Goal: Task Accomplishment & Management: Use online tool/utility

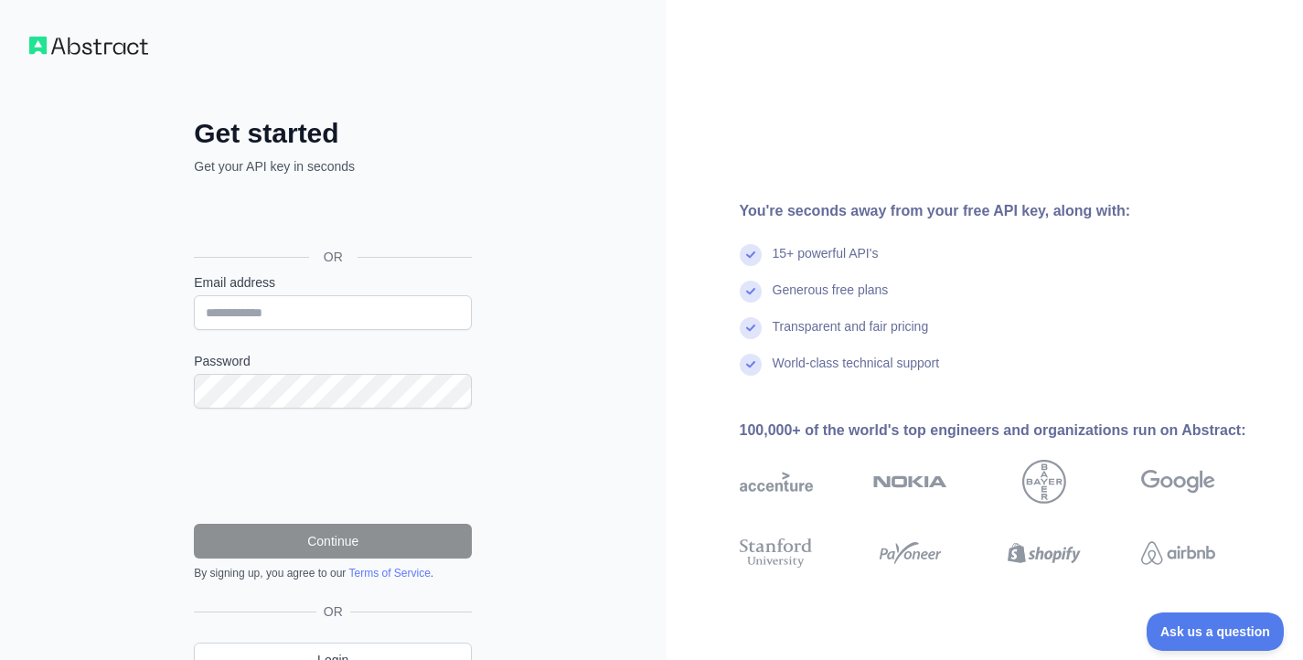
click at [640, 161] on div "Get started Get your API key in seconds OR Email address Password Continue By s…" at bounding box center [333, 375] width 667 height 751
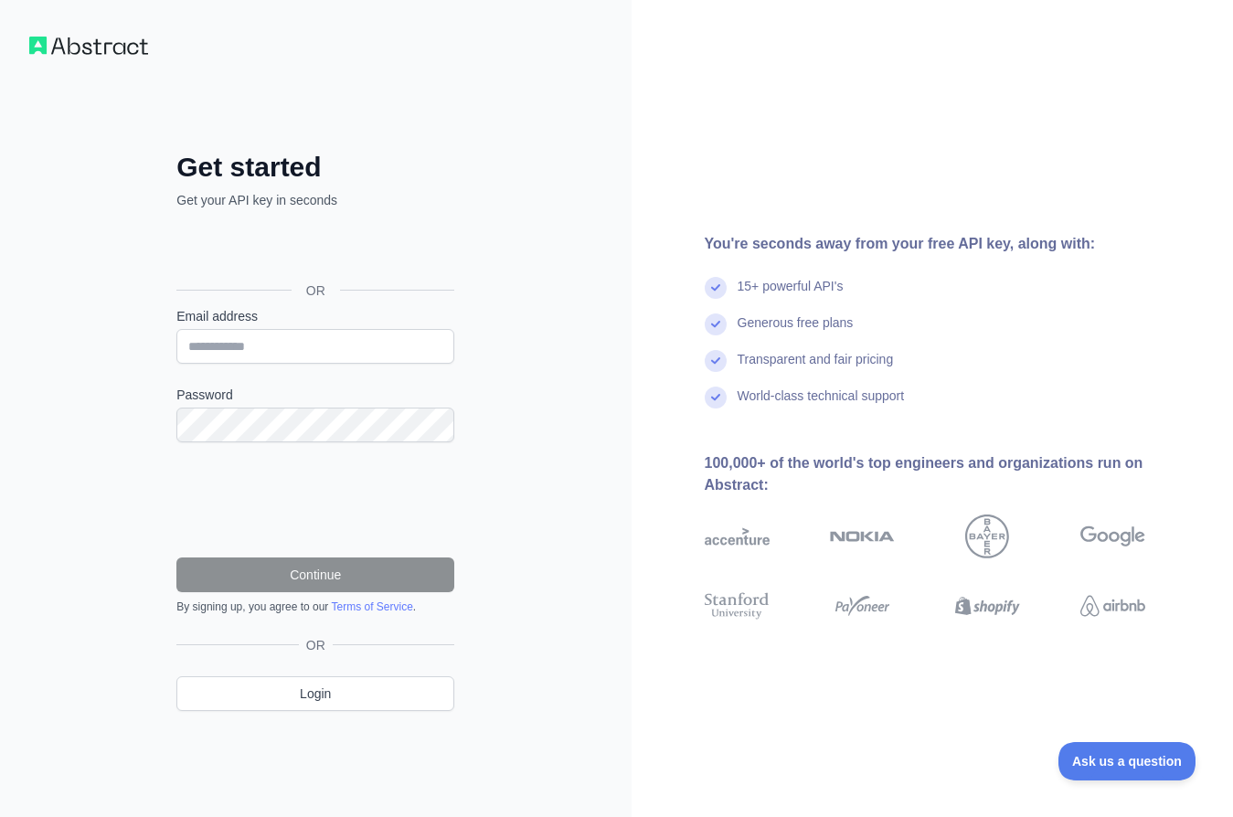
click at [539, 301] on div "Get started Get your API key in seconds OR Email address Password Continue By s…" at bounding box center [316, 408] width 632 height 817
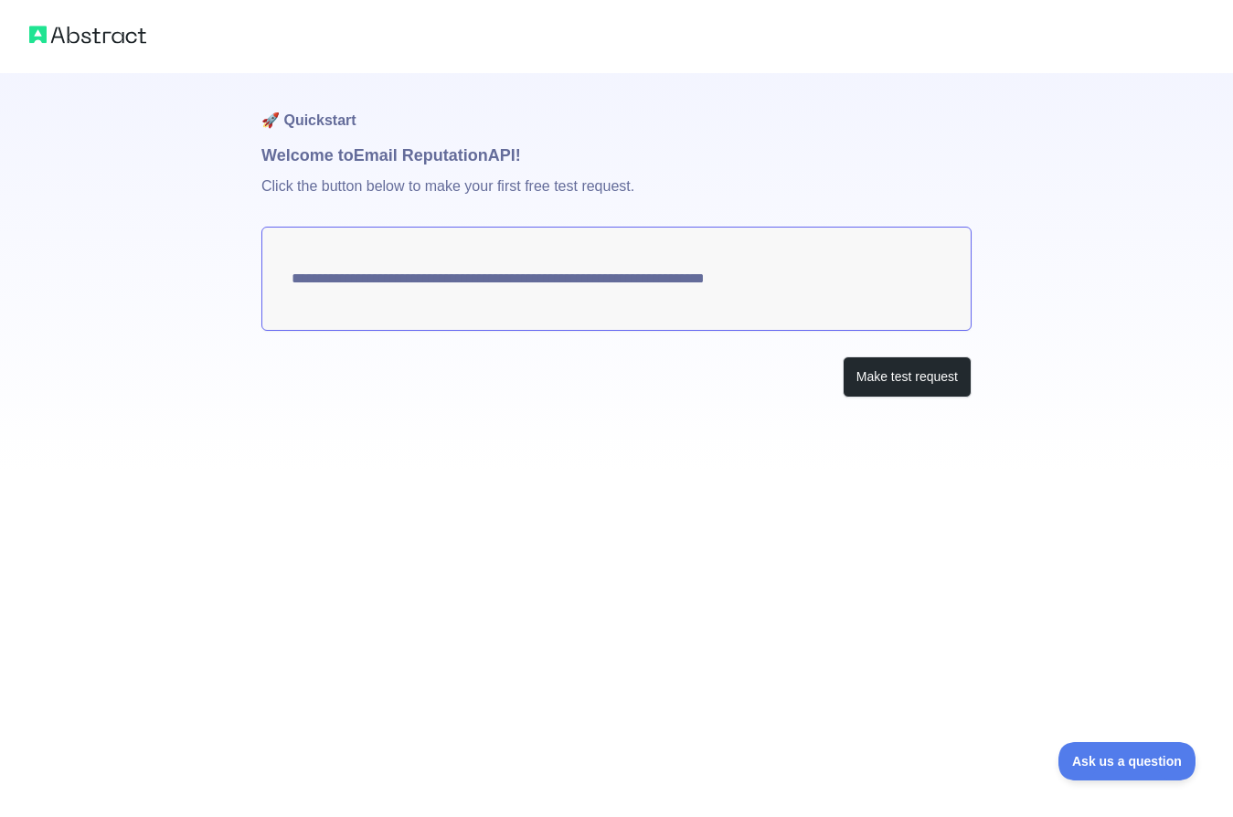
click at [759, 454] on div "**********" at bounding box center [616, 272] width 710 height 398
click at [795, 281] on textarea "**********" at bounding box center [616, 279] width 710 height 104
click at [684, 283] on textarea "**********" at bounding box center [616, 279] width 710 height 104
click at [868, 379] on button "Make test request" at bounding box center [907, 377] width 129 height 41
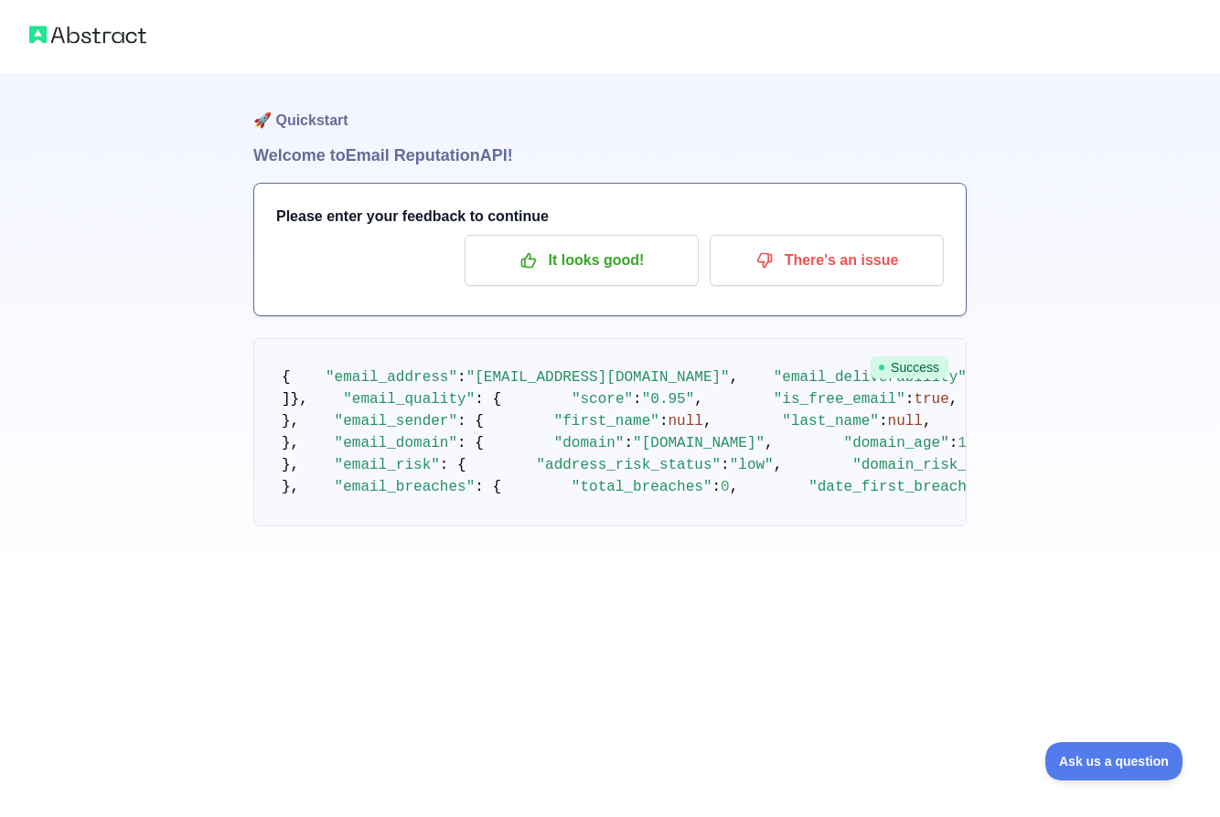
click at [713, 360] on pre "{ "email_address" : "noreply.thonburi@gmail.com" , "email_deliverability" : { "…" at bounding box center [609, 432] width 713 height 188
click at [588, 410] on pre "{ "email_address" : "noreply.thonburi@gmail.com" , "email_deliverability" : { "…" at bounding box center [609, 432] width 713 height 188
click at [550, 278] on button "It looks good!" at bounding box center [581, 260] width 234 height 51
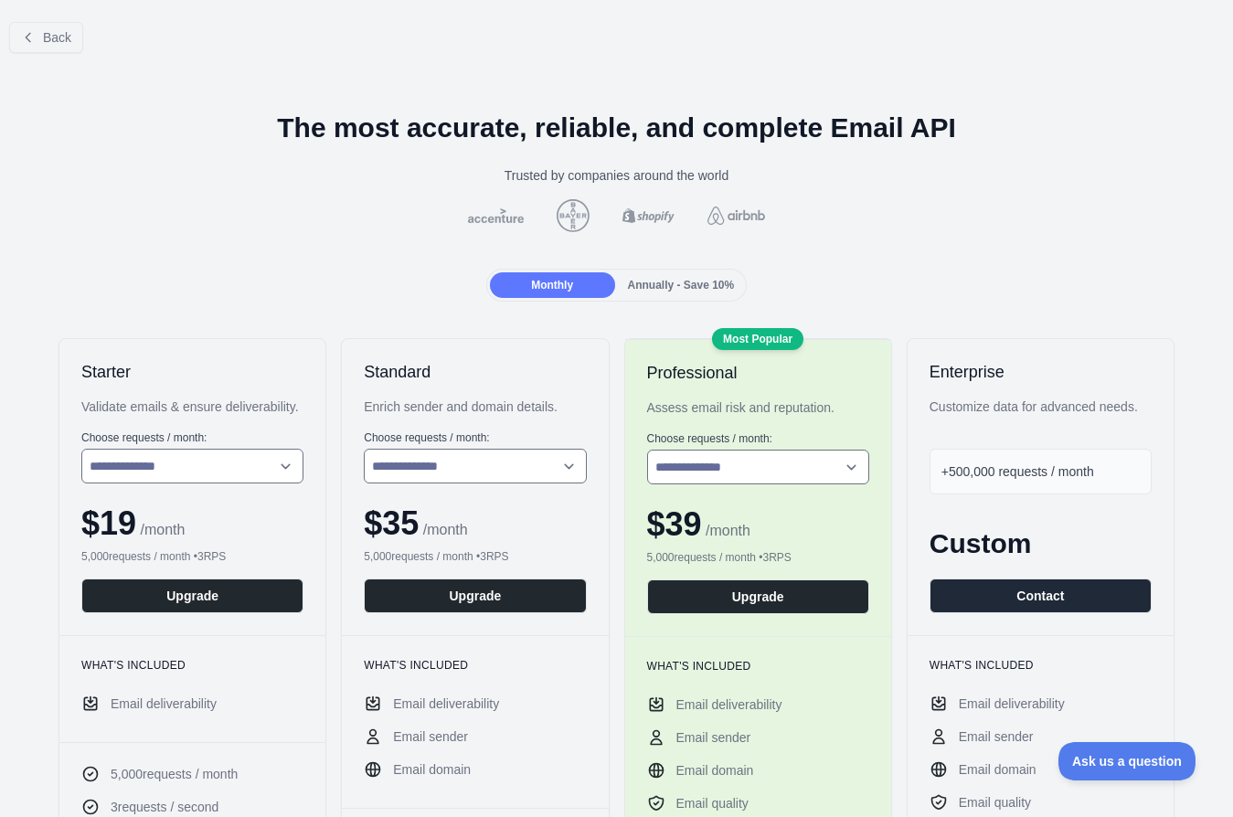
click at [807, 550] on div "5,000 requests / month • 3 RPS" at bounding box center [758, 557] width 222 height 15
drag, startPoint x: 925, startPoint y: 259, endPoint x: 859, endPoint y: 290, distance: 73.6
click at [981, 283] on div "Monthly Annually - Save 10%" at bounding box center [617, 285] width 1204 height 33
click at [628, 291] on span "Annually - Save 10%" at bounding box center [681, 285] width 107 height 13
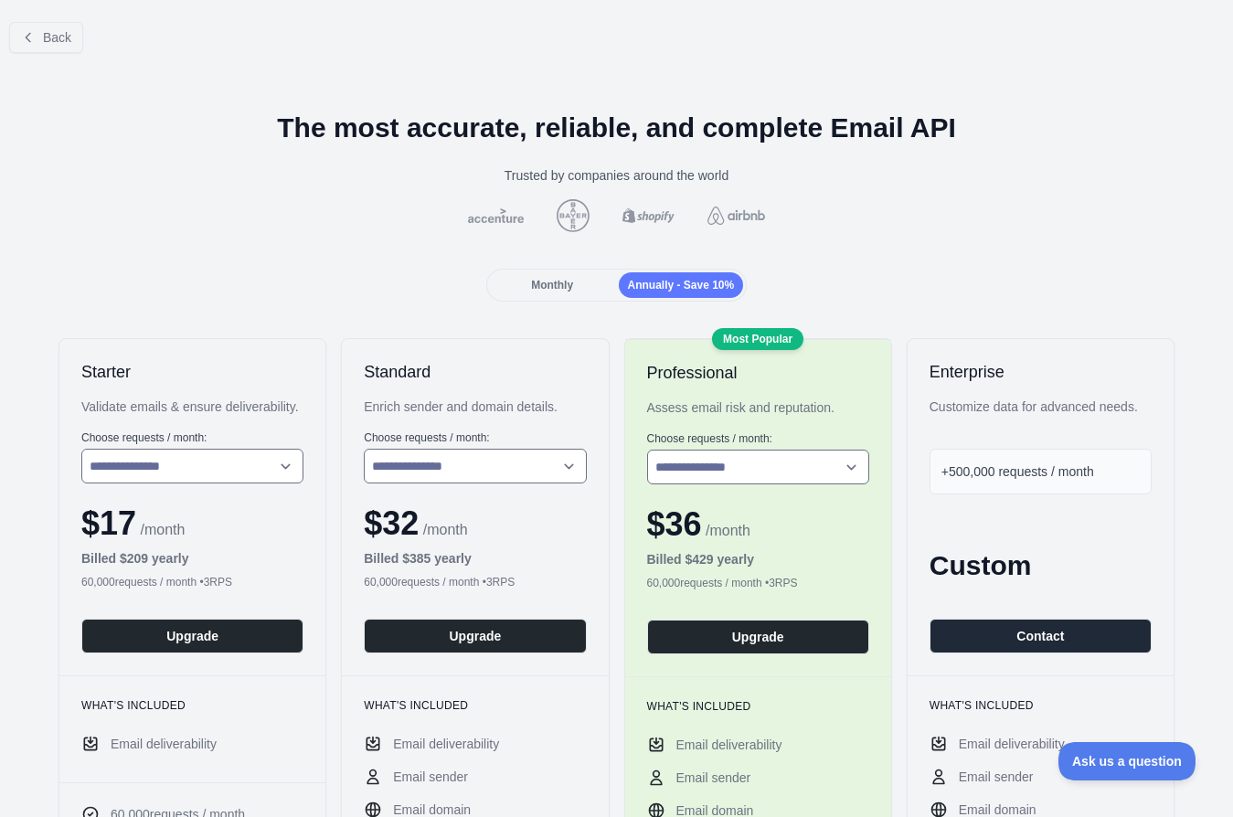
click at [551, 287] on span "Monthly" at bounding box center [552, 285] width 42 height 13
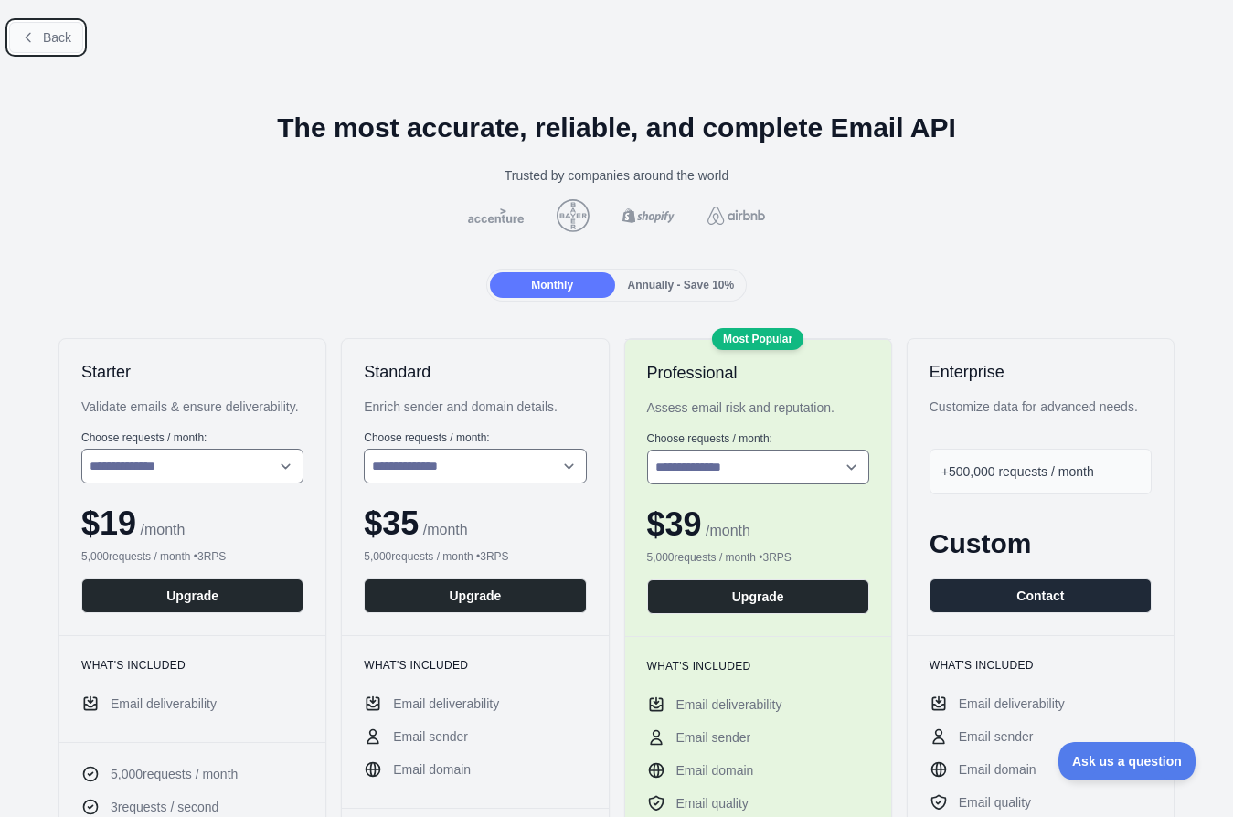
click at [32, 35] on icon at bounding box center [28, 37] width 15 height 15
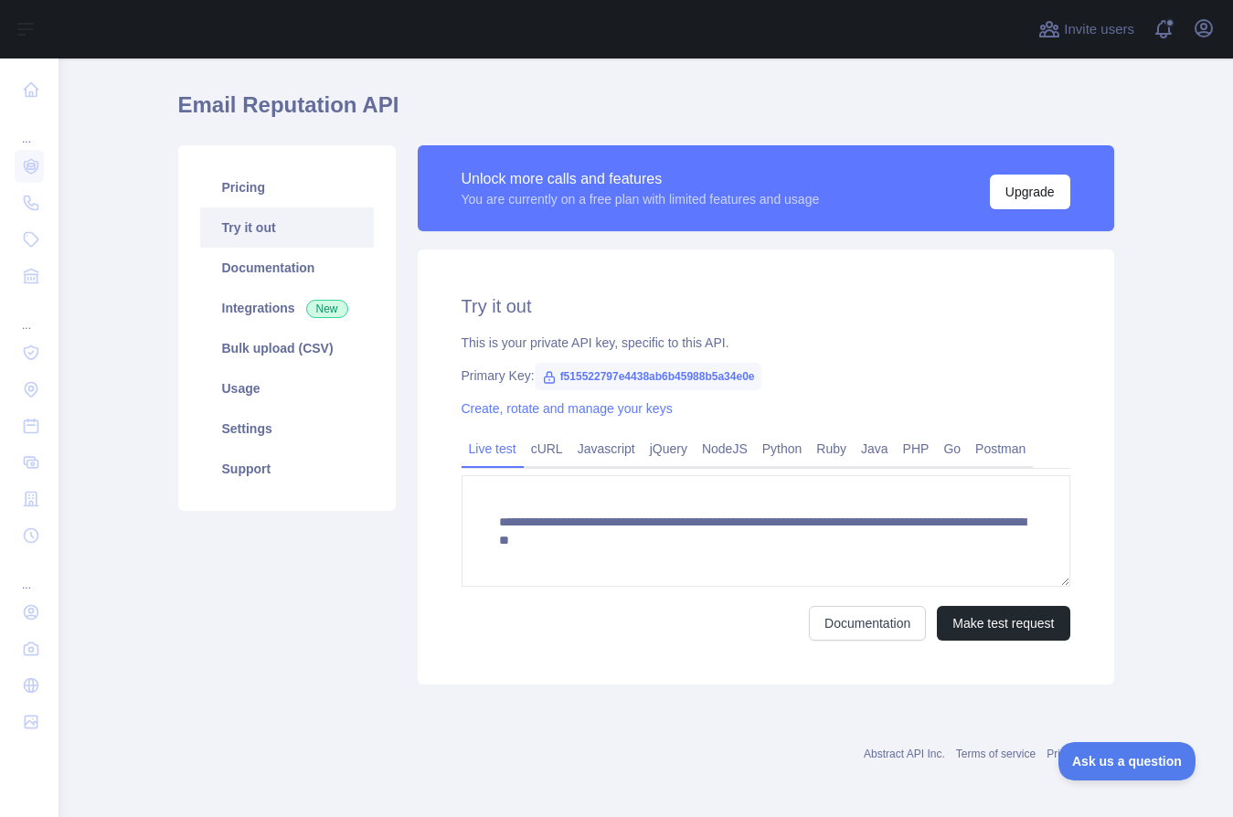
scroll to position [48, 0]
click at [1138, 216] on main "**********" at bounding box center [646, 438] width 1175 height 759
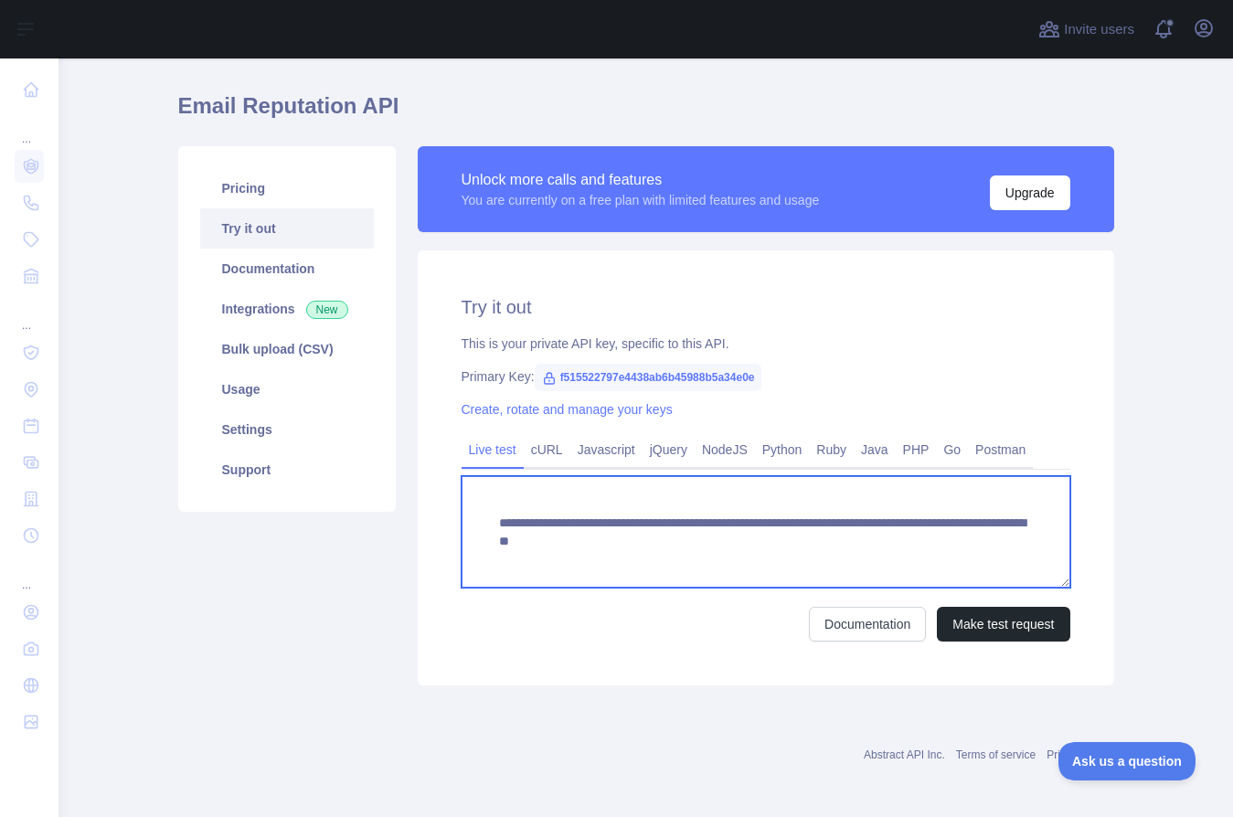
click at [579, 549] on textarea "**********" at bounding box center [766, 532] width 609 height 112
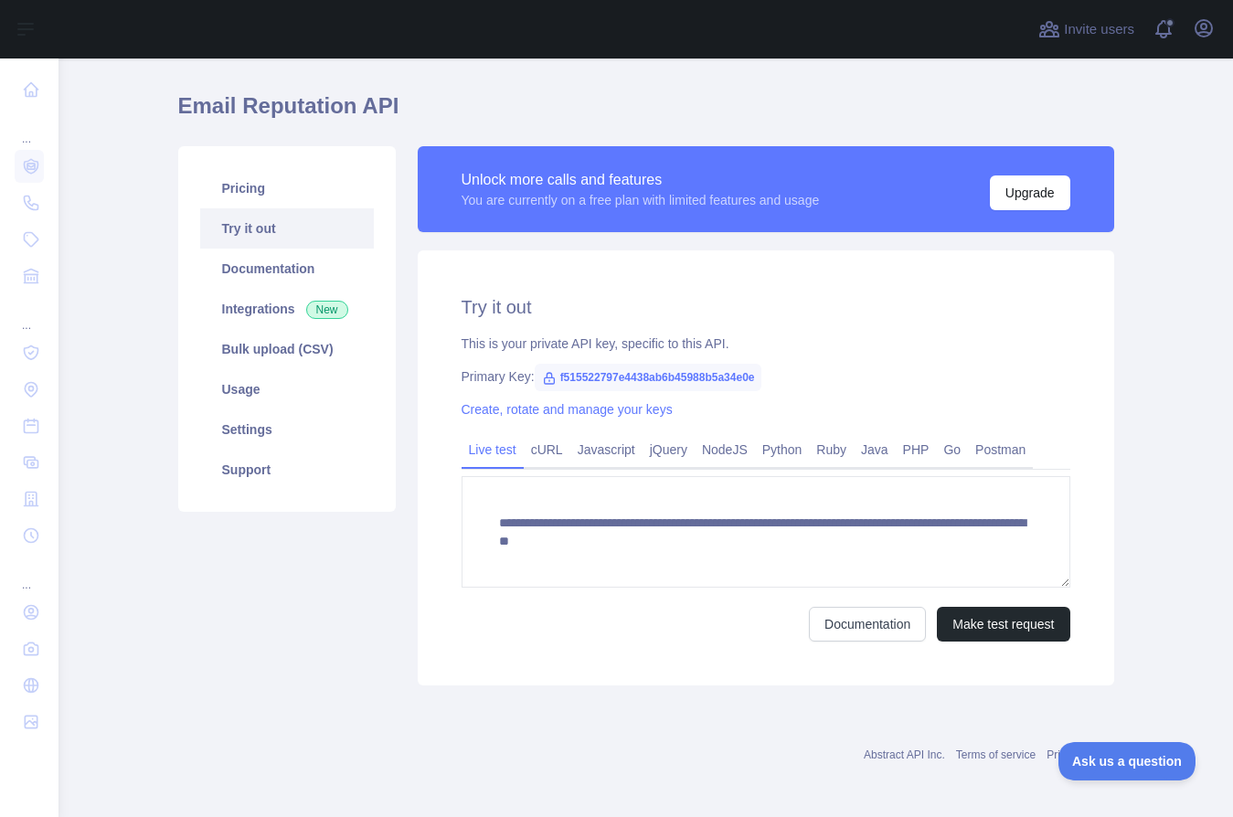
click at [605, 656] on div "**********" at bounding box center [766, 468] width 697 height 435
click at [821, 659] on div "**********" at bounding box center [646, 415] width 958 height 561
click at [937, 634] on button "Make test request" at bounding box center [1003, 624] width 133 height 35
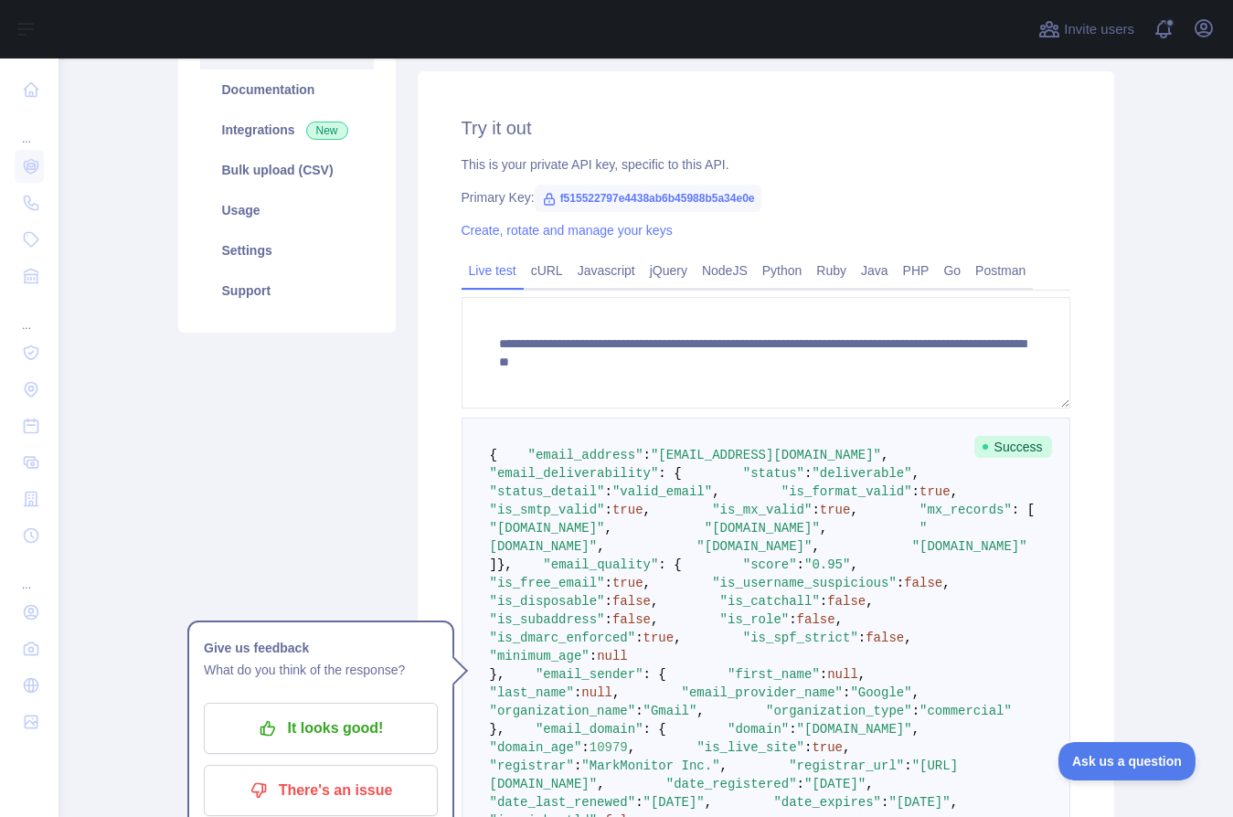
scroll to position [216, 0]
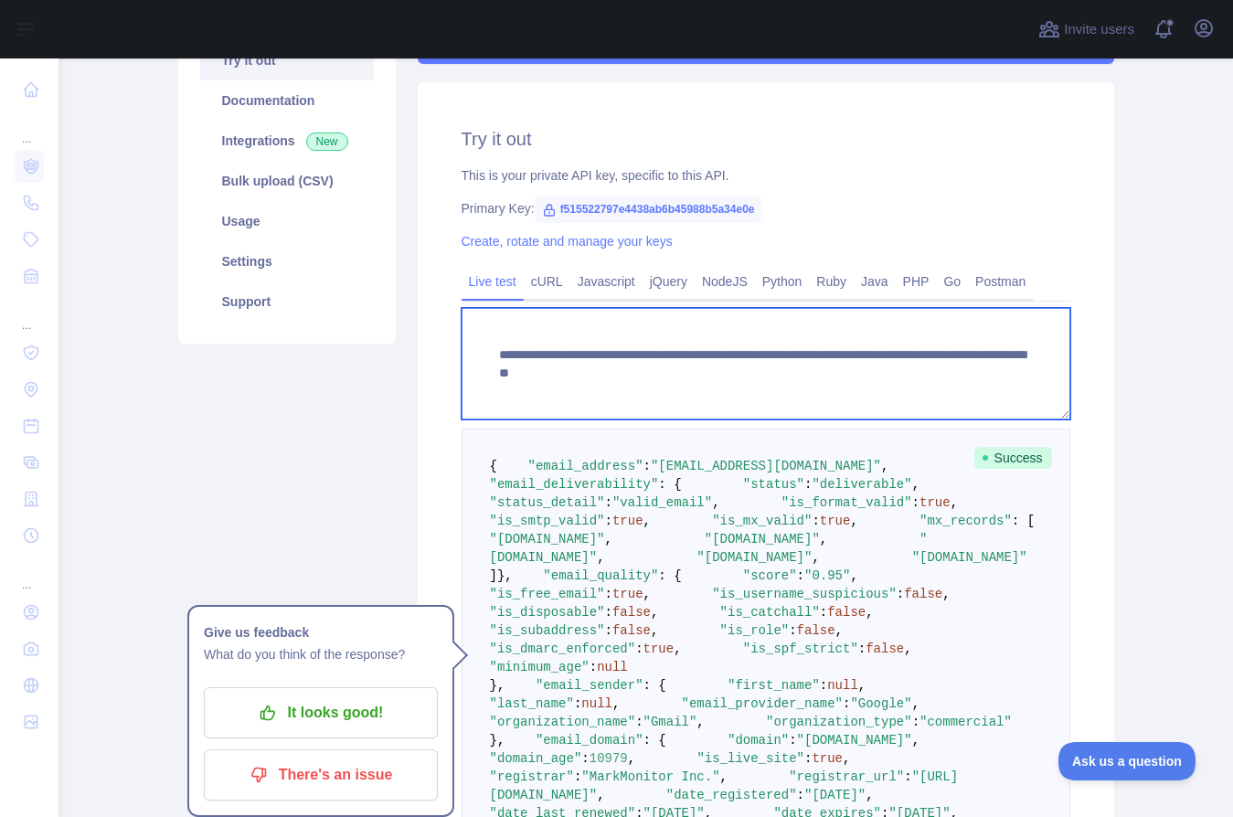
click at [859, 368] on textarea "**********" at bounding box center [766, 364] width 609 height 112
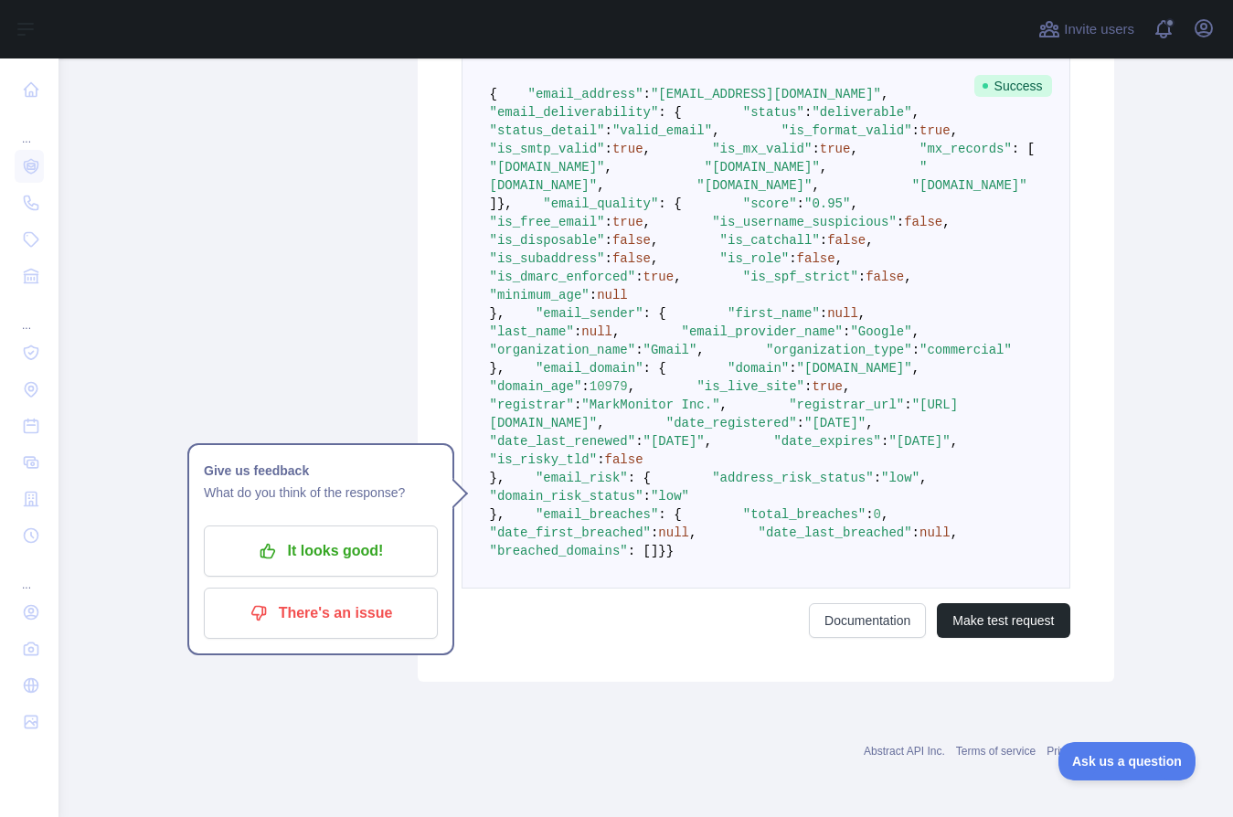
scroll to position [272, 0]
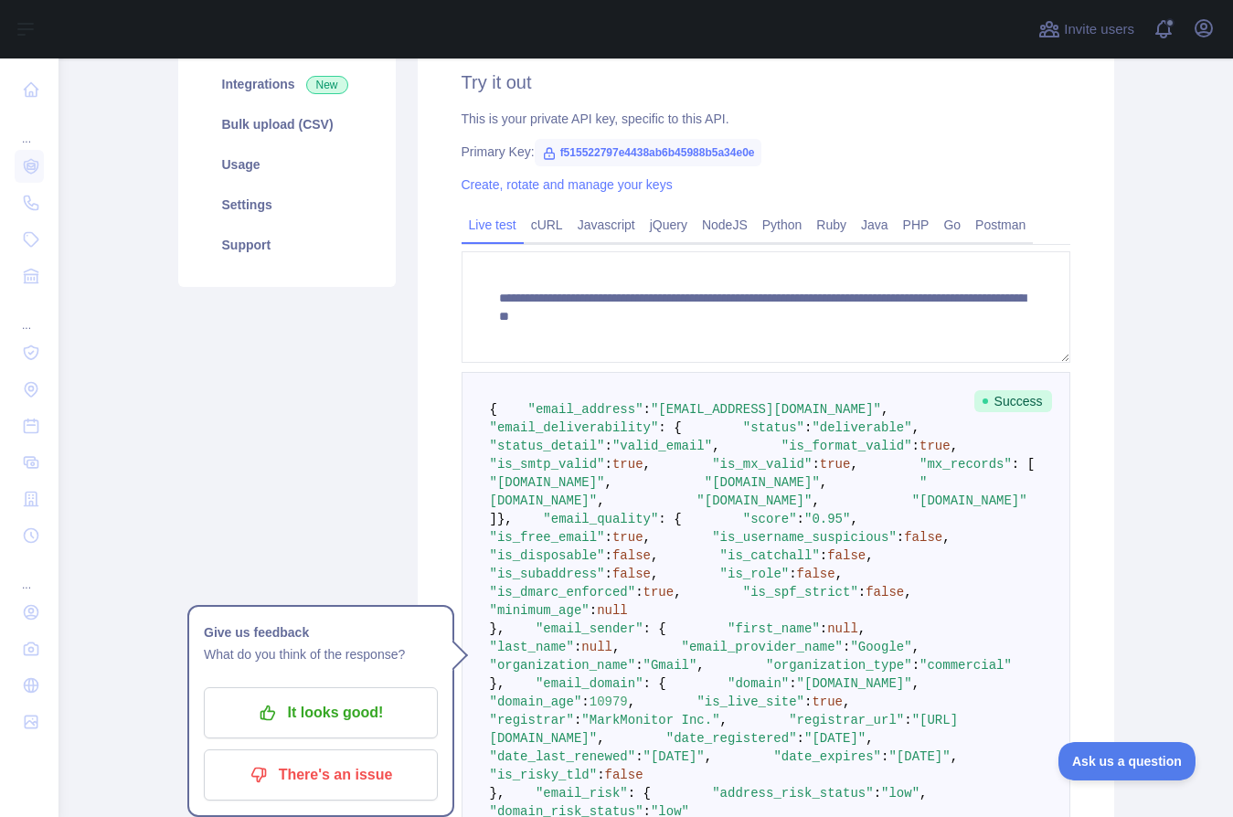
click at [1022, 432] on pre "{ "email_address" : "noreply.thonburi@gmail.com" , "email_deliverability" : { "…" at bounding box center [766, 638] width 609 height 532
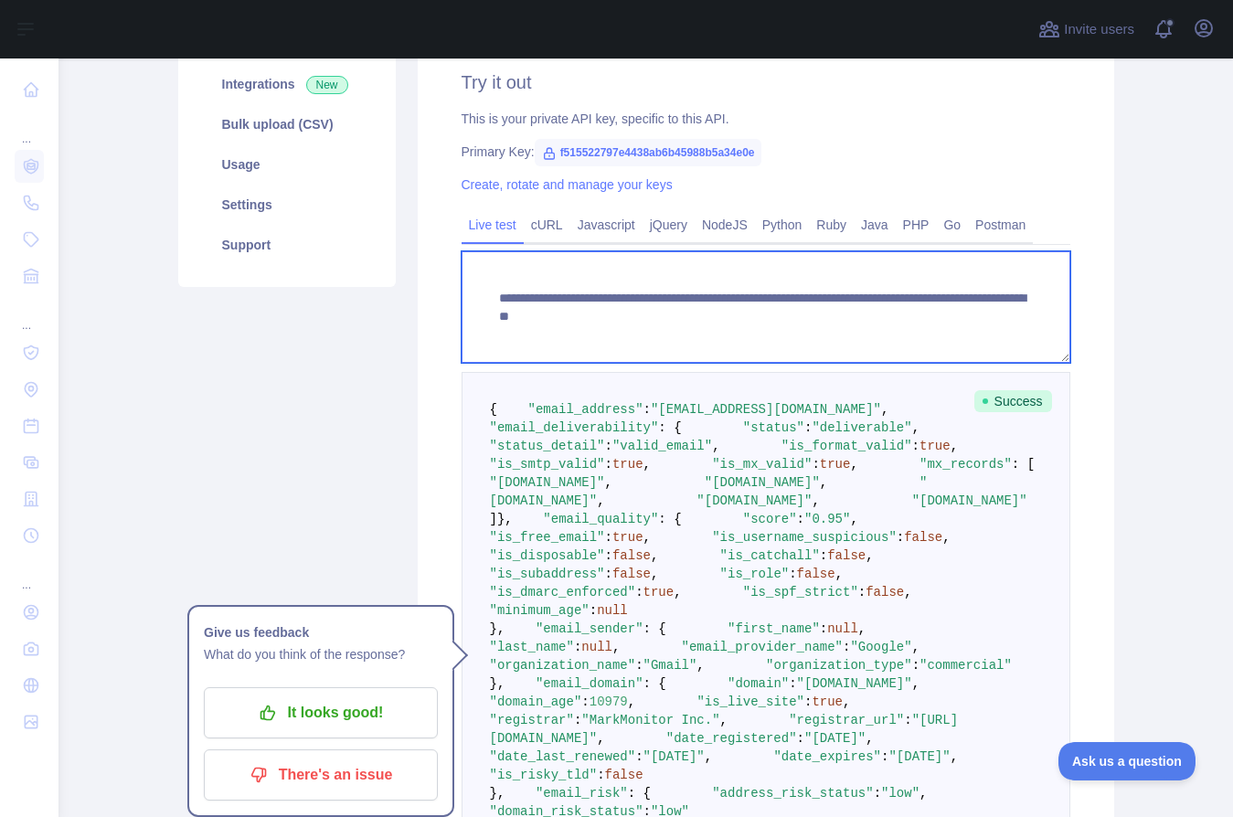
click at [863, 318] on textarea "**********" at bounding box center [766, 307] width 609 height 112
click at [877, 321] on textarea "**********" at bounding box center [766, 307] width 609 height 112
drag, startPoint x: 836, startPoint y: 315, endPoint x: 1006, endPoint y: 314, distance: 170.1
click at [1006, 314] on textarea "**********" at bounding box center [766, 307] width 609 height 112
paste textarea
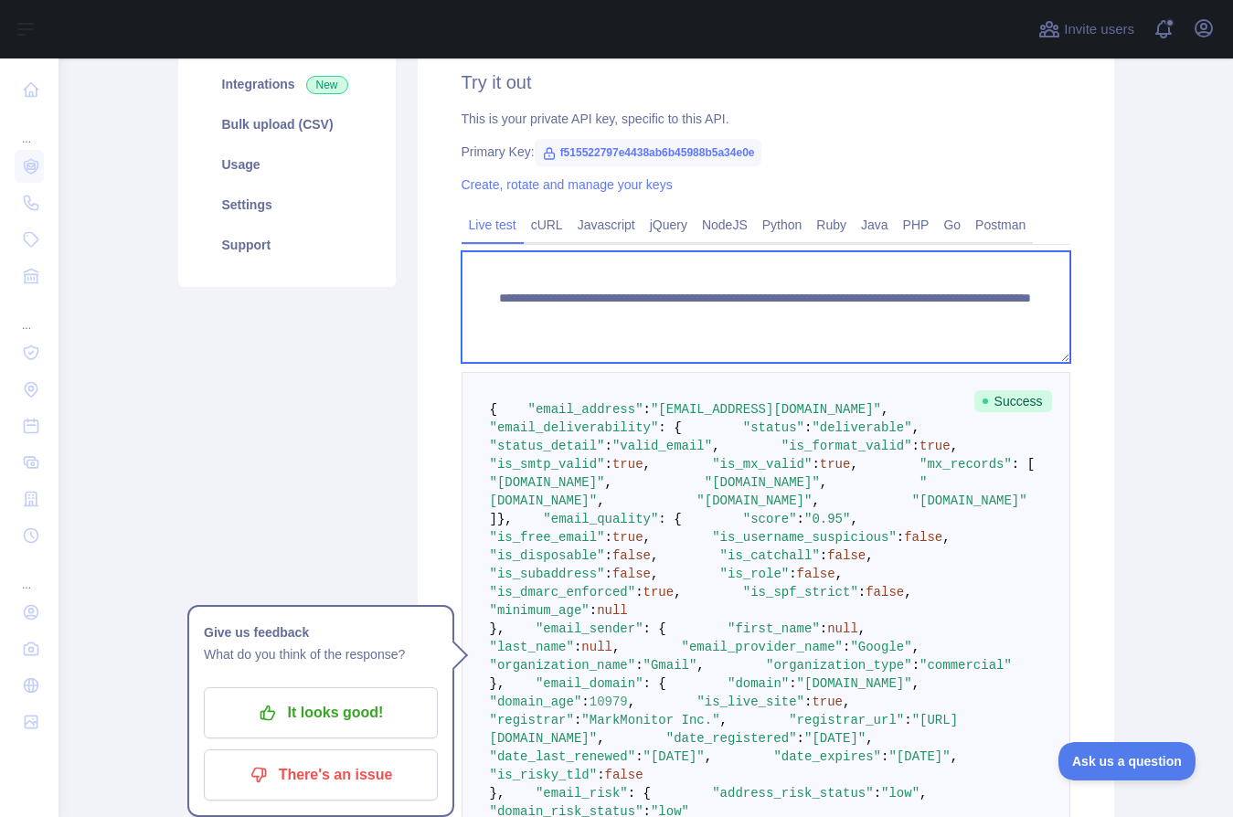
click at [840, 316] on textarea "**********" at bounding box center [766, 307] width 609 height 112
click at [835, 315] on textarea "**********" at bounding box center [766, 307] width 609 height 112
click at [1038, 315] on textarea "**********" at bounding box center [766, 307] width 609 height 112
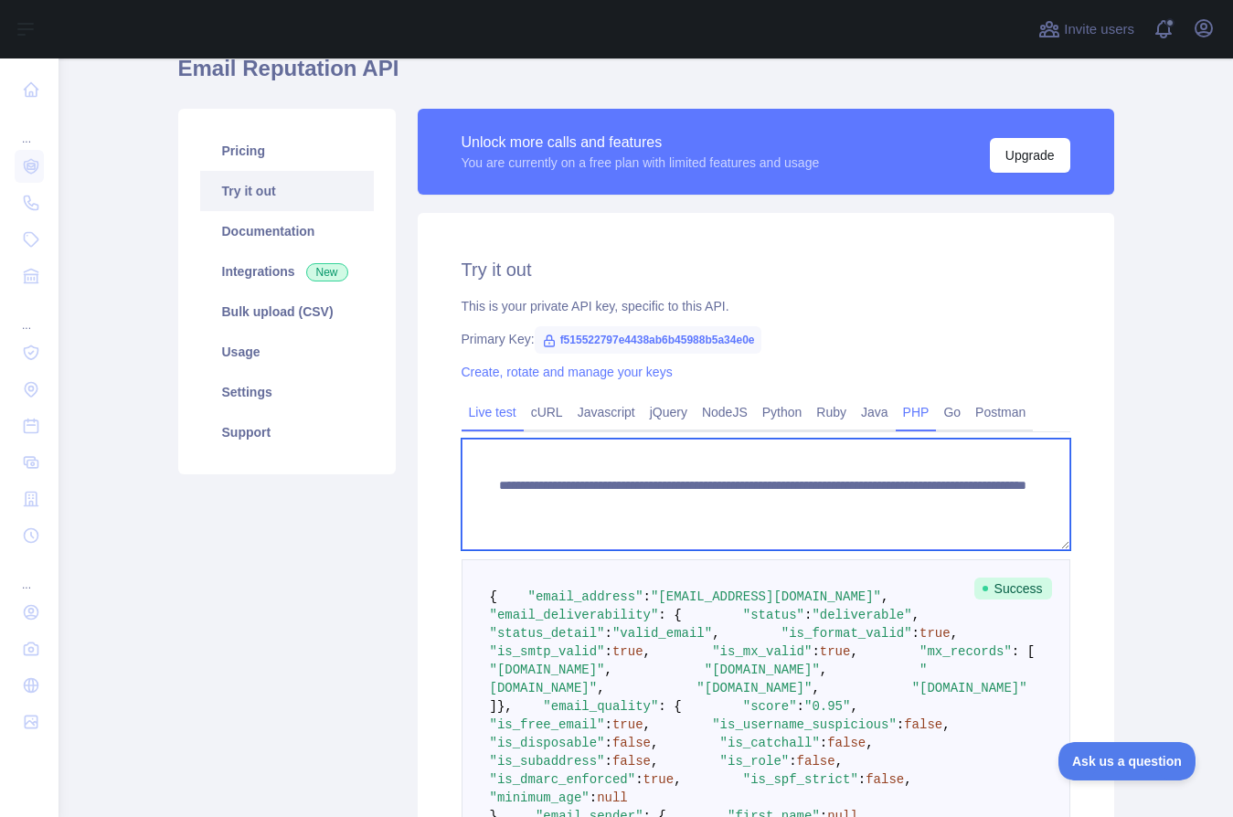
scroll to position [0, 0]
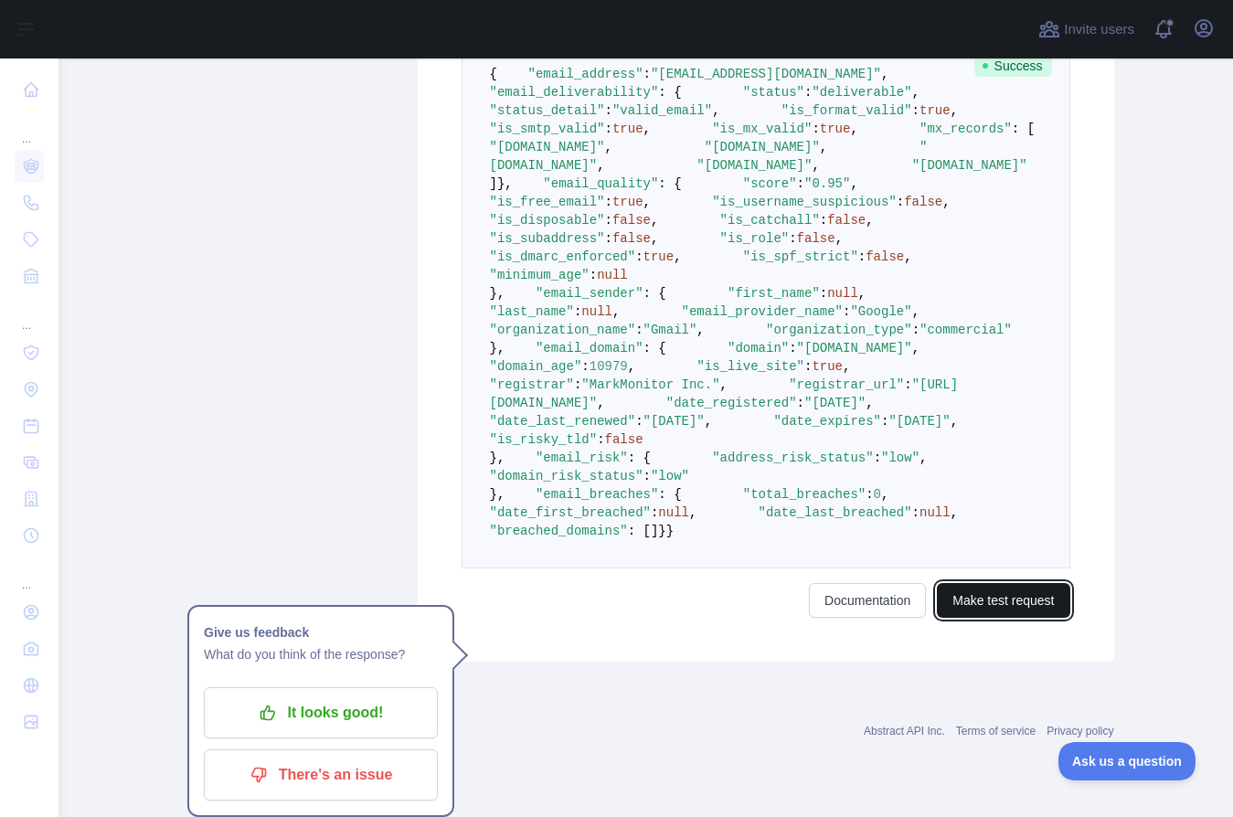
click at [1003, 618] on button "Make test request" at bounding box center [1003, 600] width 133 height 35
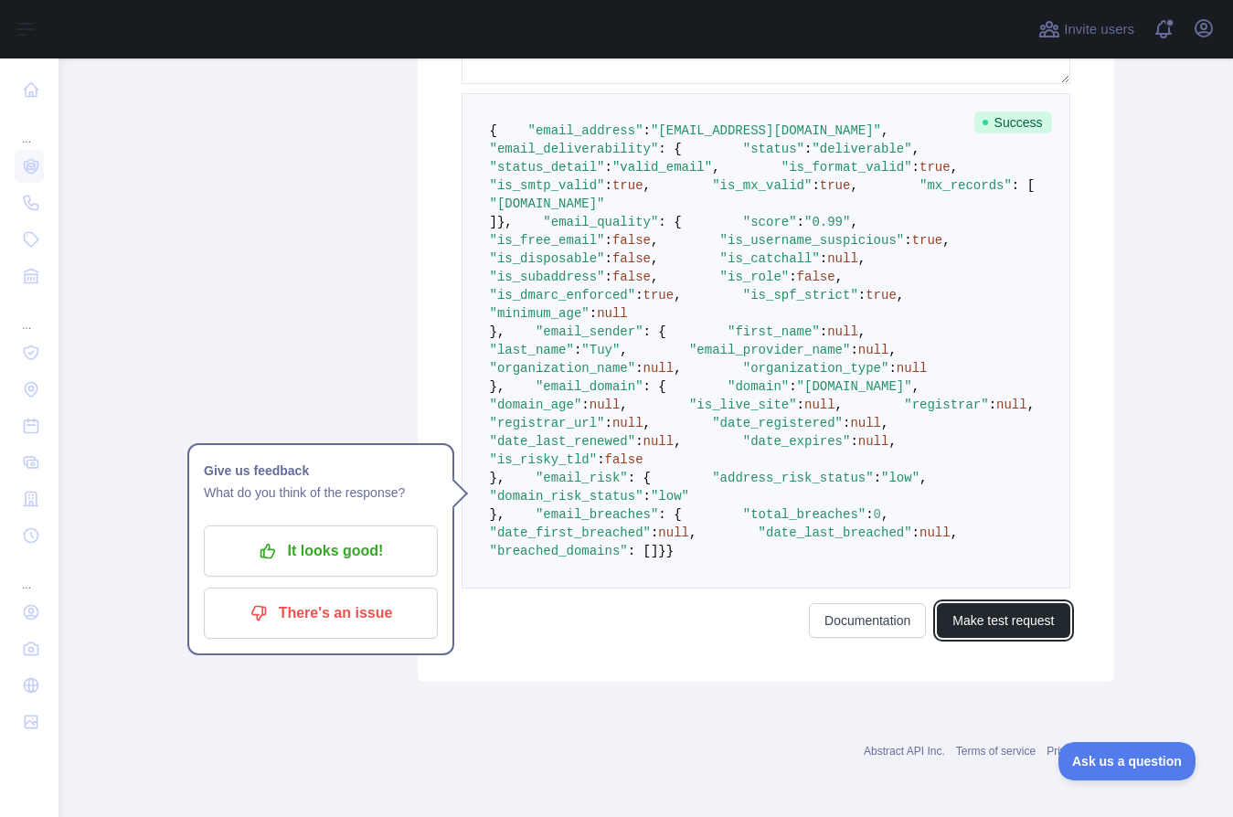
scroll to position [384, 0]
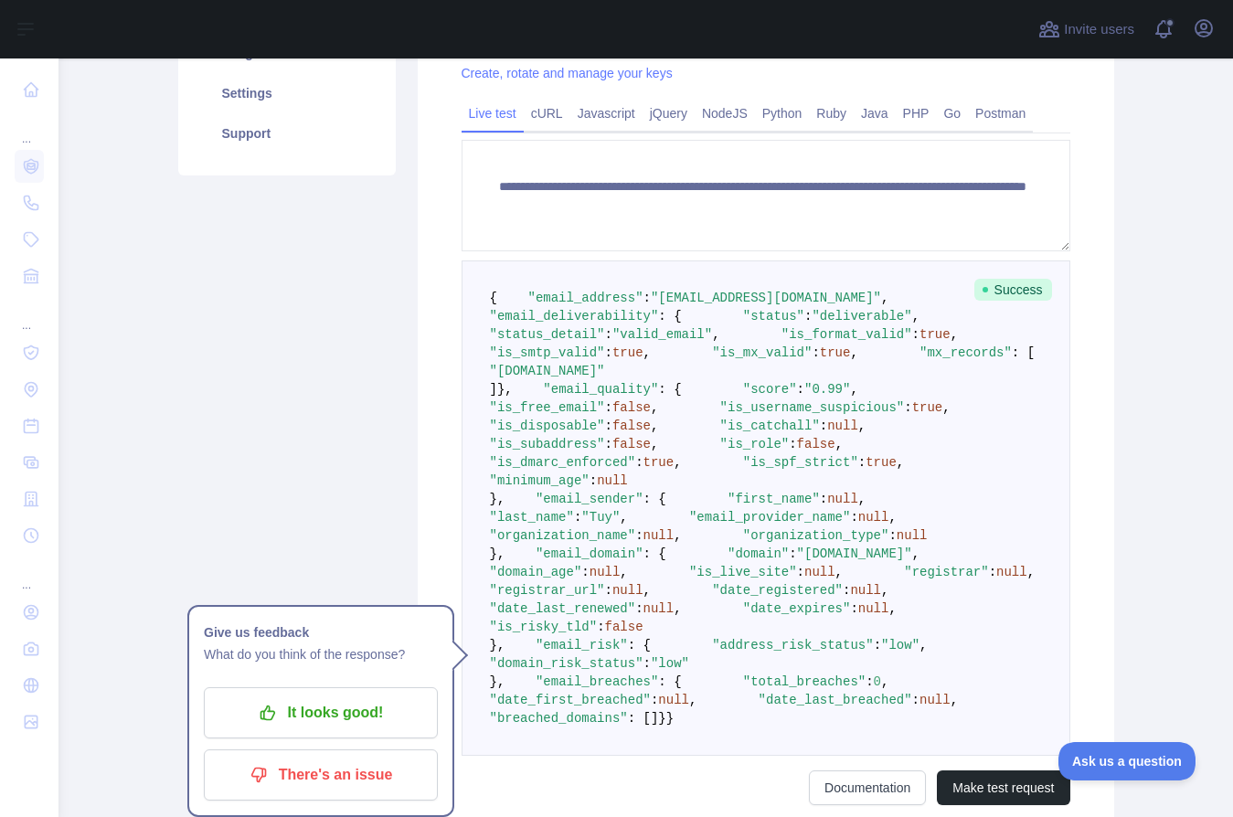
click at [705, 342] on span ""valid_email"" at bounding box center [663, 334] width 100 height 15
click at [914, 444] on pre "{ "email_address" : "tuy@toyotathonburi.co.th" , "email_deliverability" : { "st…" at bounding box center [766, 509] width 609 height 496
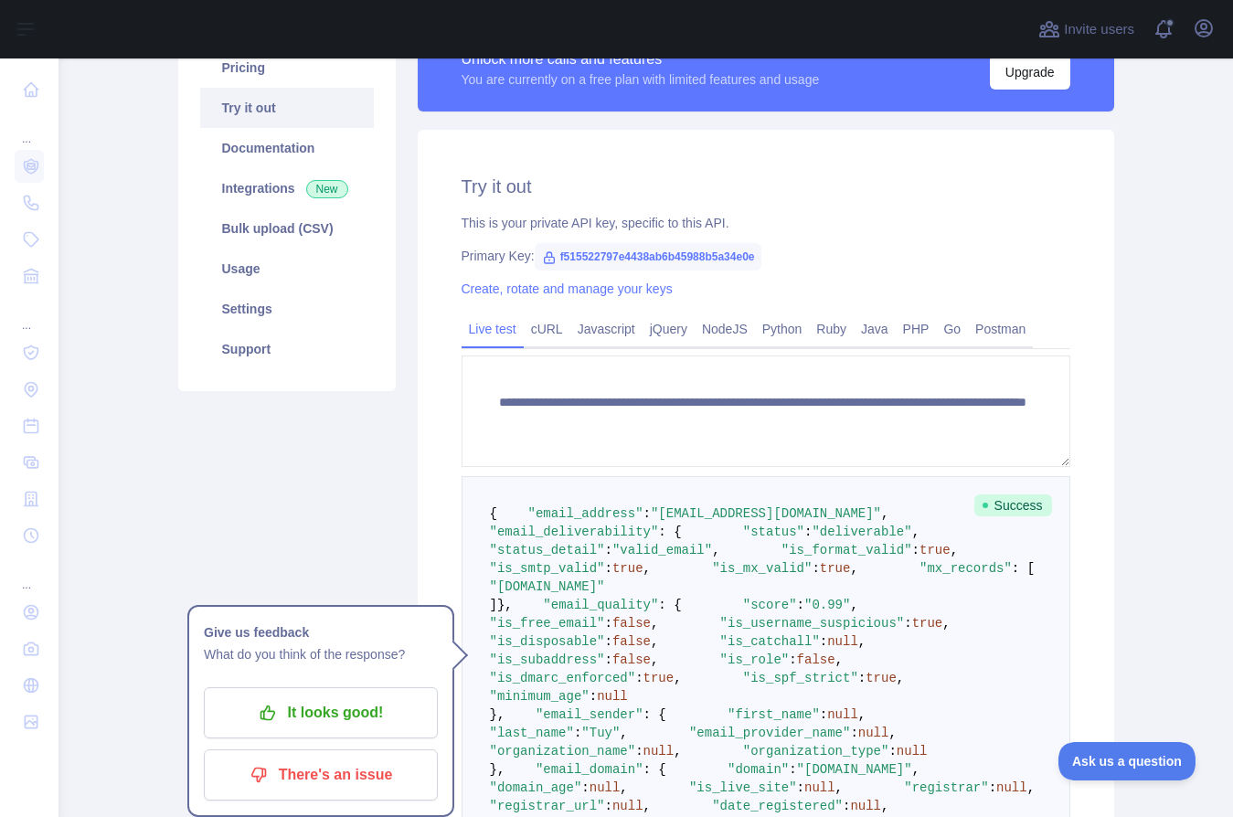
scroll to position [59, 0]
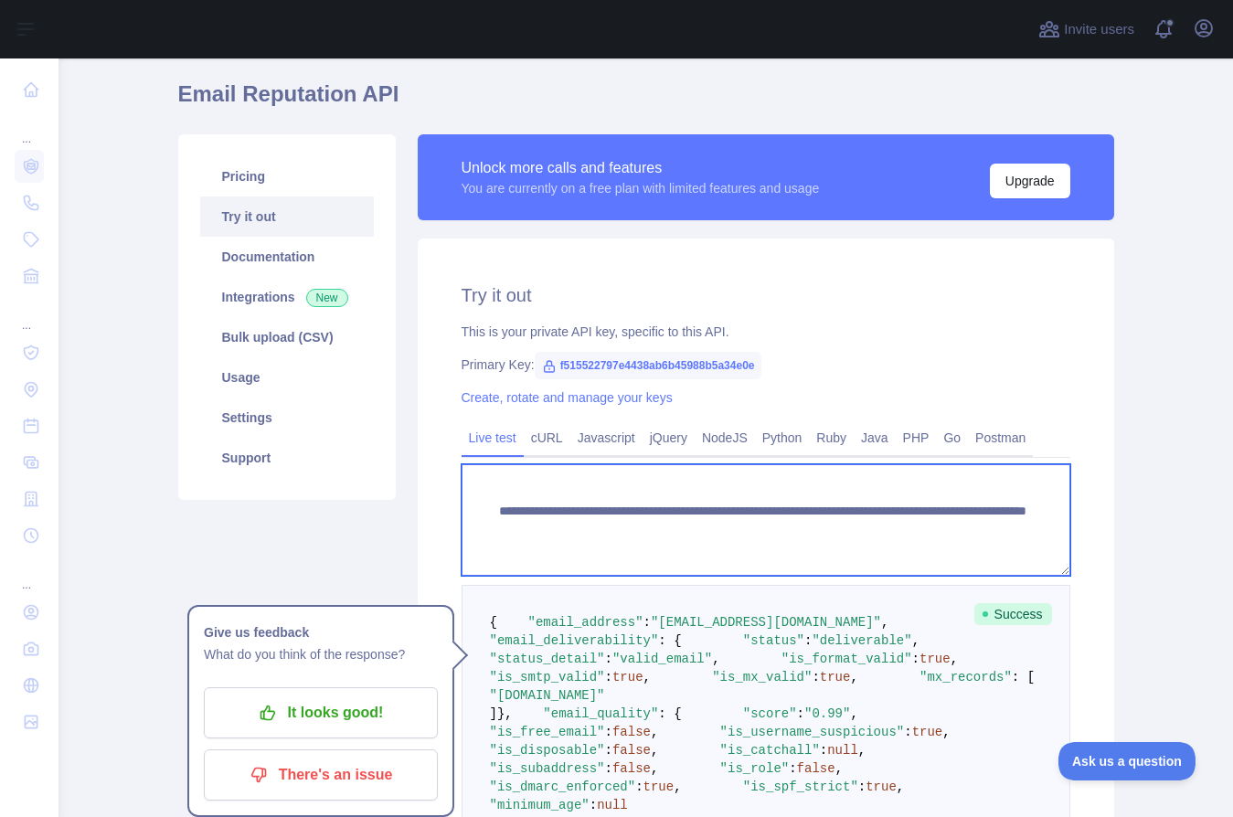
click at [856, 528] on textarea "**********" at bounding box center [766, 520] width 609 height 112
type textarea "**********"
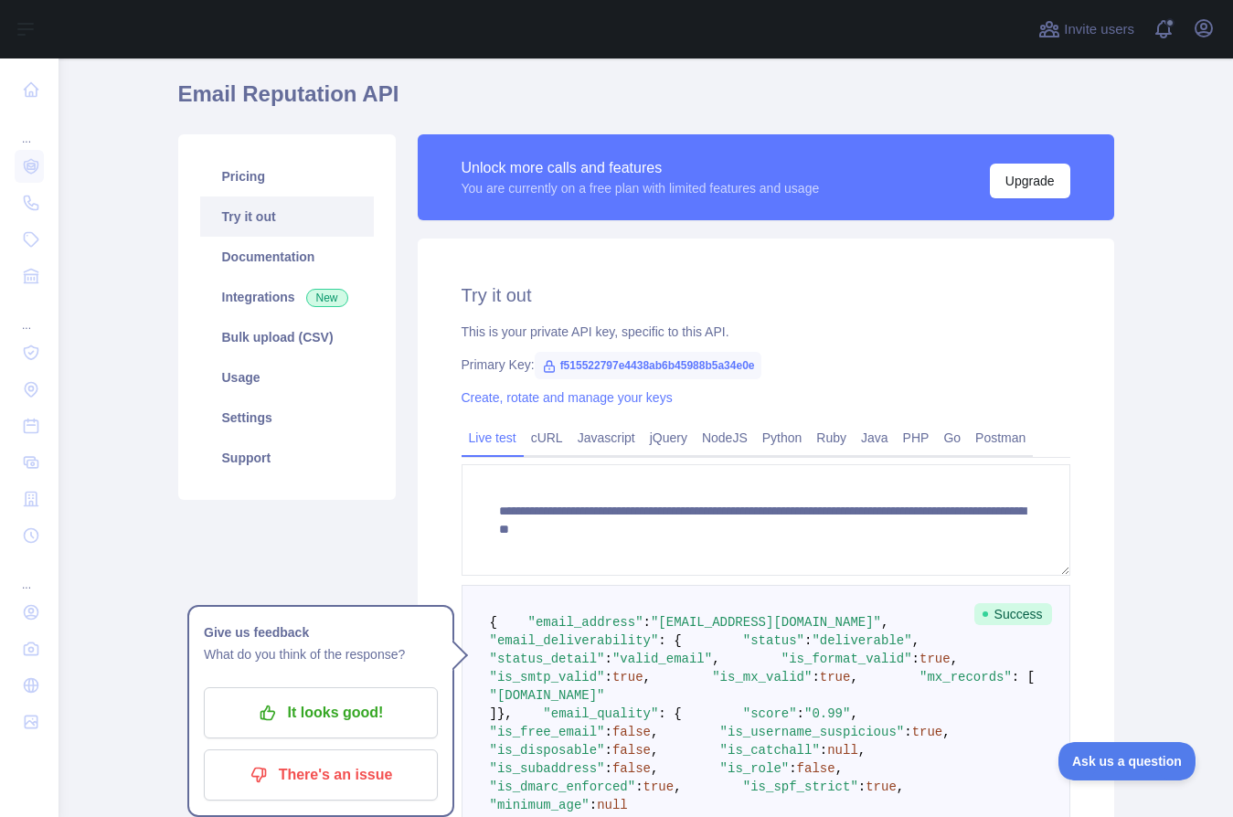
drag, startPoint x: 1121, startPoint y: 496, endPoint x: 1035, endPoint y: 521, distance: 89.7
click at [1121, 498] on main "**********" at bounding box center [646, 438] width 1175 height 759
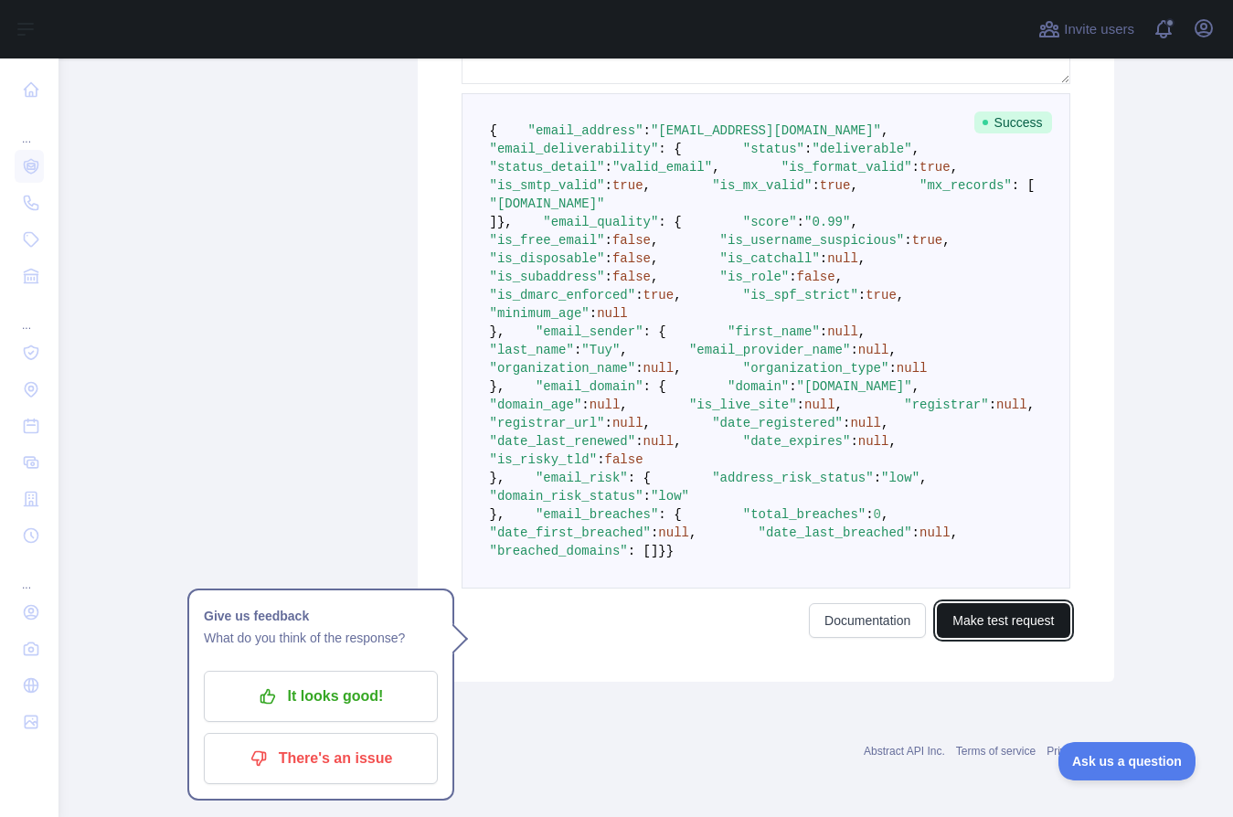
click at [992, 618] on button "Make test request" at bounding box center [1003, 620] width 133 height 35
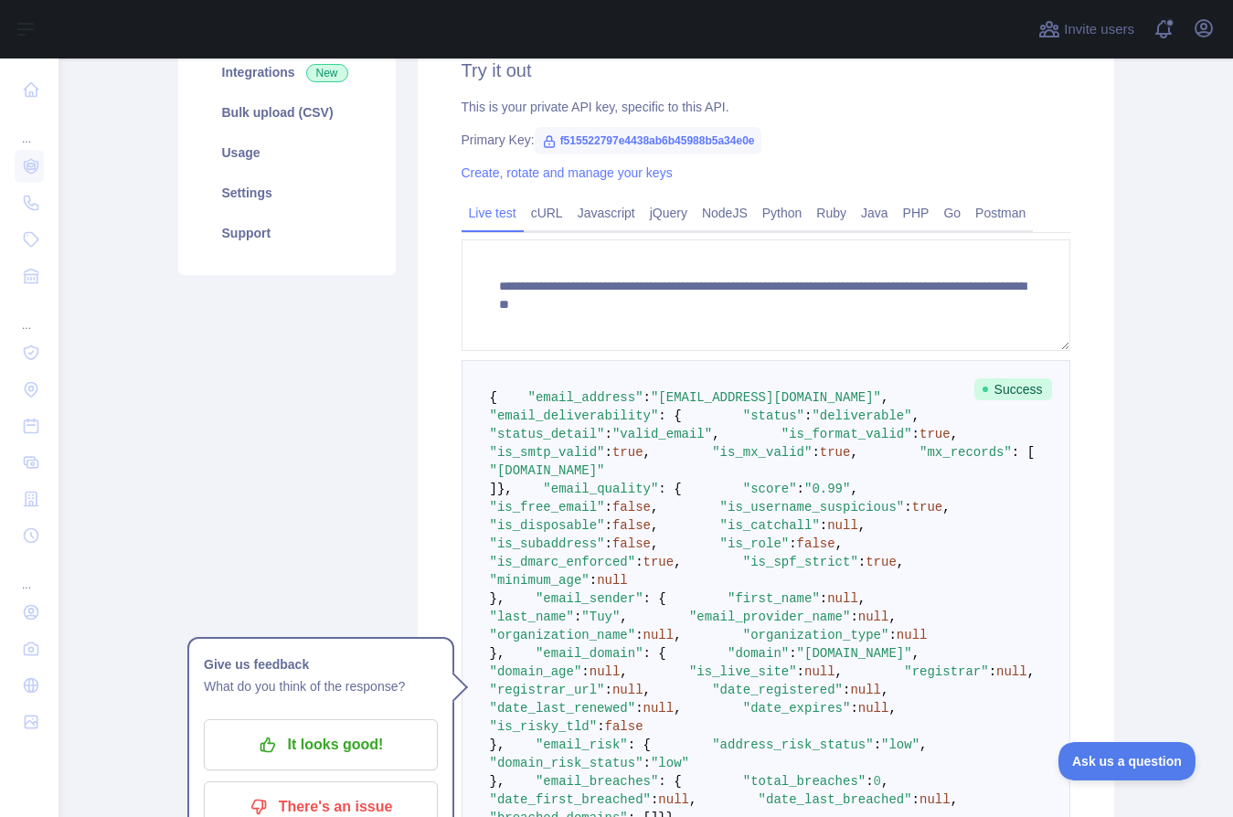
scroll to position [282, 0]
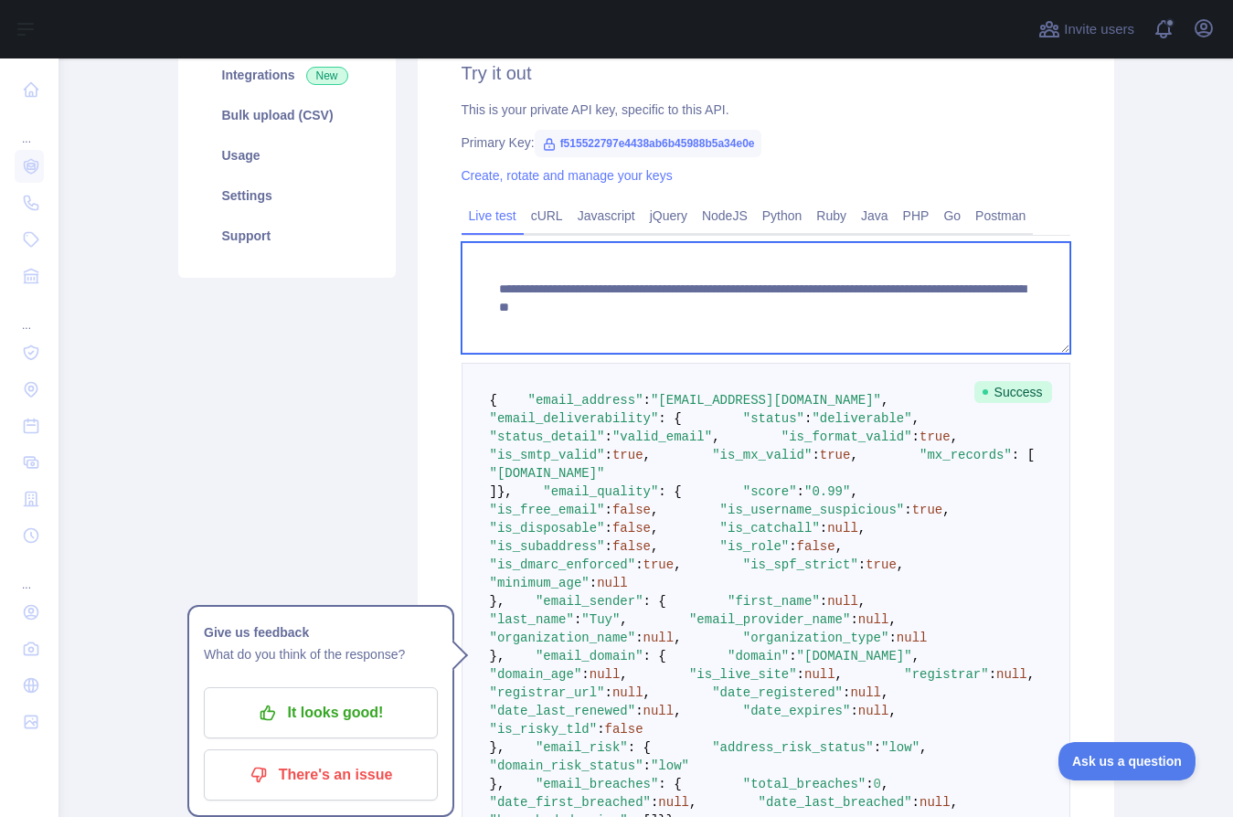
click at [590, 307] on textarea "**********" at bounding box center [766, 298] width 609 height 112
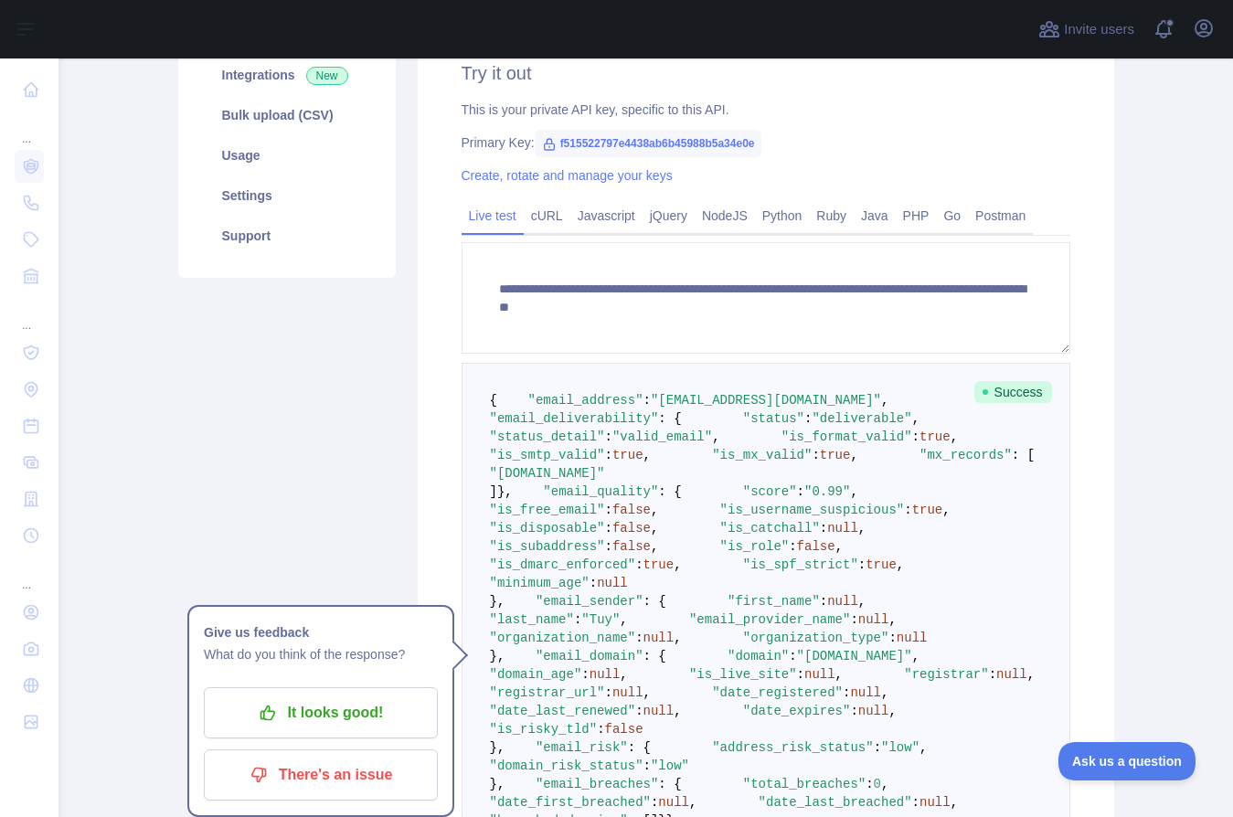
click at [249, 425] on div "Pricing Try it out Documentation Integrations New Bulk upload (CSV) Usage Setti…" at bounding box center [287, 432] width 240 height 1040
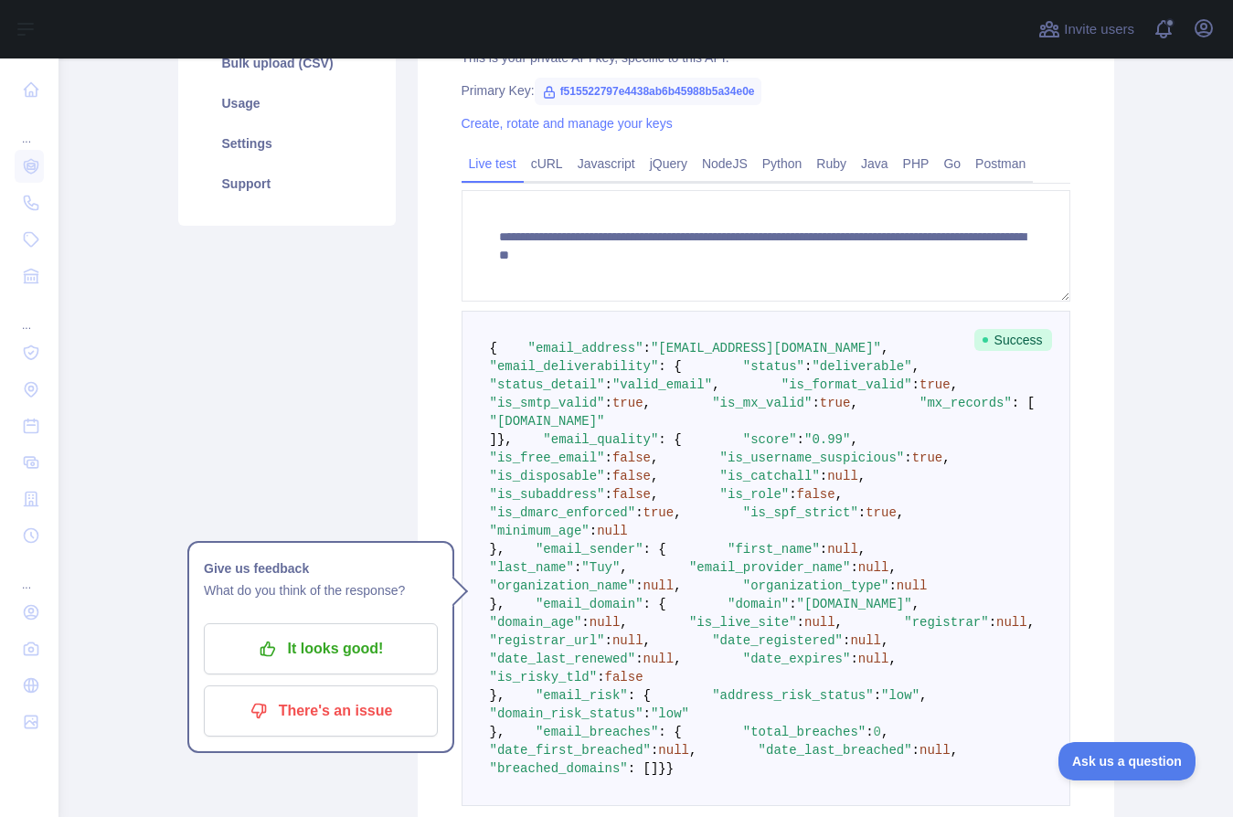
scroll to position [337, 0]
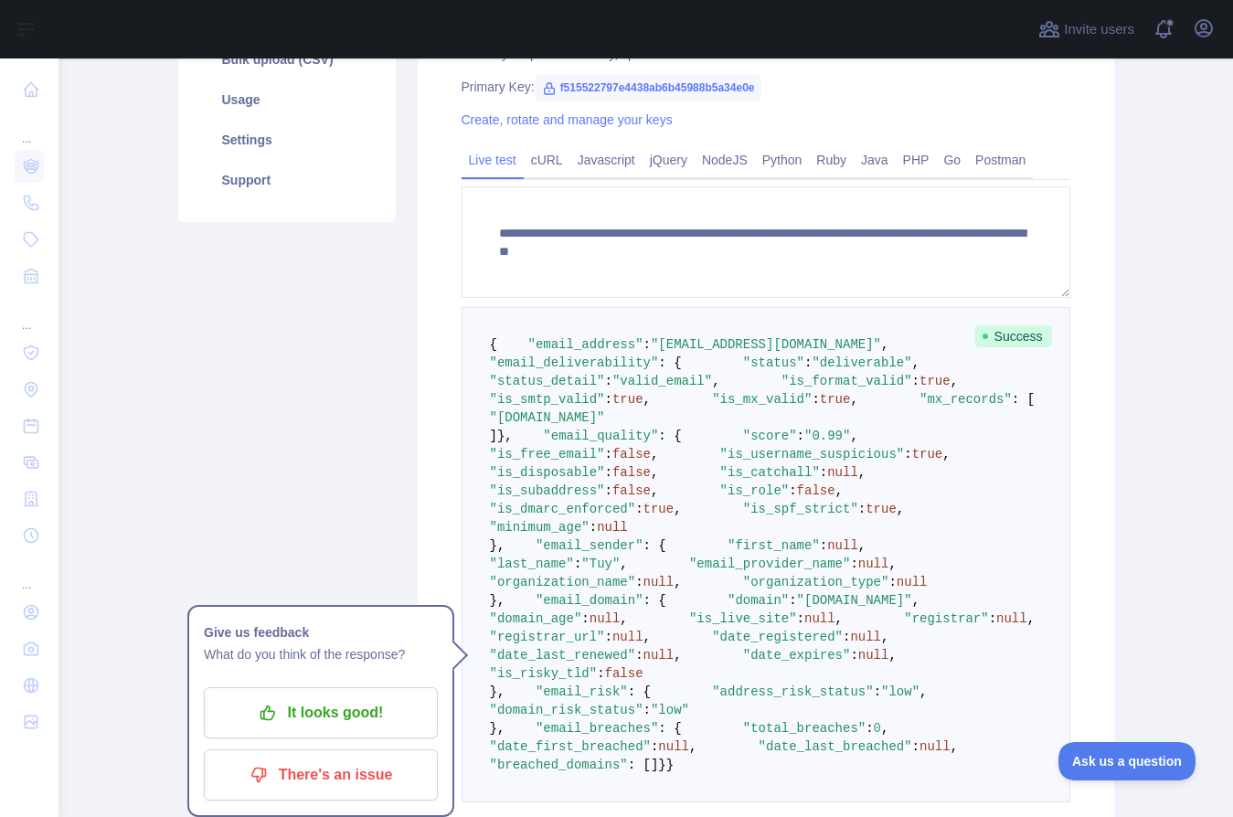
click at [812, 370] on span ""deliverable"" at bounding box center [862, 363] width 100 height 15
click at [874, 454] on pre "{ "email_address" : "tuy33@toyotathonburi.co.th" , "email_deliverability" : { "…" at bounding box center [766, 555] width 609 height 496
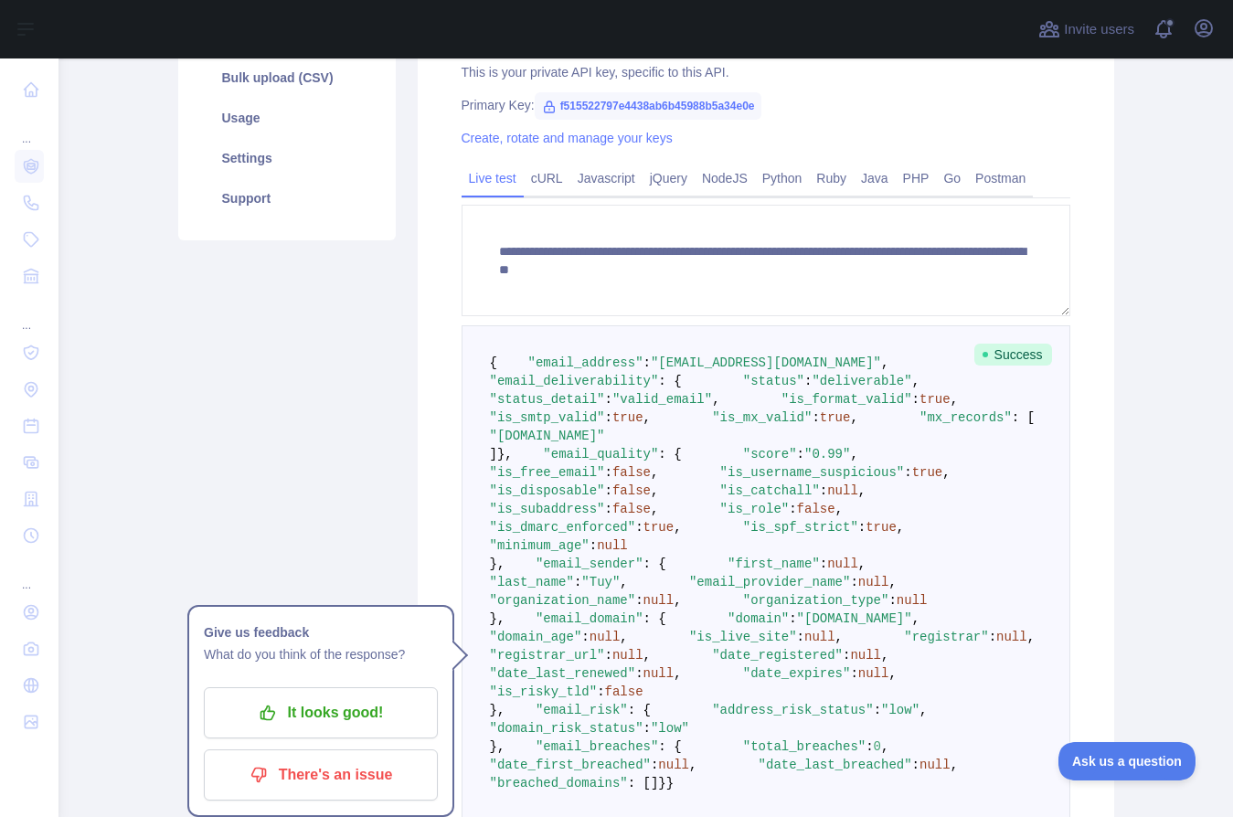
scroll to position [289, 0]
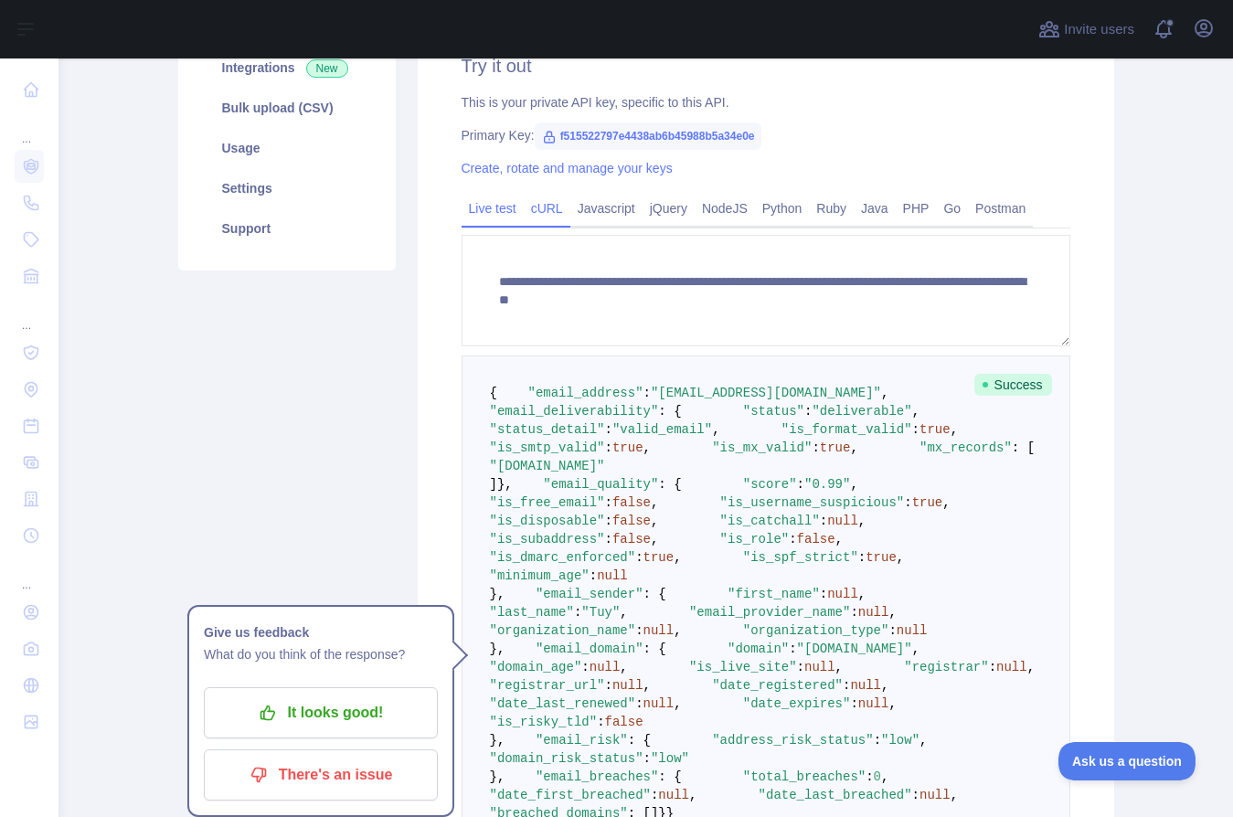
click at [546, 211] on link "cURL" at bounding box center [547, 208] width 47 height 29
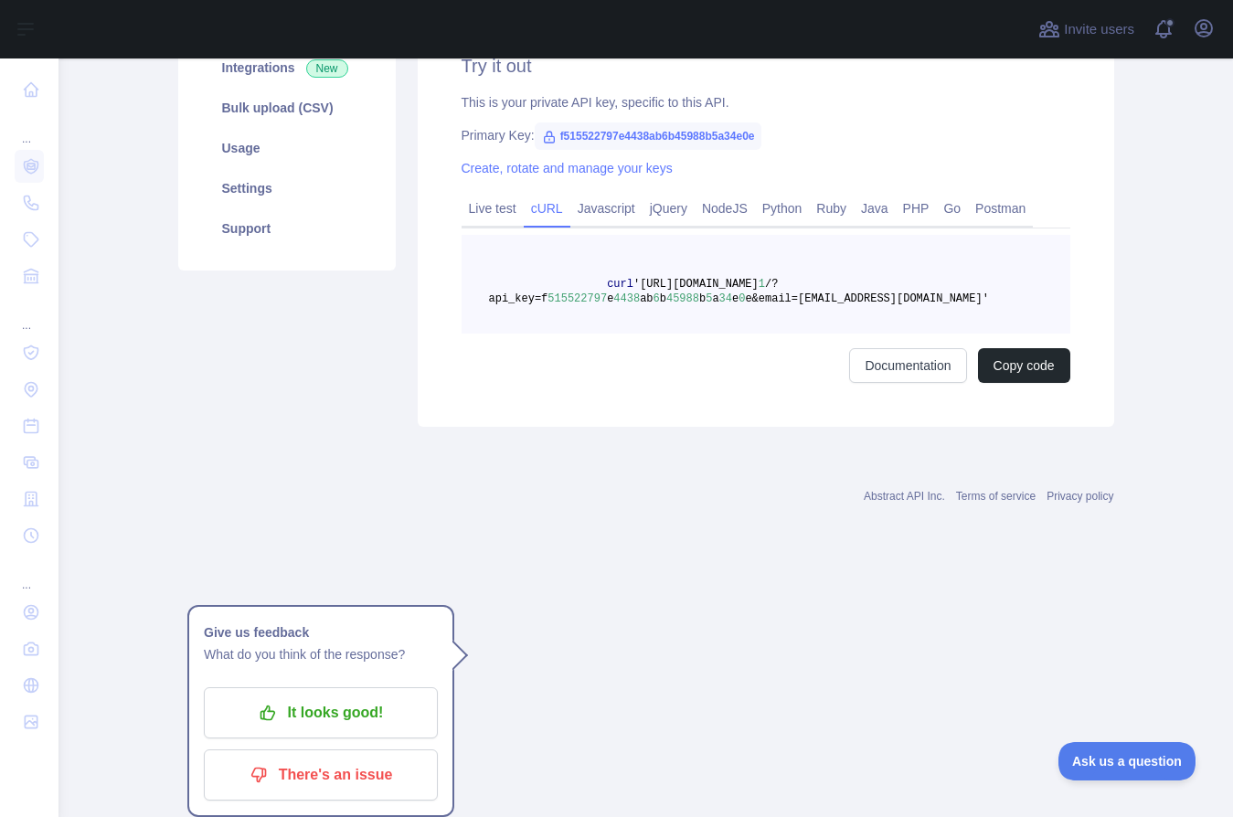
click at [759, 288] on span "'https://emailreputation.abstractapi.com/v" at bounding box center [696, 284] width 125 height 13
click at [720, 302] on span "34" at bounding box center [726, 299] width 13 height 13
click at [614, 293] on span "4438" at bounding box center [627, 299] width 27 height 13
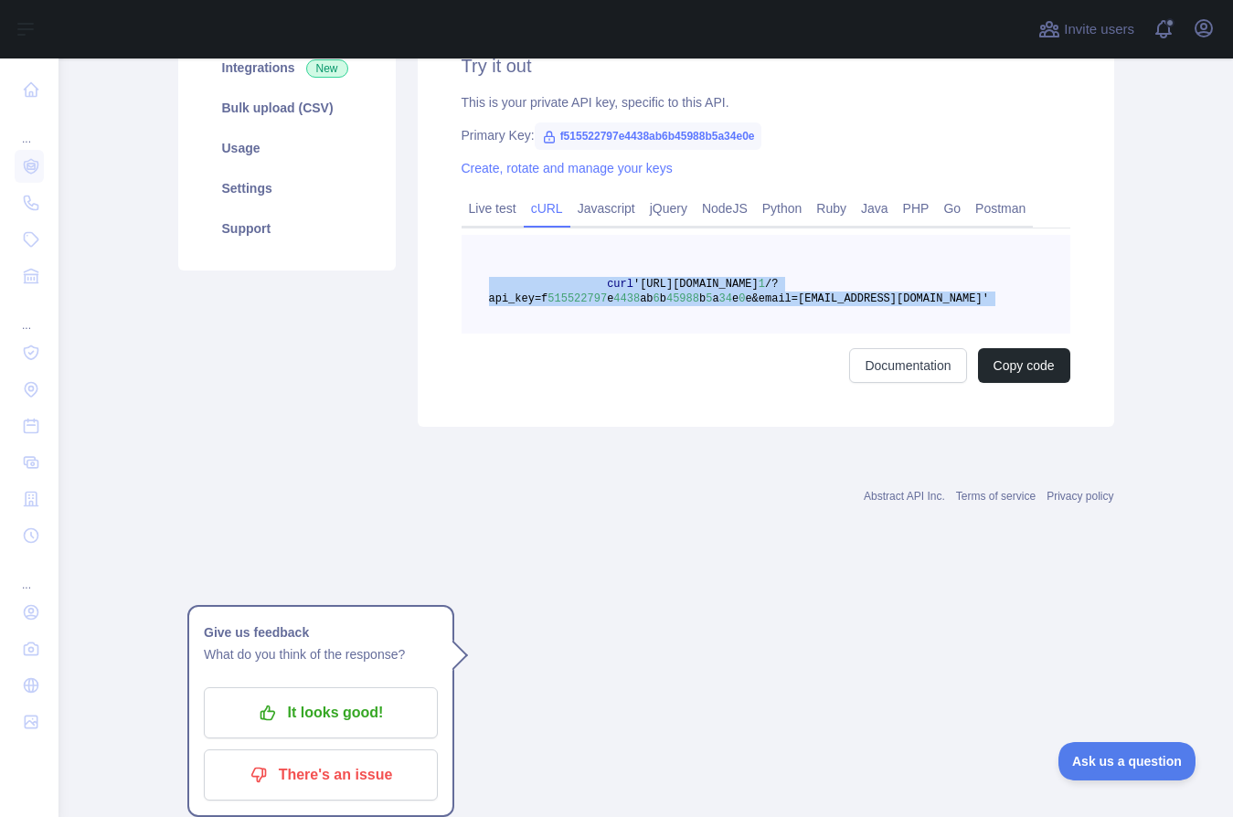
click at [614, 293] on span "4438" at bounding box center [627, 299] width 27 height 13
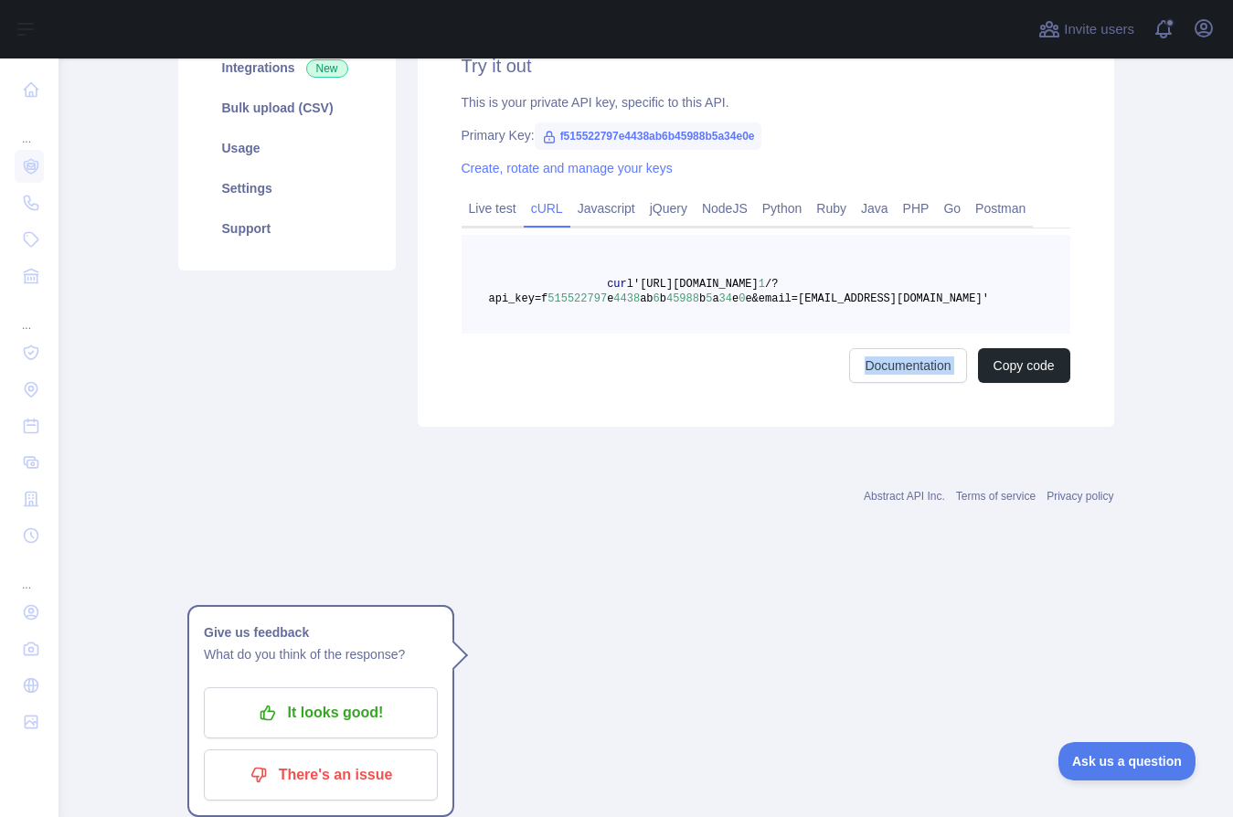
click at [628, 357] on div "Documentation Copy code" at bounding box center [766, 365] width 609 height 35
click at [330, 370] on div "Pricing Try it out Documentation Integrations New Bulk upload (CSV) Usage Setti…" at bounding box center [287, 166] width 240 height 522
click at [584, 291] on pre "curl 'https://emailreputation.abstractapi.com/v 1 /?api_key=f 515522797 e 4438 …" at bounding box center [766, 284] width 609 height 99
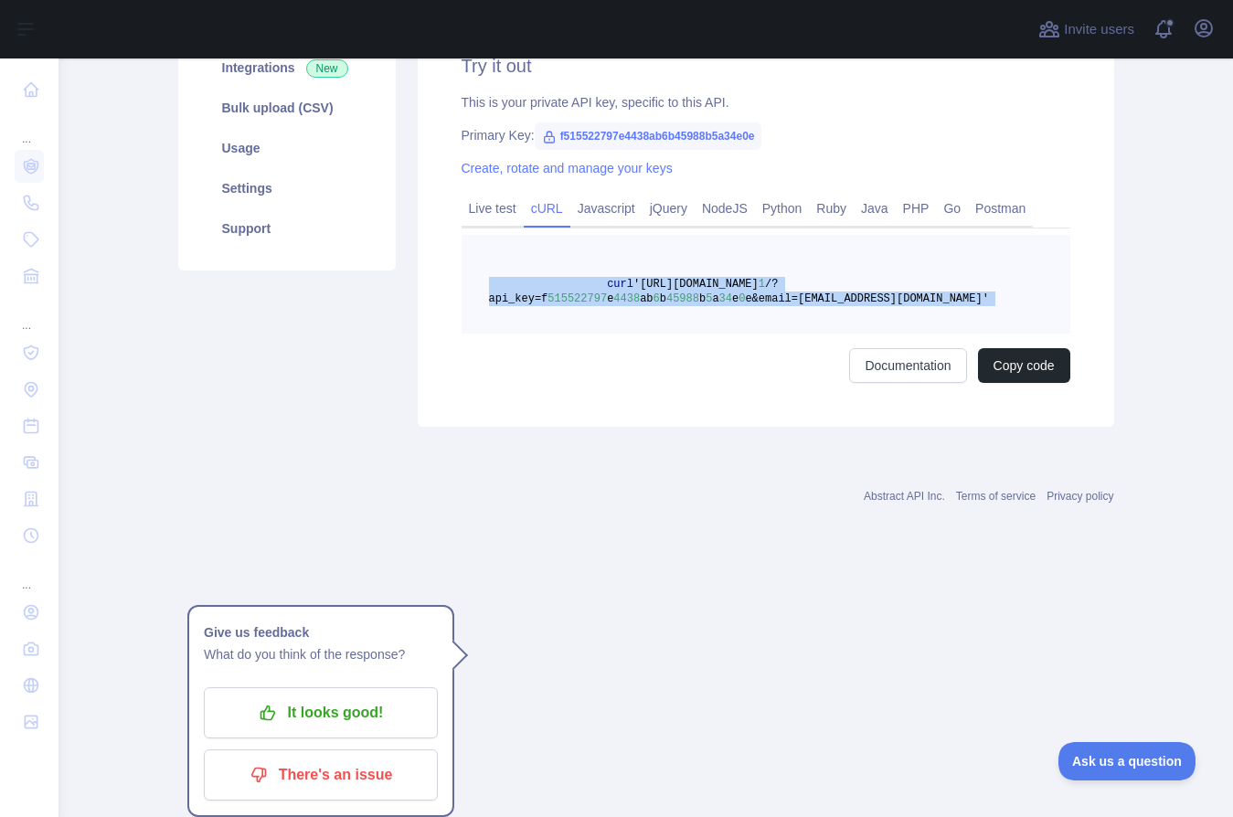
click at [584, 291] on pre "curl 'https://emailreputation.abstractapi.com/v 1 /?api_key=f 515522797 e 4438 …" at bounding box center [766, 284] width 609 height 99
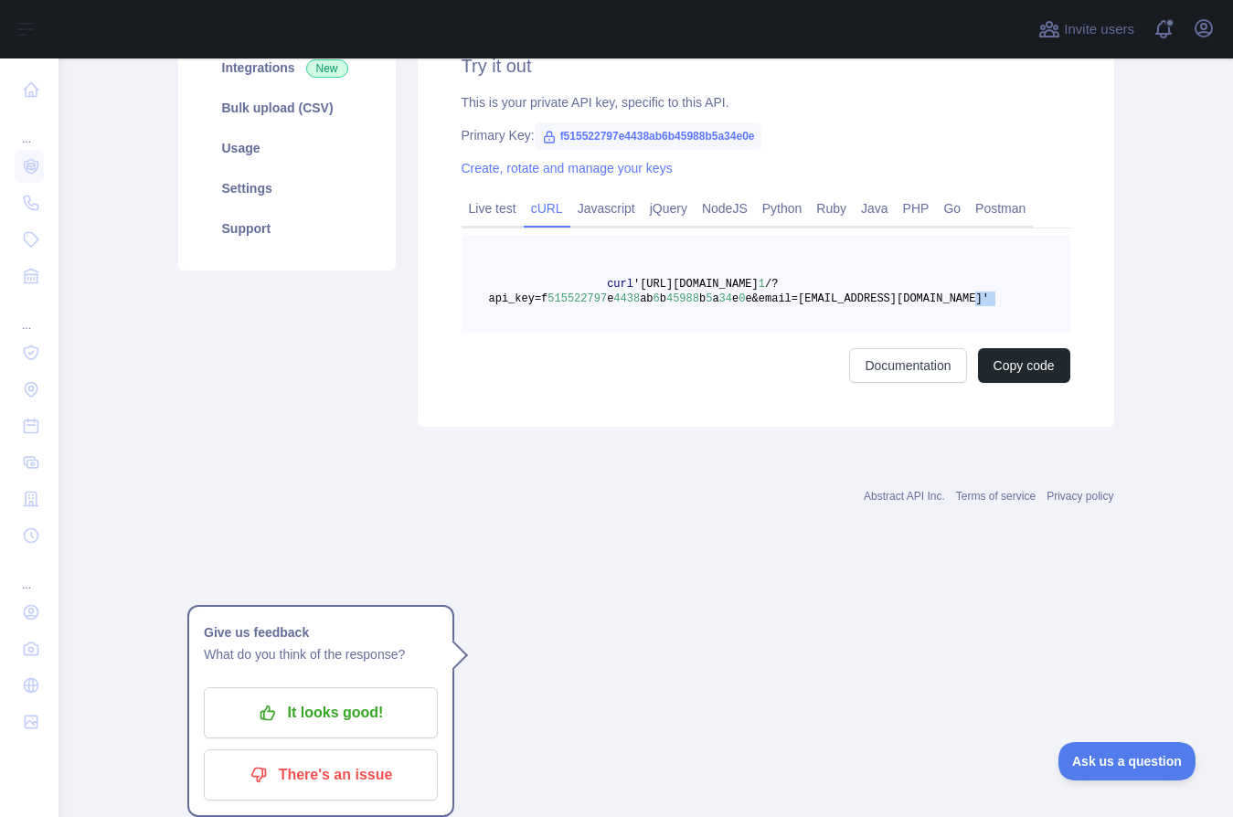
click at [583, 326] on pre "curl 'https://emailreputation.abstractapi.com/v 1 /?api_key=f 515522797 e 4438 …" at bounding box center [766, 284] width 609 height 99
click at [477, 197] on link "Live test" at bounding box center [493, 208] width 62 height 29
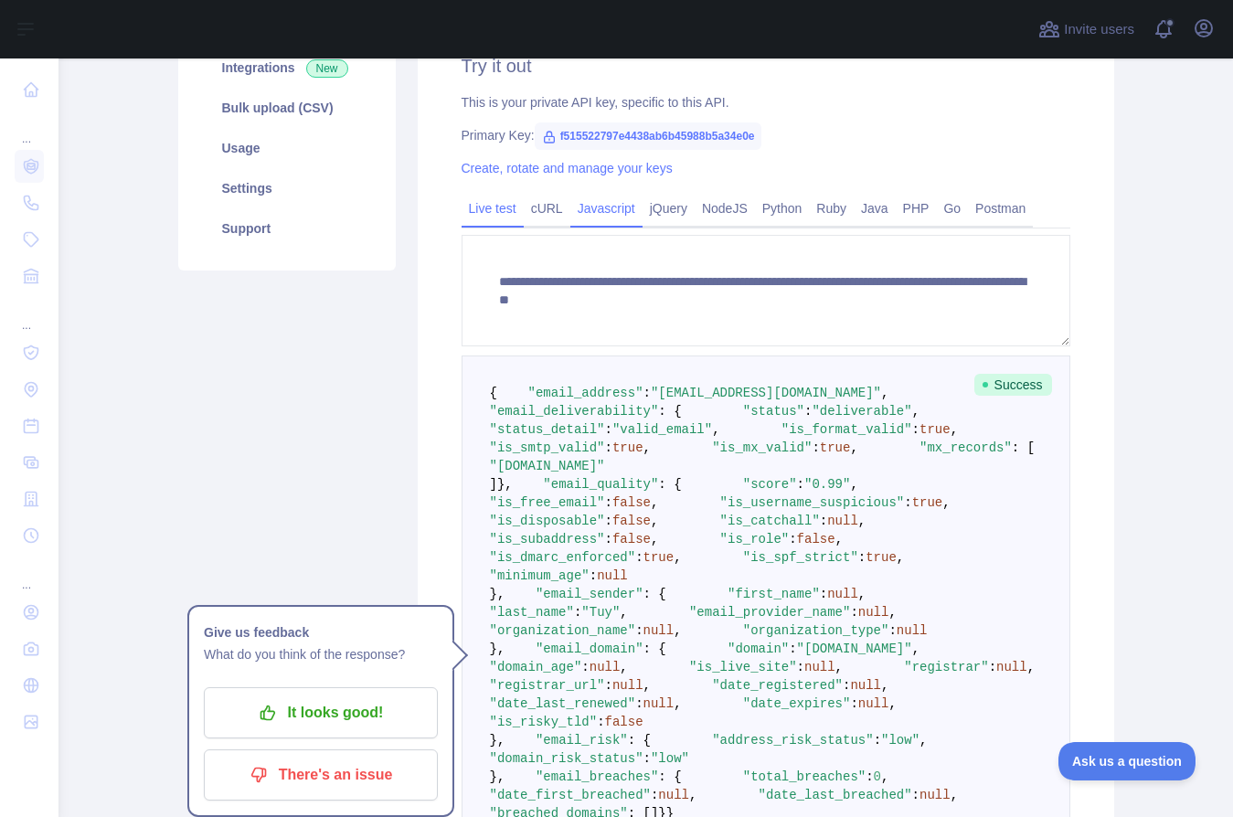
click at [613, 215] on link "Javascript" at bounding box center [607, 208] width 72 height 29
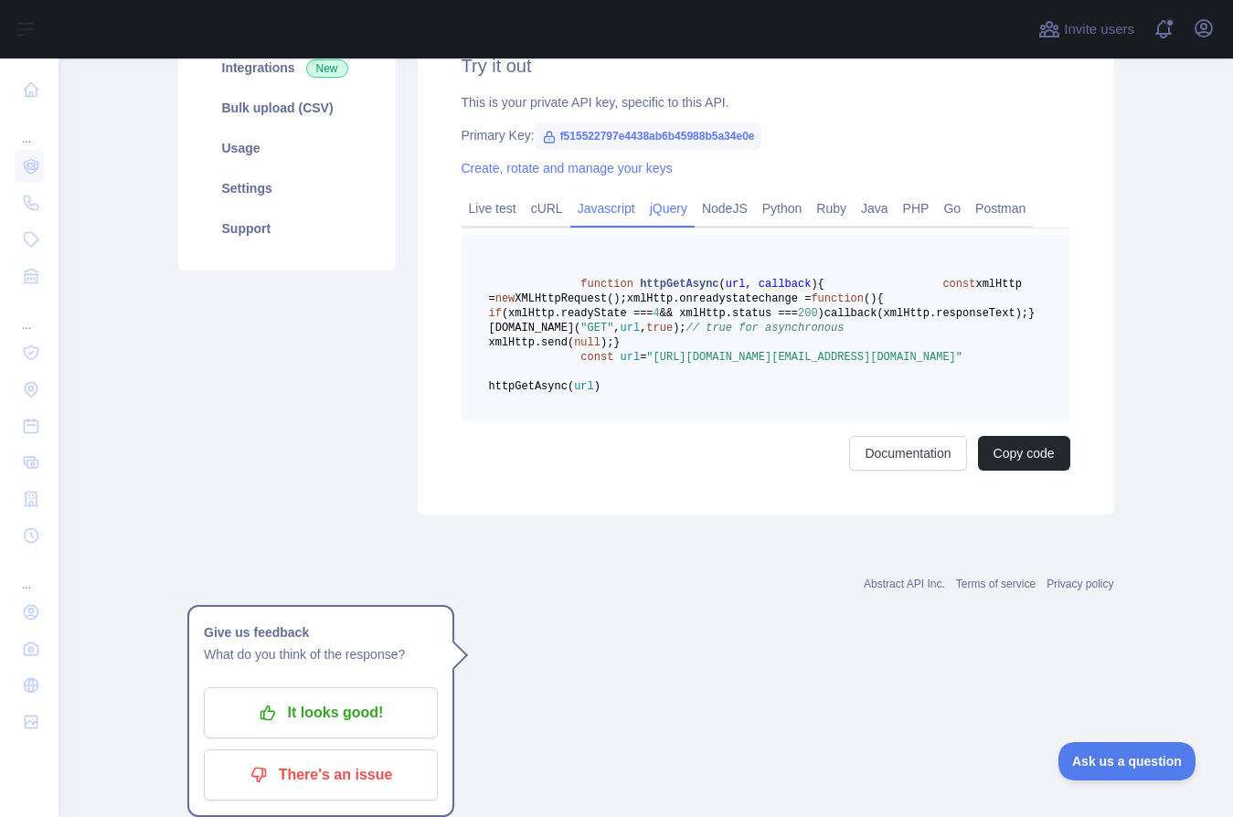
click at [672, 206] on link "jQuery" at bounding box center [669, 208] width 52 height 29
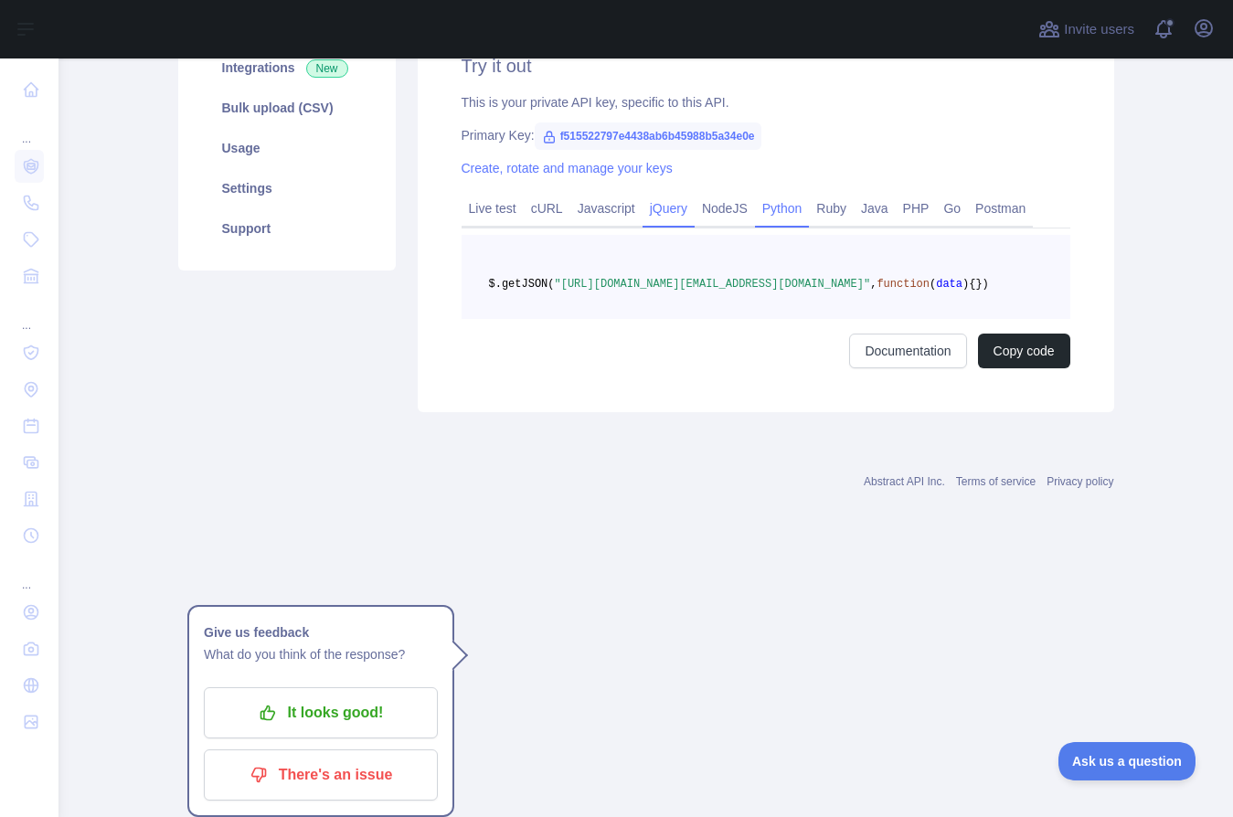
click at [802, 204] on link "Python" at bounding box center [782, 208] width 55 height 29
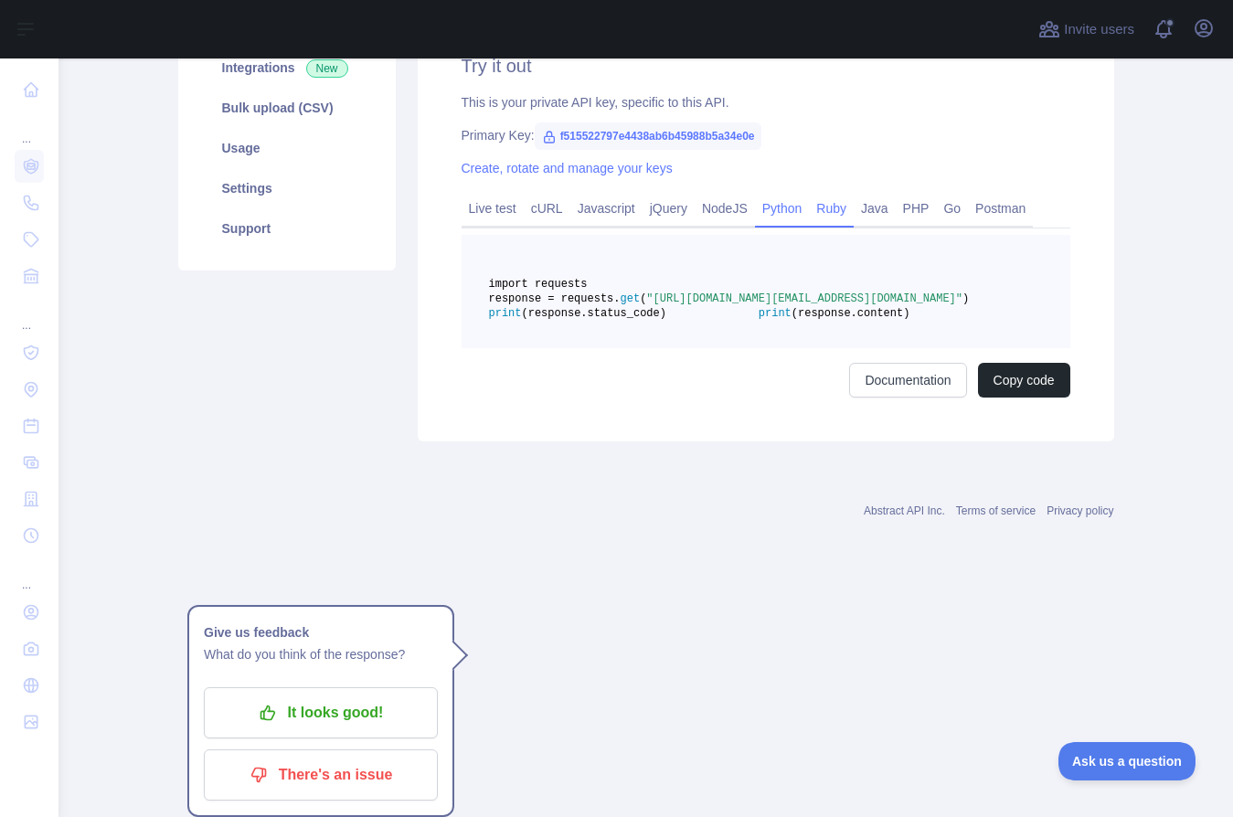
click at [842, 208] on link "Ruby" at bounding box center [831, 208] width 45 height 29
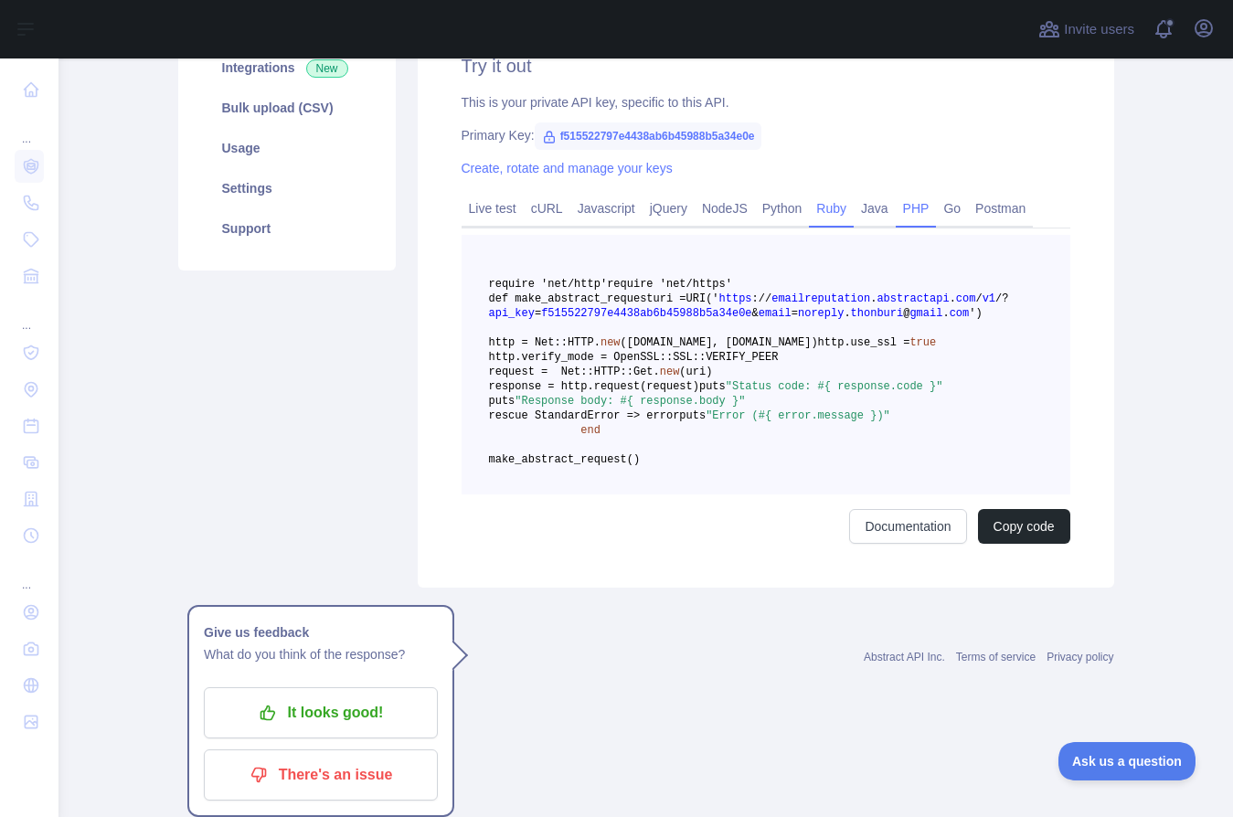
click at [890, 212] on link "Java" at bounding box center [875, 208] width 42 height 29
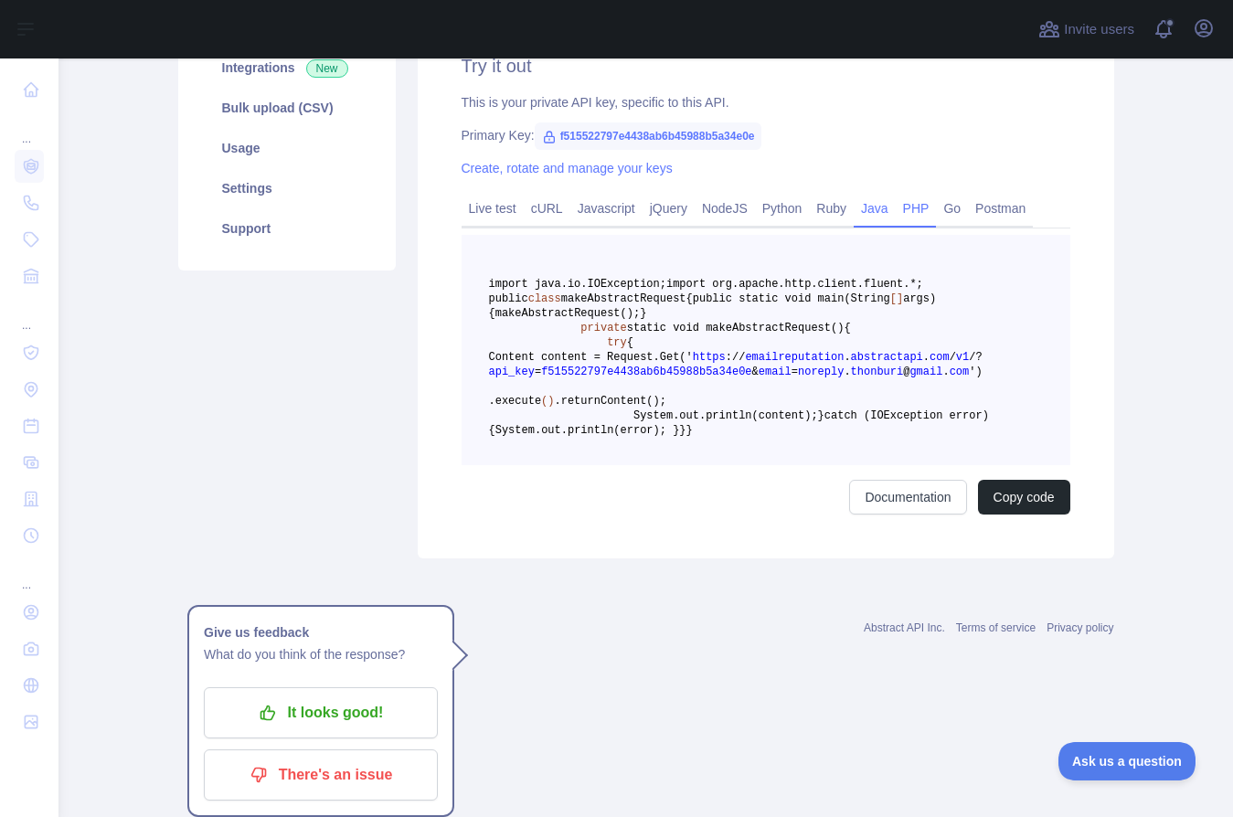
click at [919, 208] on link "PHP" at bounding box center [916, 208] width 41 height 29
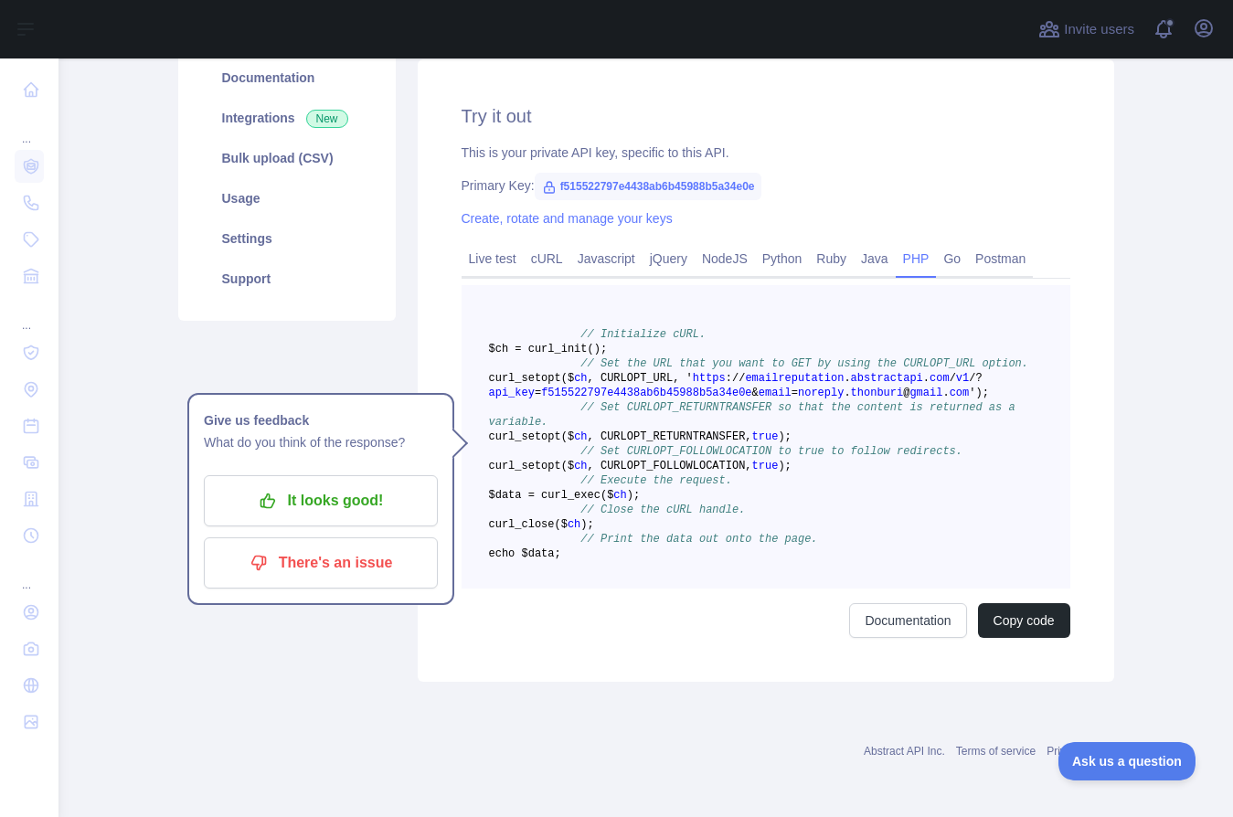
scroll to position [317, 0]
click at [779, 460] on span "true" at bounding box center [765, 466] width 27 height 13
click at [1083, 376] on div "Try it out This is your private API key, specific to this API. Primary Key: f51…" at bounding box center [766, 370] width 697 height 623
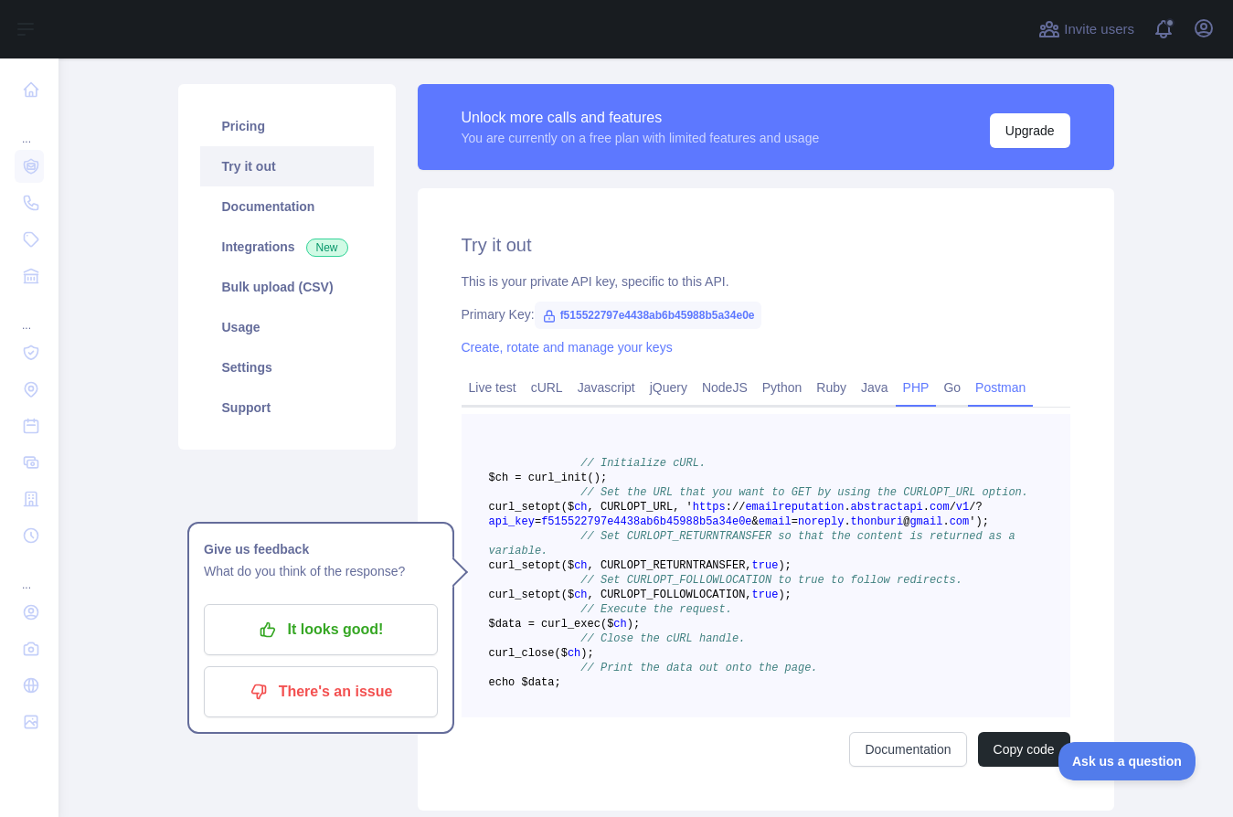
click at [998, 392] on link "Postman" at bounding box center [1000, 387] width 65 height 29
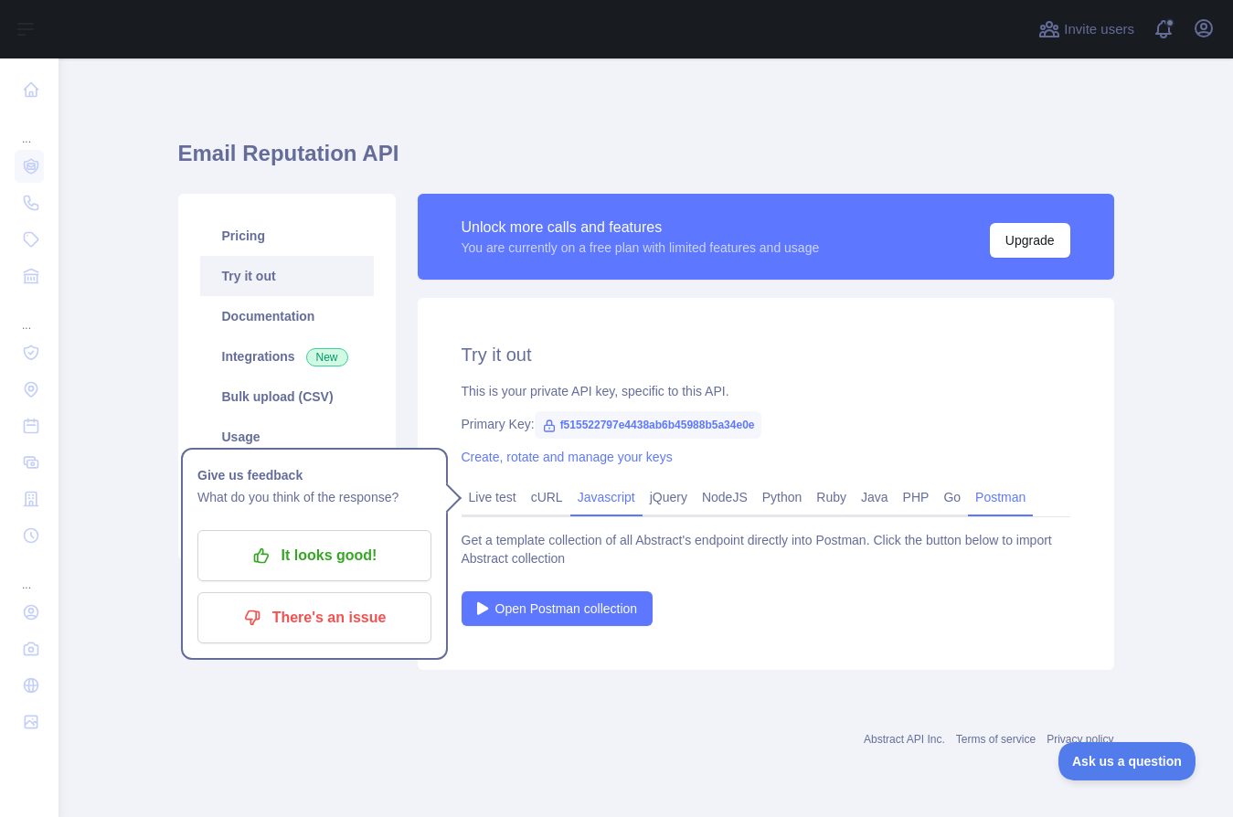
click at [592, 496] on link "Javascript" at bounding box center [607, 497] width 72 height 29
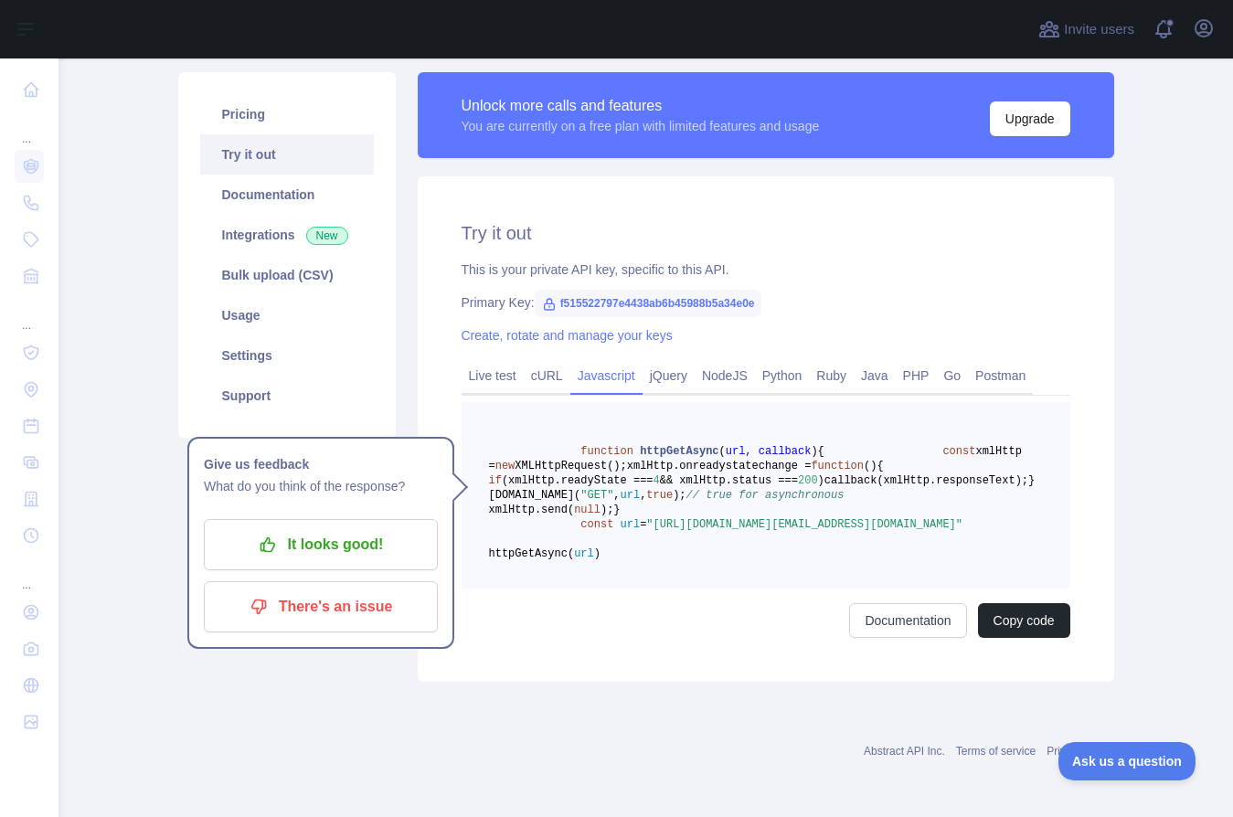
scroll to position [209, 0]
click at [531, 361] on link "cURL" at bounding box center [547, 375] width 47 height 29
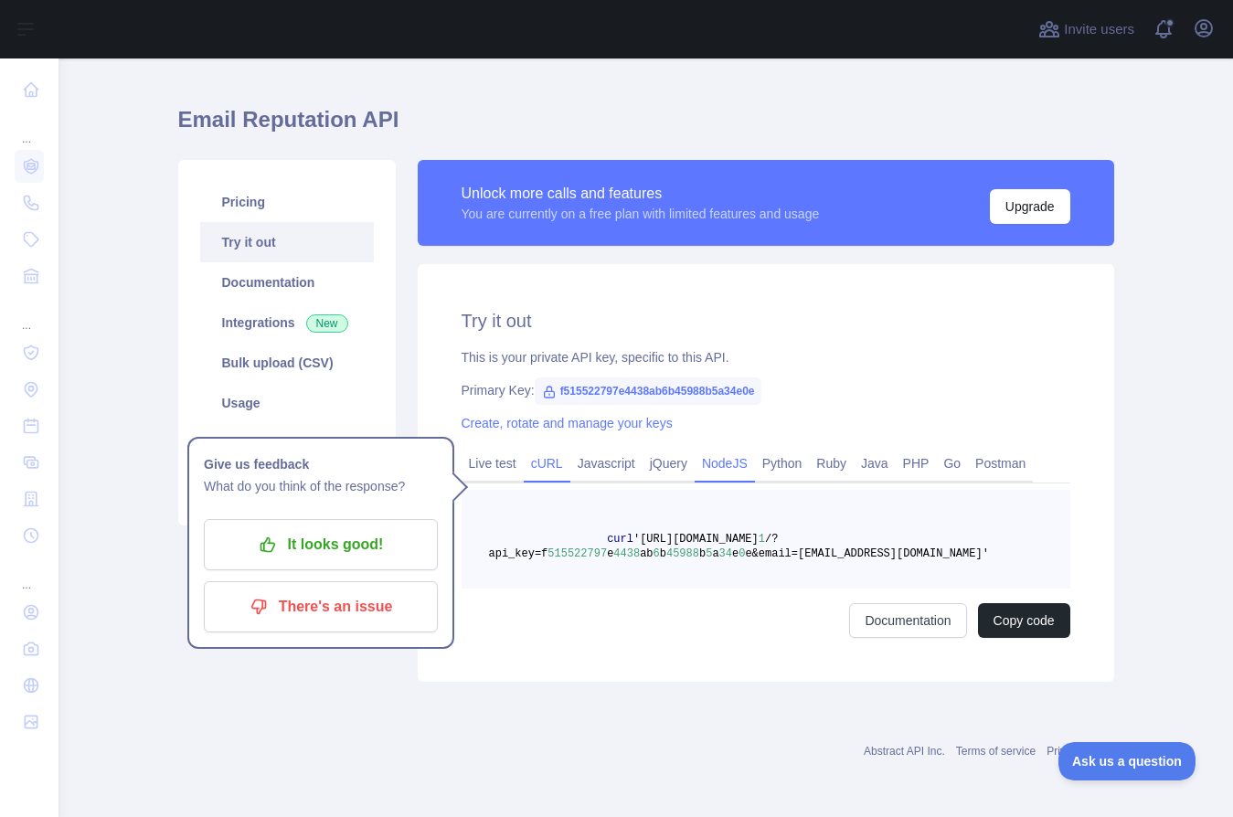
click at [730, 464] on link "NodeJS" at bounding box center [725, 463] width 60 height 29
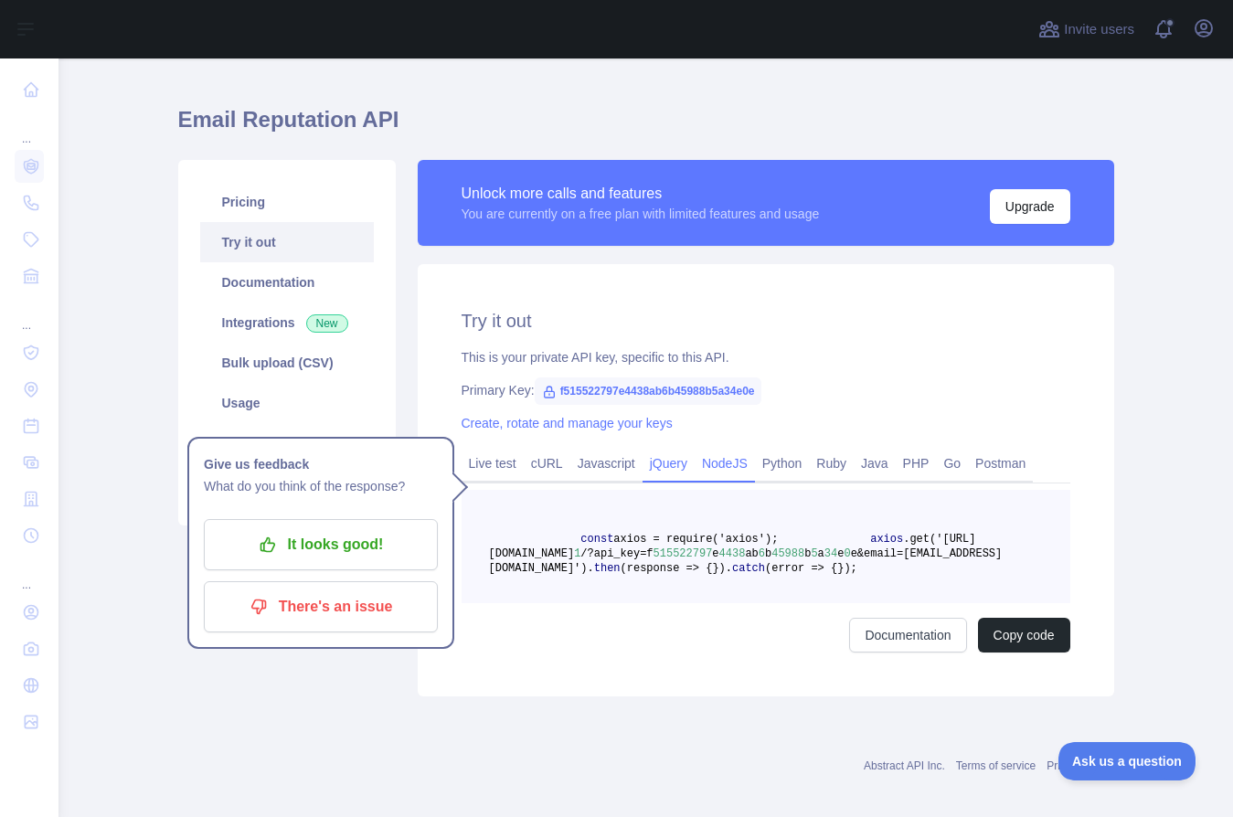
click at [676, 459] on link "jQuery" at bounding box center [669, 463] width 52 height 29
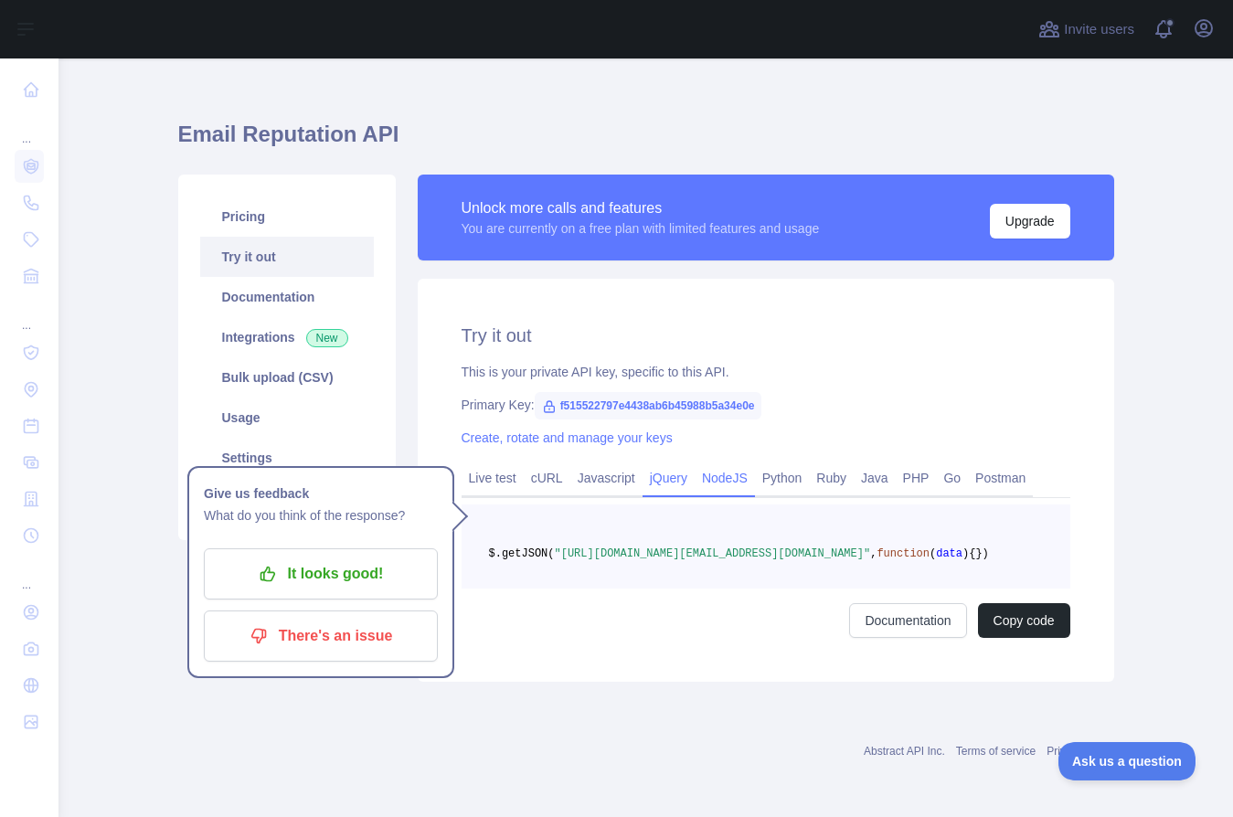
scroll to position [37, 0]
click at [731, 464] on link "NodeJS" at bounding box center [725, 478] width 60 height 29
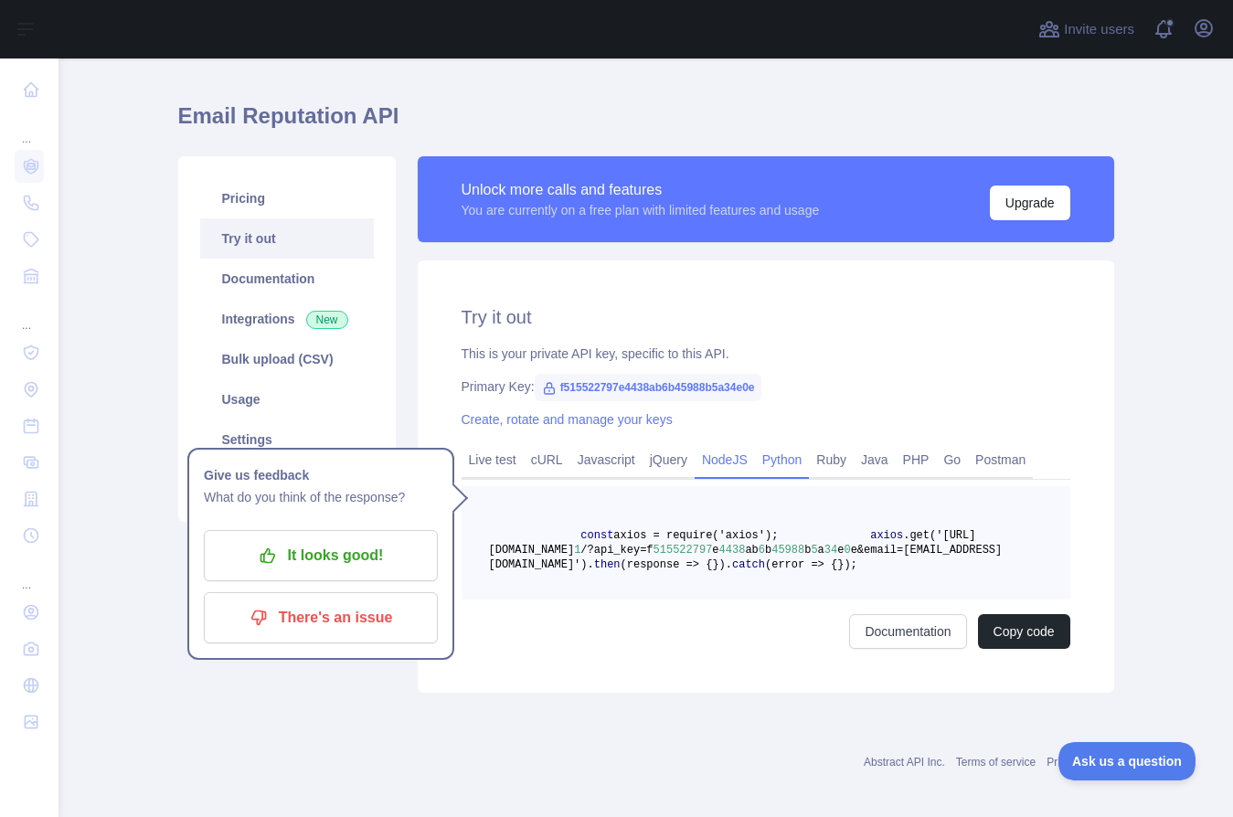
click at [783, 460] on link "Python" at bounding box center [782, 459] width 55 height 29
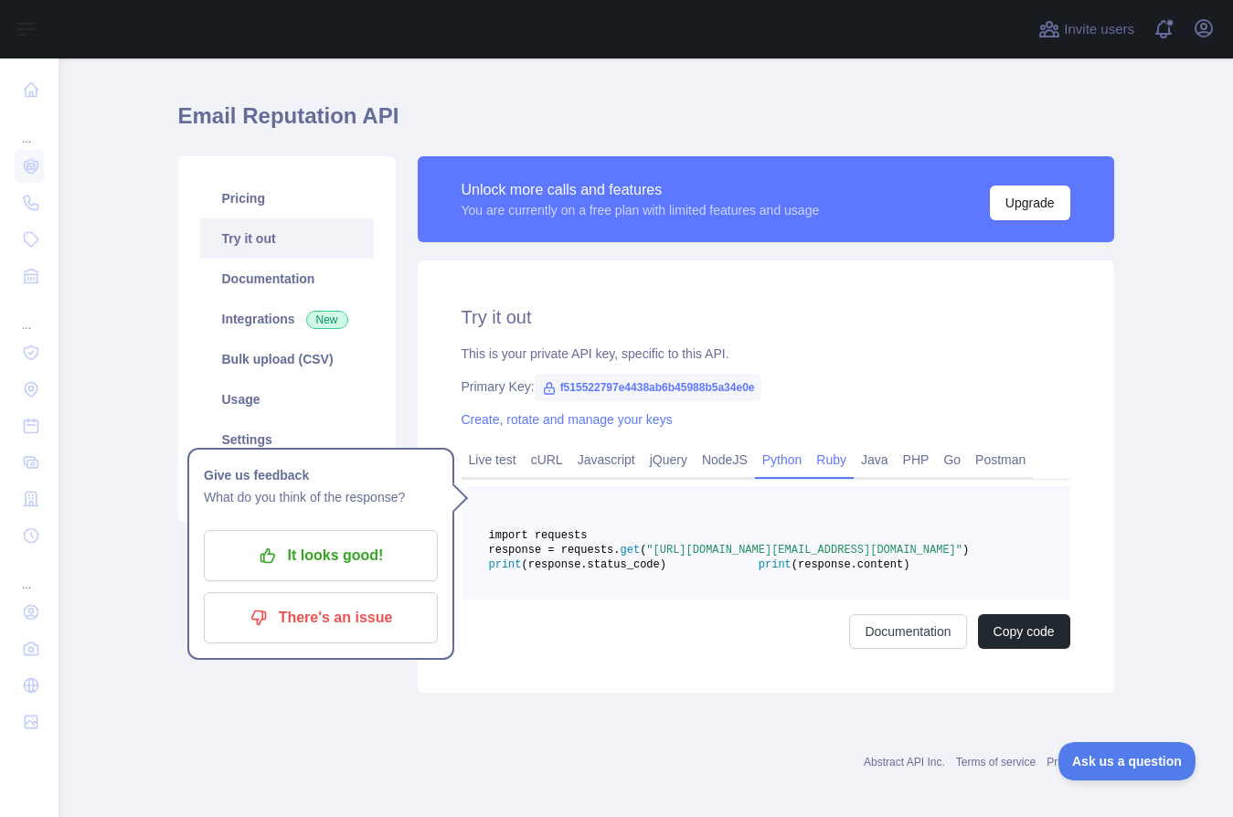
click at [836, 458] on link "Ruby" at bounding box center [831, 459] width 45 height 29
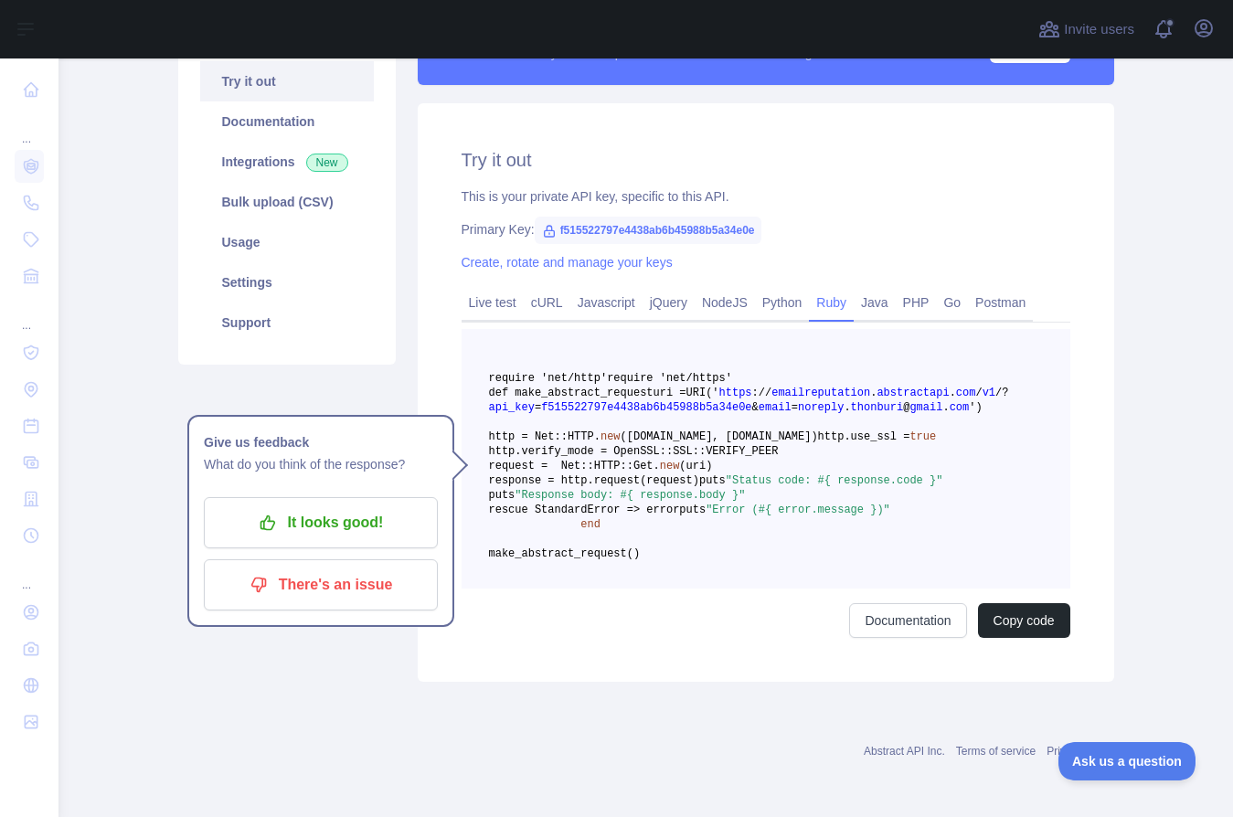
scroll to position [306, 0]
click at [913, 288] on link "PHP" at bounding box center [916, 302] width 41 height 29
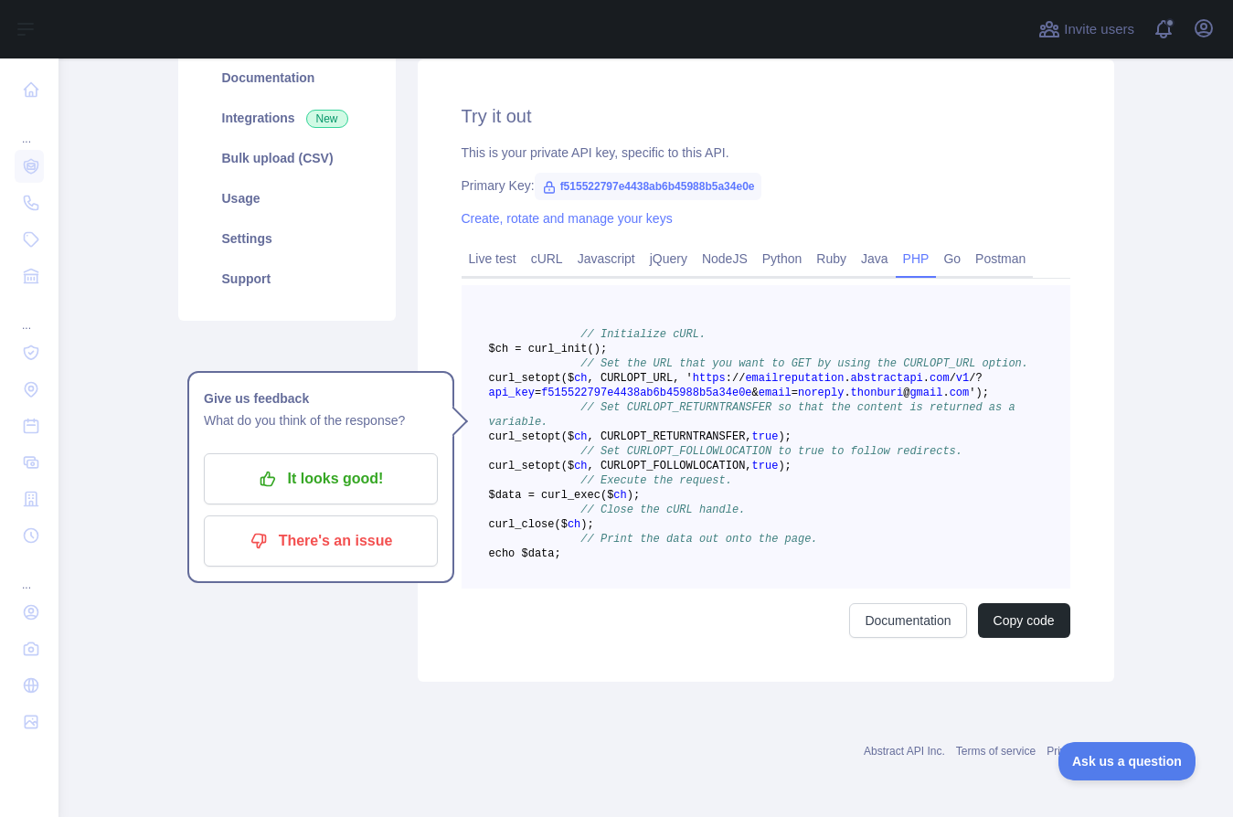
drag, startPoint x: 656, startPoint y: 586, endPoint x: 571, endPoint y: 293, distance: 304.7
click at [569, 293] on pre "// Initialize cURL. $ch = curl _init() ; // Set the URL that you want to GET by…" at bounding box center [766, 437] width 609 height 304
click at [655, 288] on pre "// Initialize cURL. $ch = curl _init() ; // Set the URL that you want to GET by…" at bounding box center [766, 437] width 609 height 304
click at [1036, 638] on button "Copy code" at bounding box center [1024, 620] width 92 height 35
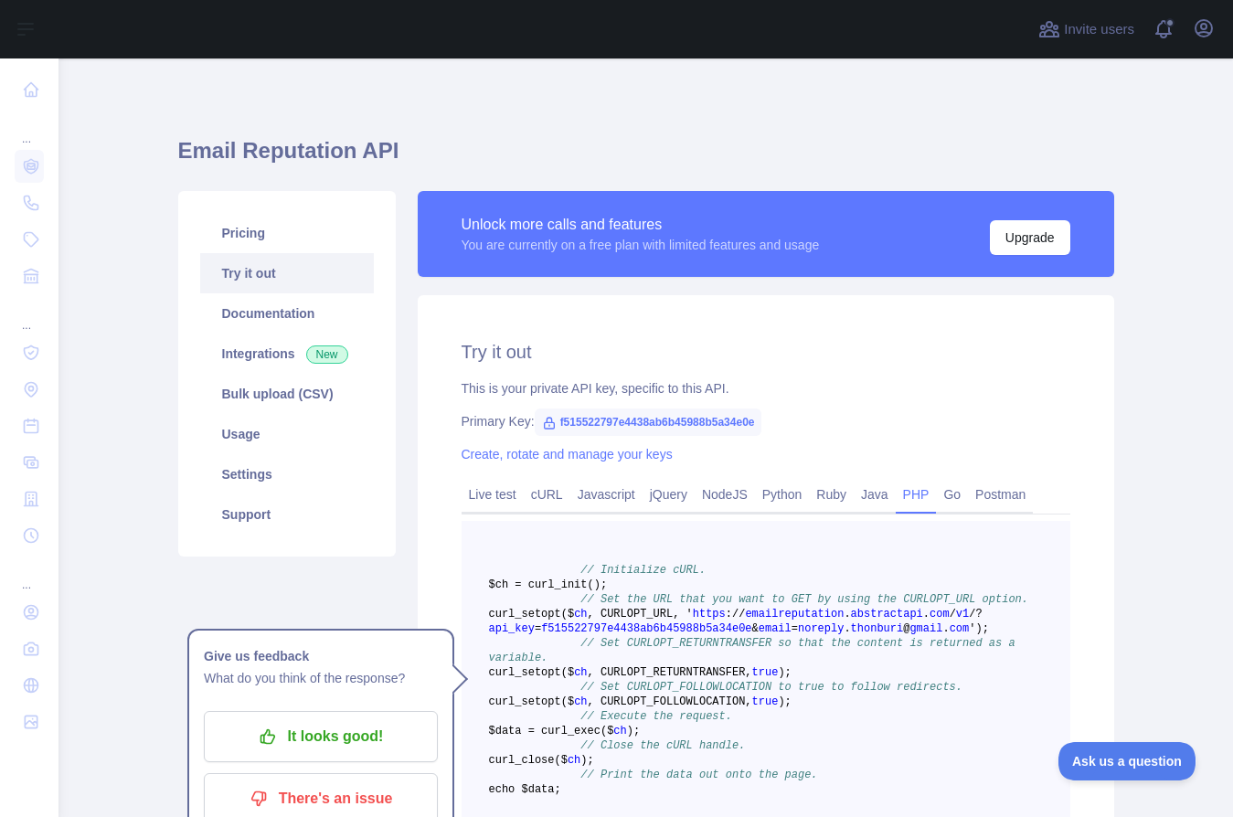
scroll to position [0, 0]
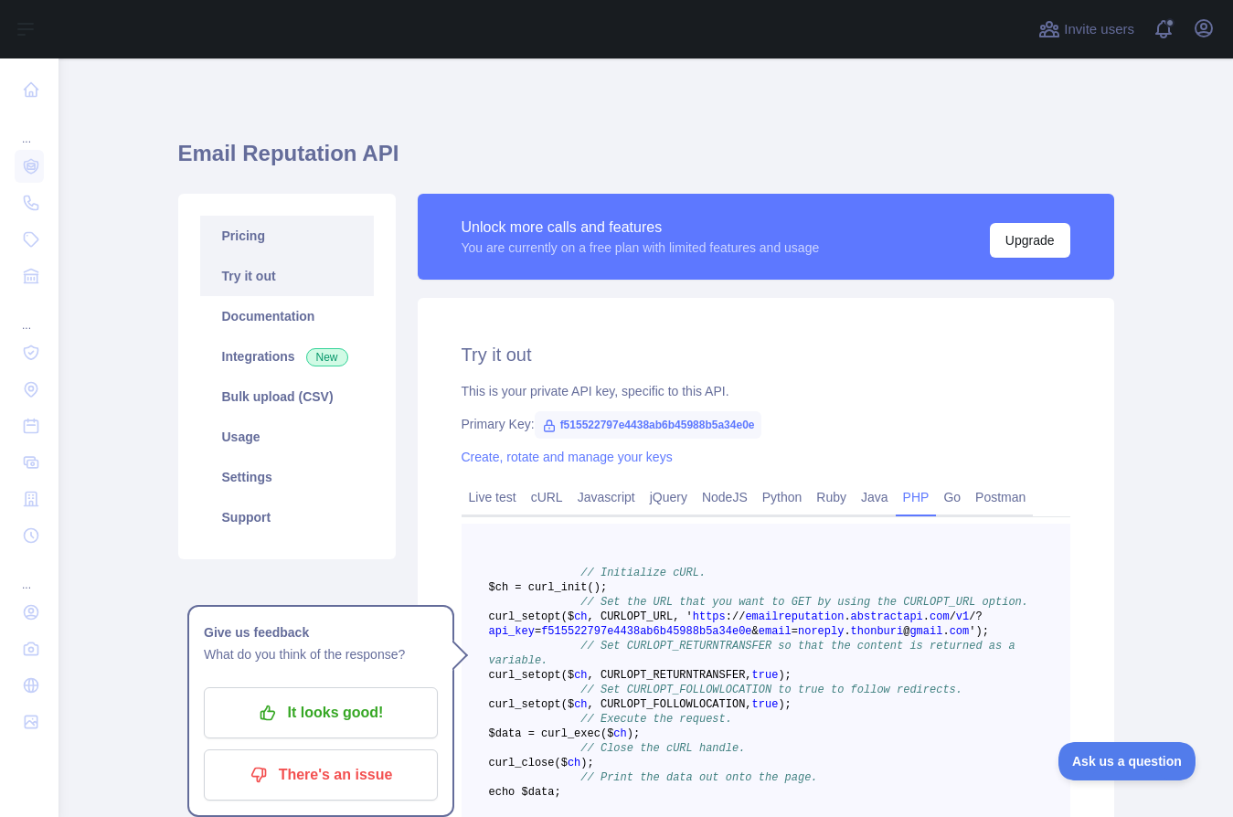
click at [230, 239] on link "Pricing" at bounding box center [287, 236] width 174 height 40
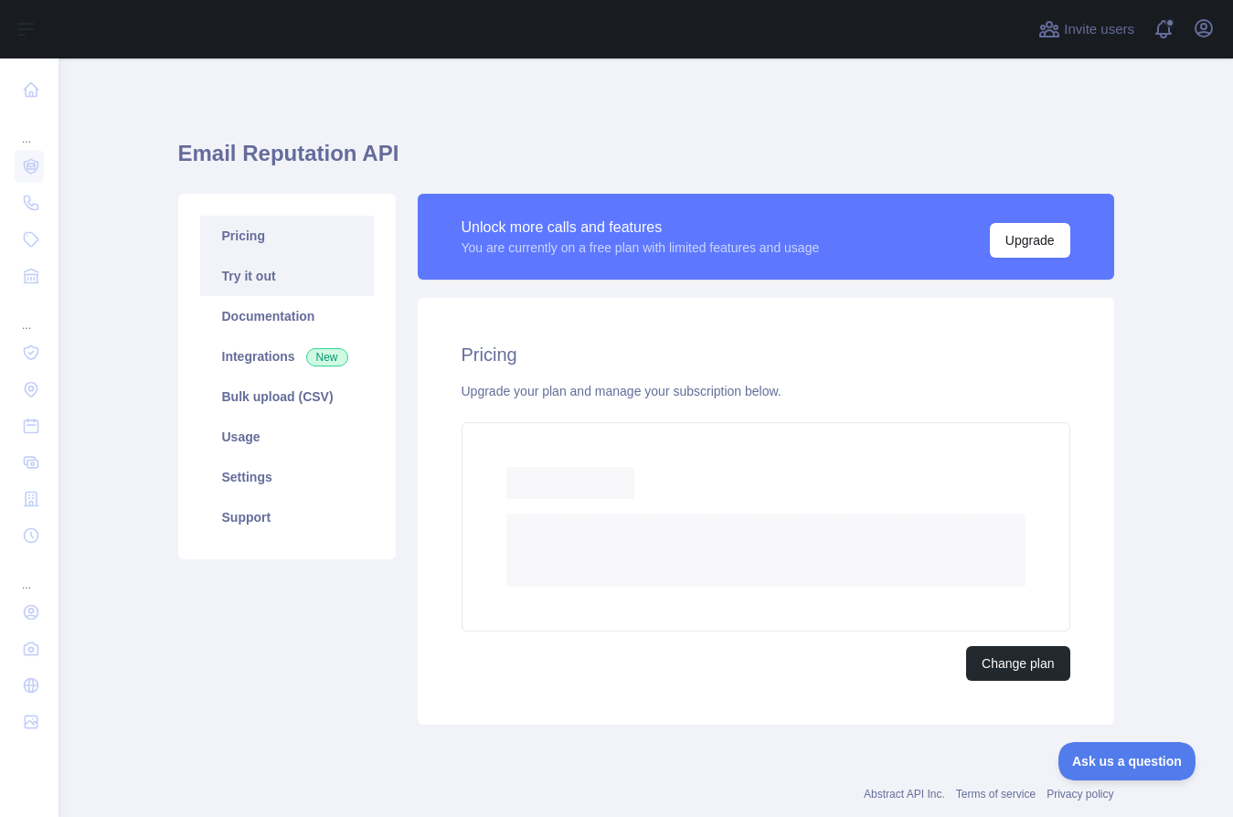
click at [250, 284] on link "Try it out" at bounding box center [287, 276] width 174 height 40
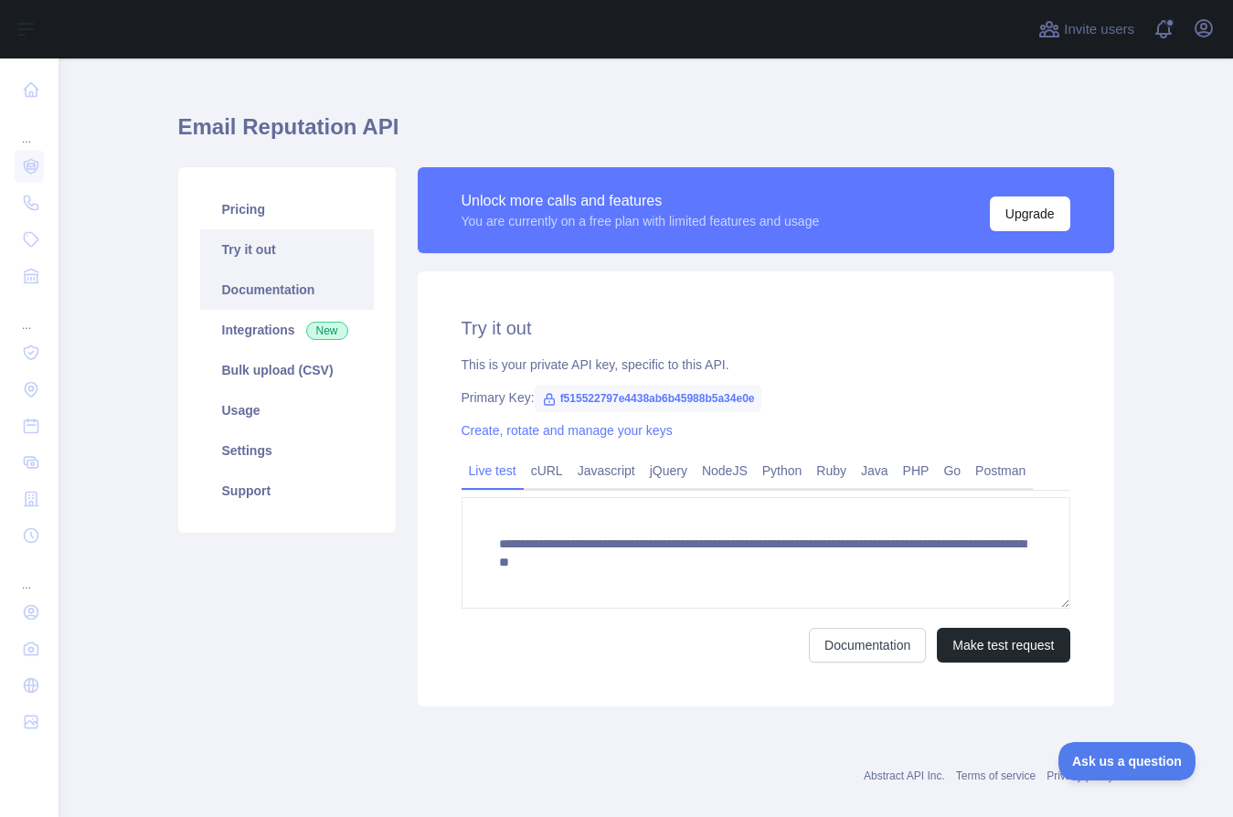
scroll to position [51, 0]
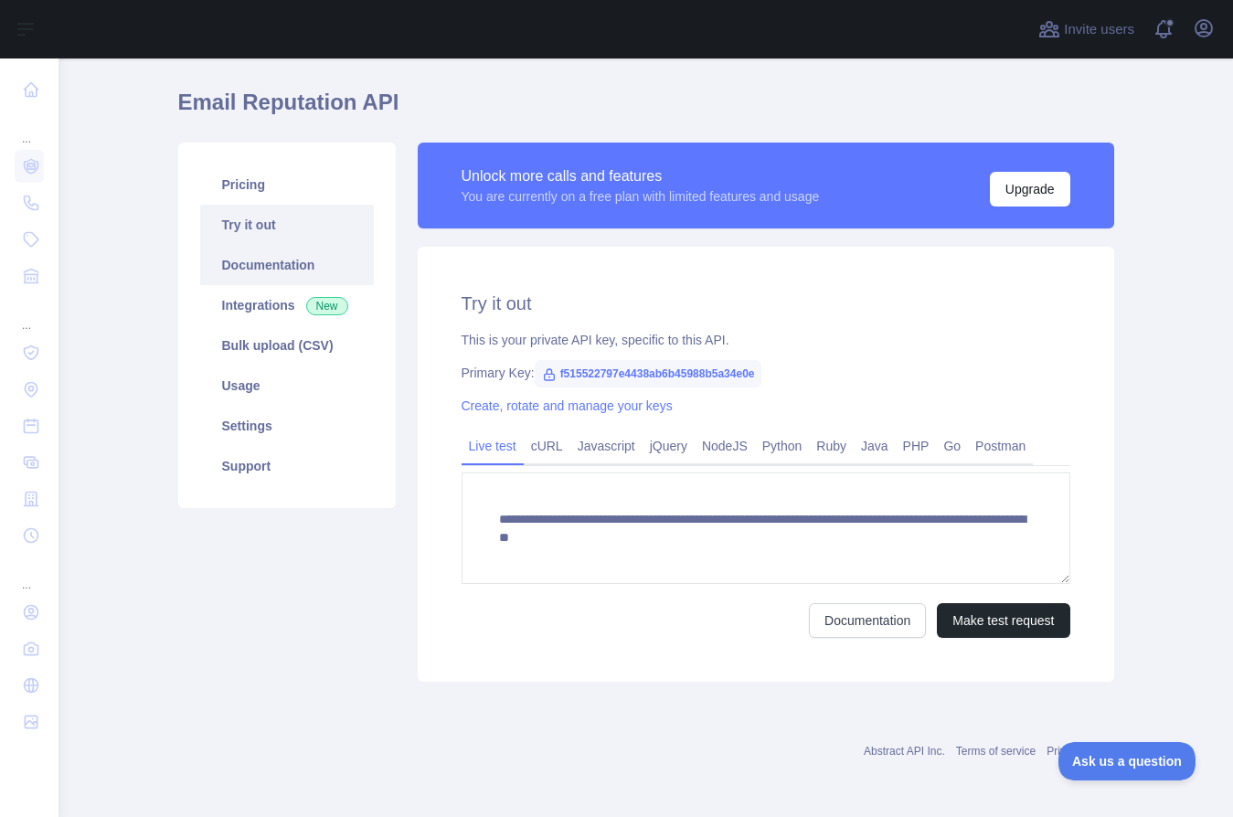
click at [249, 268] on link "Documentation" at bounding box center [287, 265] width 174 height 40
click at [258, 304] on link "Integrations New" at bounding box center [287, 305] width 174 height 40
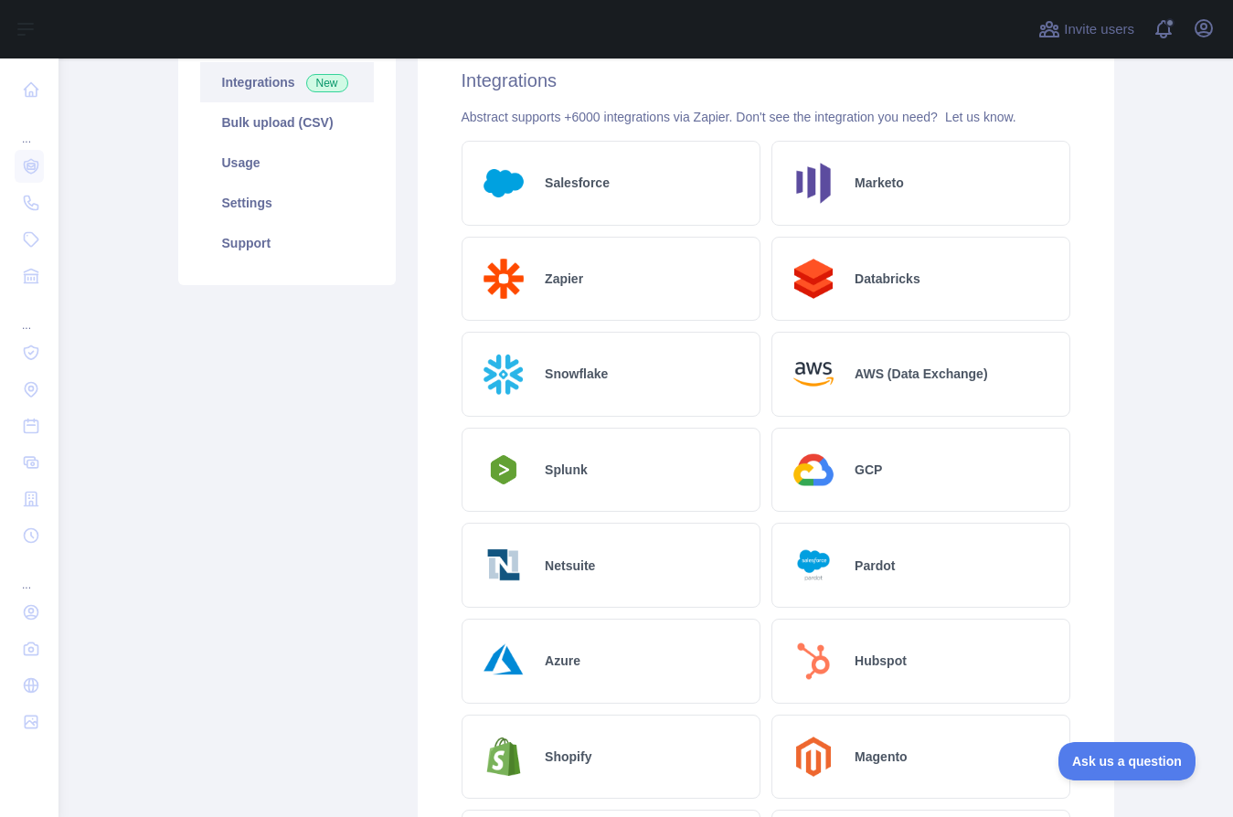
scroll to position [219, 0]
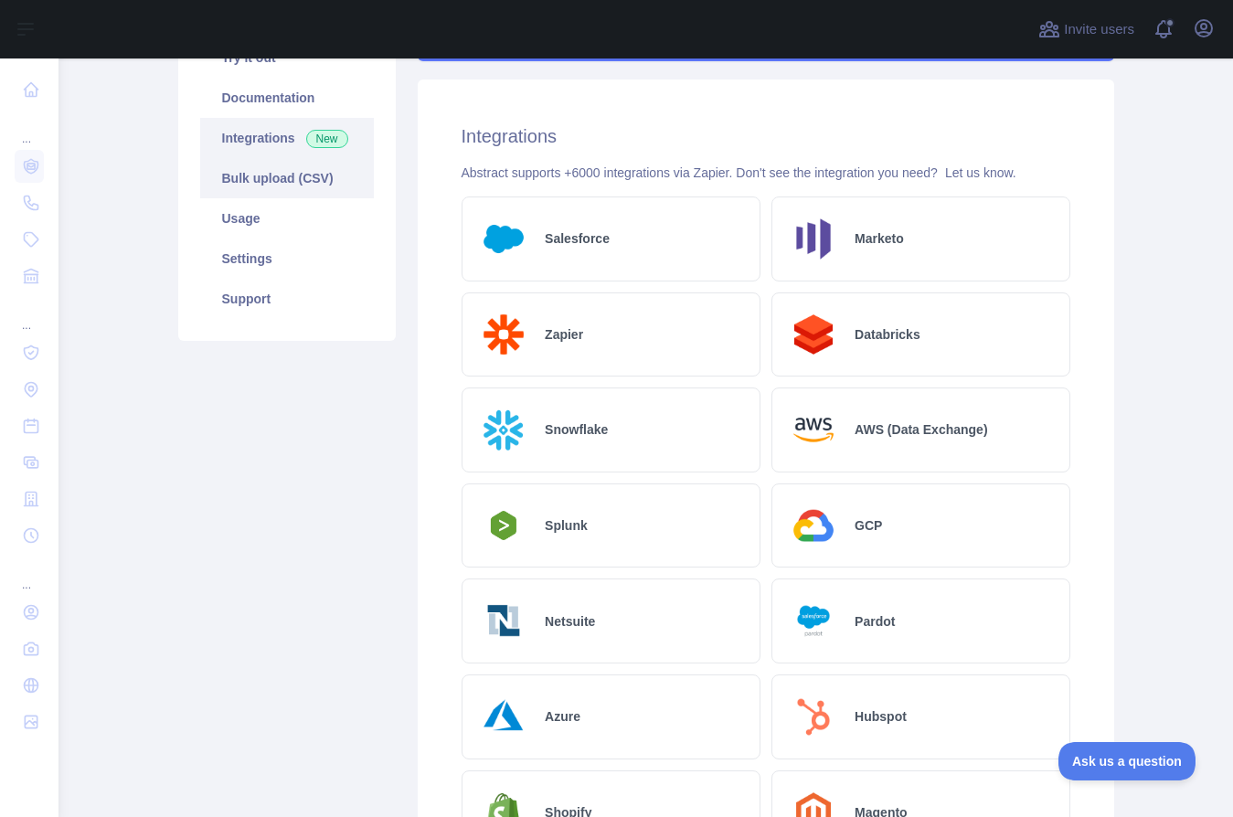
click at [272, 177] on link "Bulk upload (CSV)" at bounding box center [287, 178] width 174 height 40
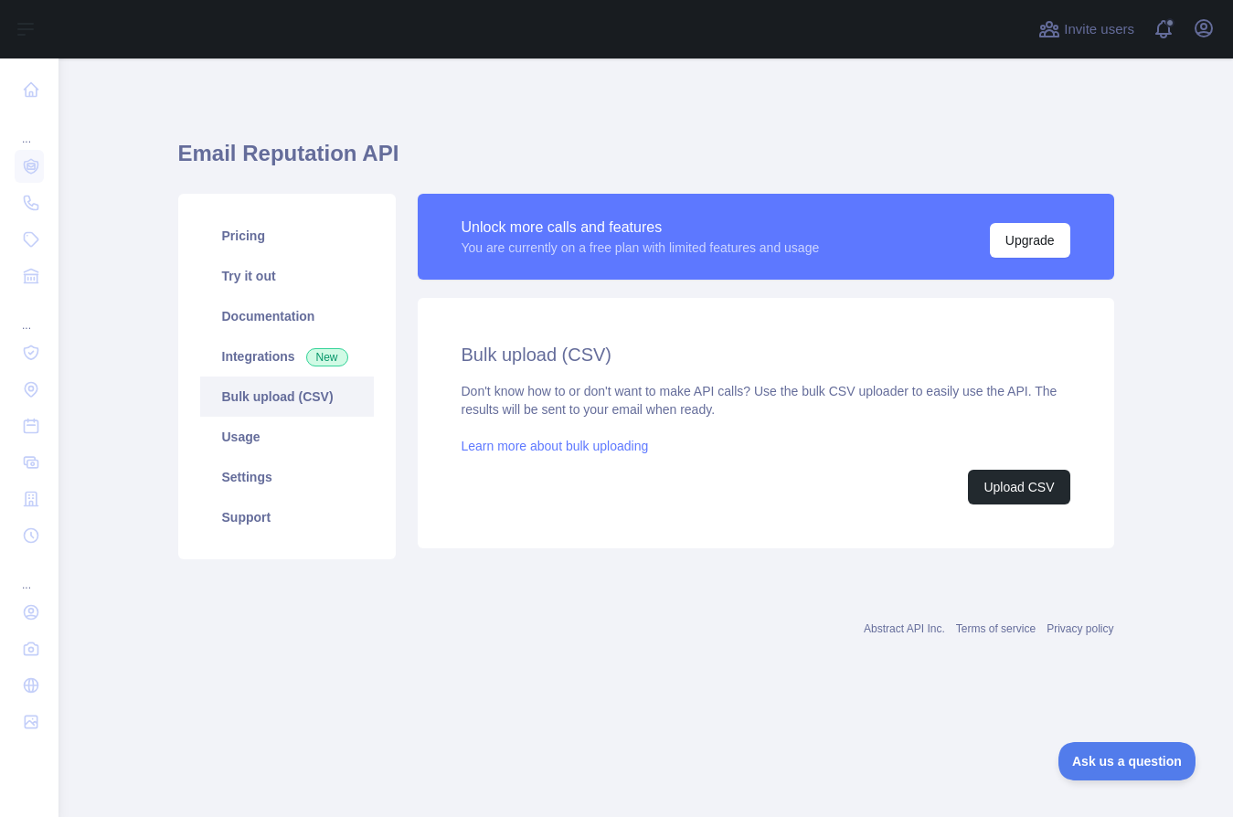
click at [303, 577] on div "Email Reputation API Pricing Try it out Documentation Integrations New Bulk upl…" at bounding box center [646, 343] width 936 height 483
click at [270, 444] on link "Usage" at bounding box center [287, 437] width 174 height 40
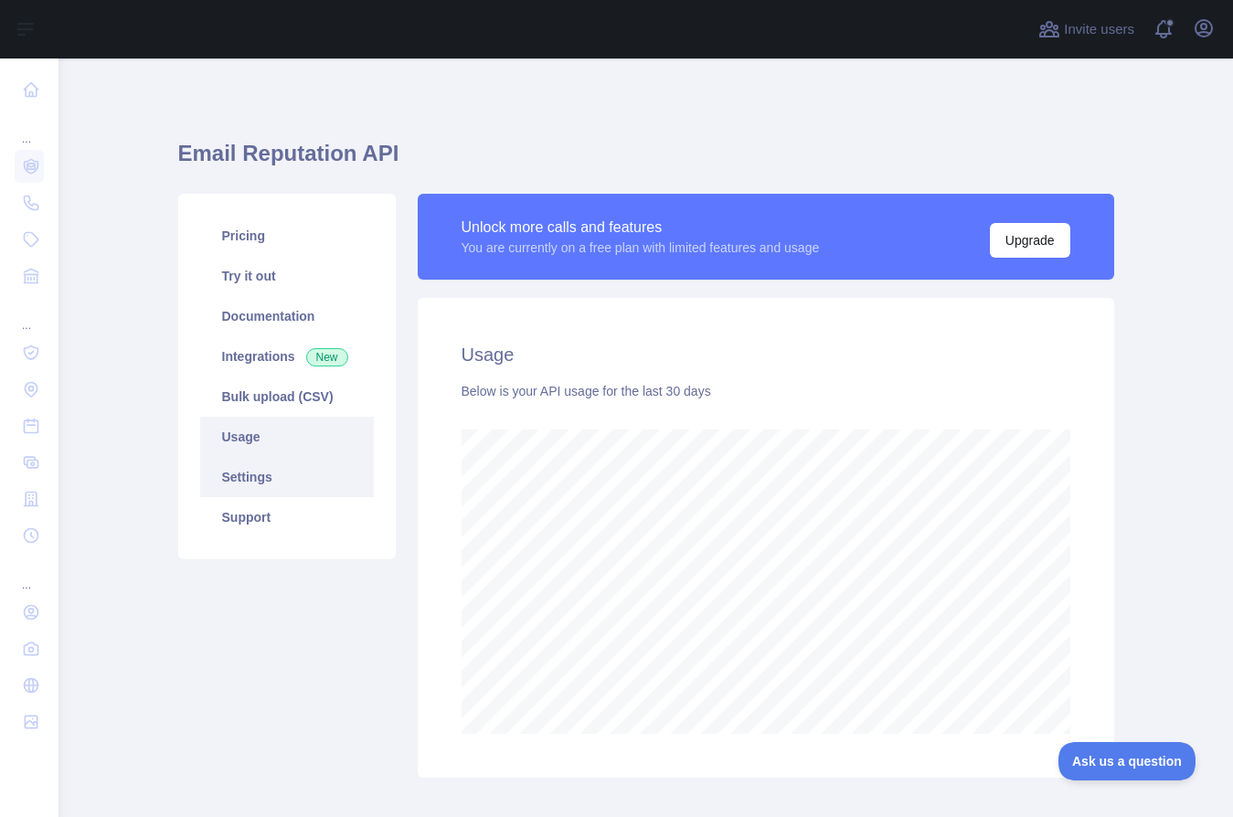
scroll to position [759, 1161]
click at [250, 476] on link "Settings" at bounding box center [287, 477] width 174 height 40
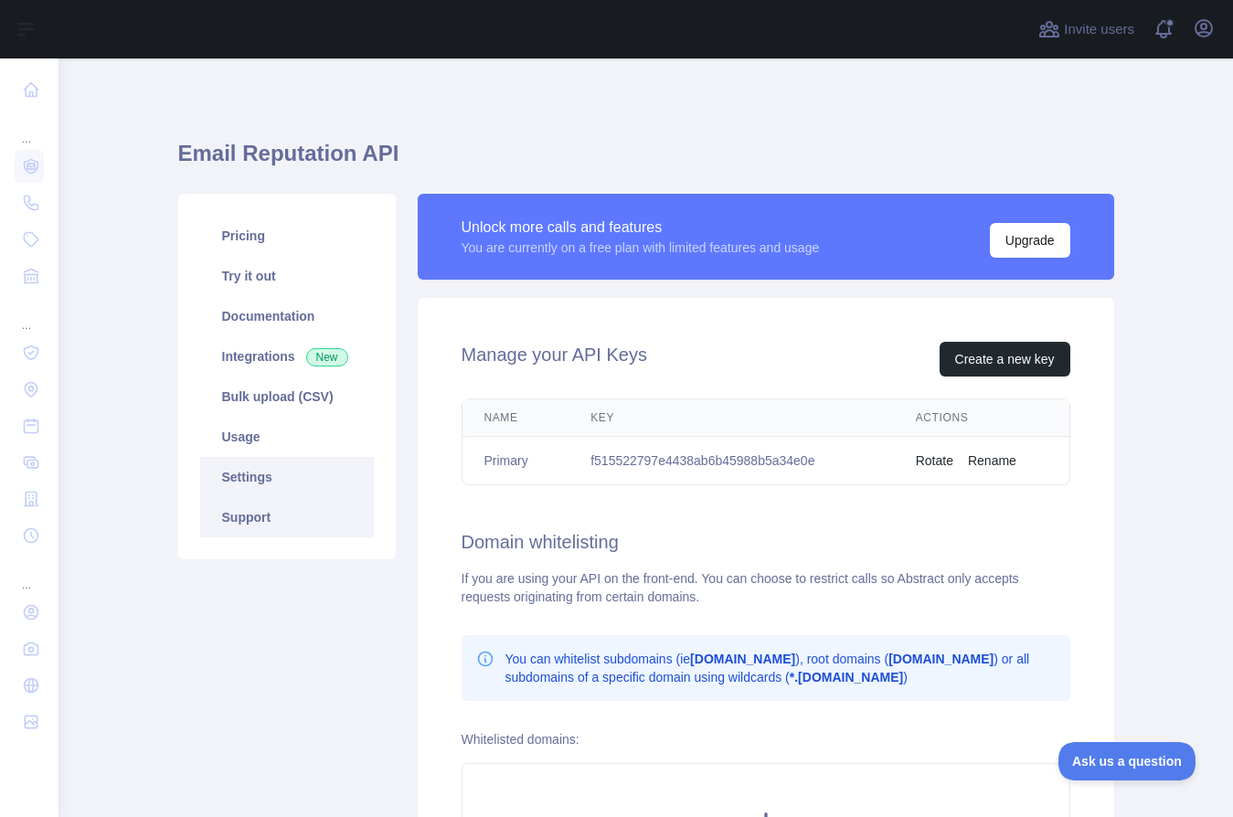
click at [252, 503] on link "Support" at bounding box center [287, 517] width 174 height 40
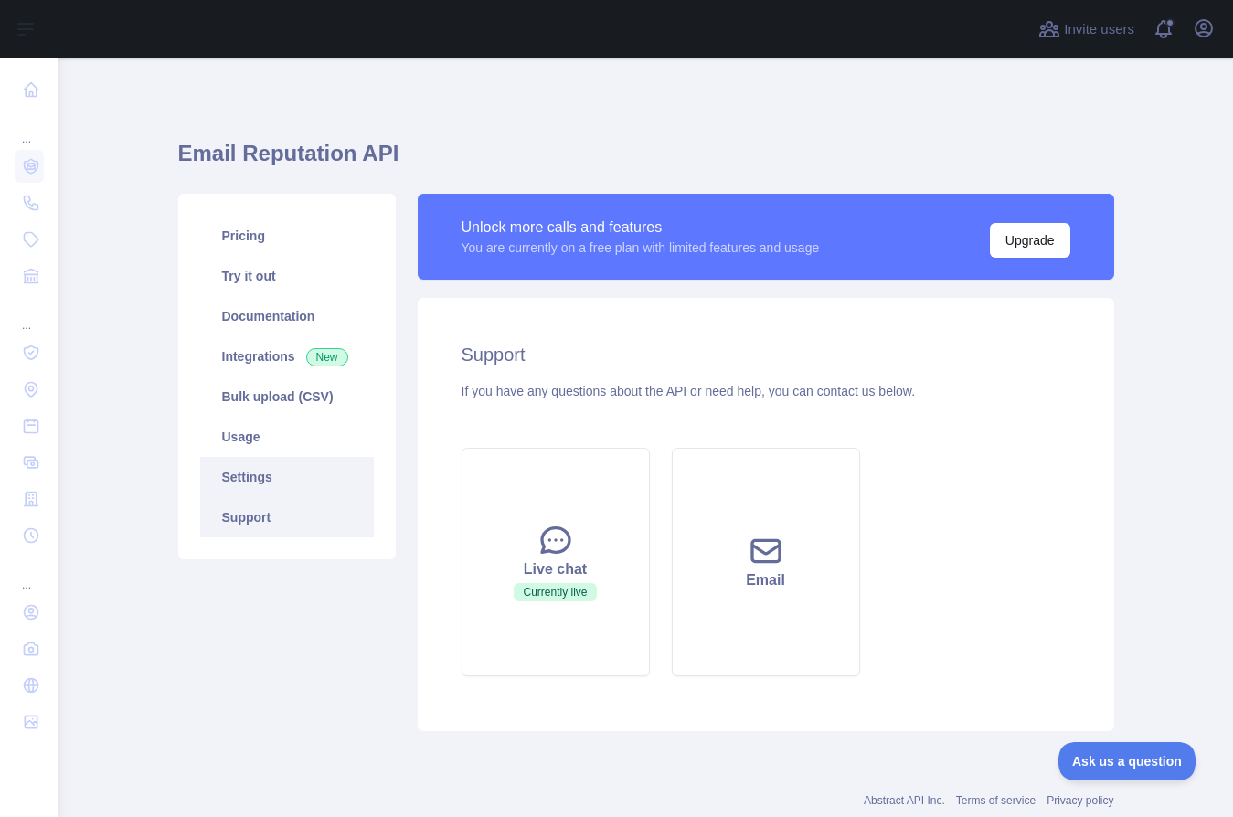
click at [258, 459] on link "Settings" at bounding box center [287, 477] width 174 height 40
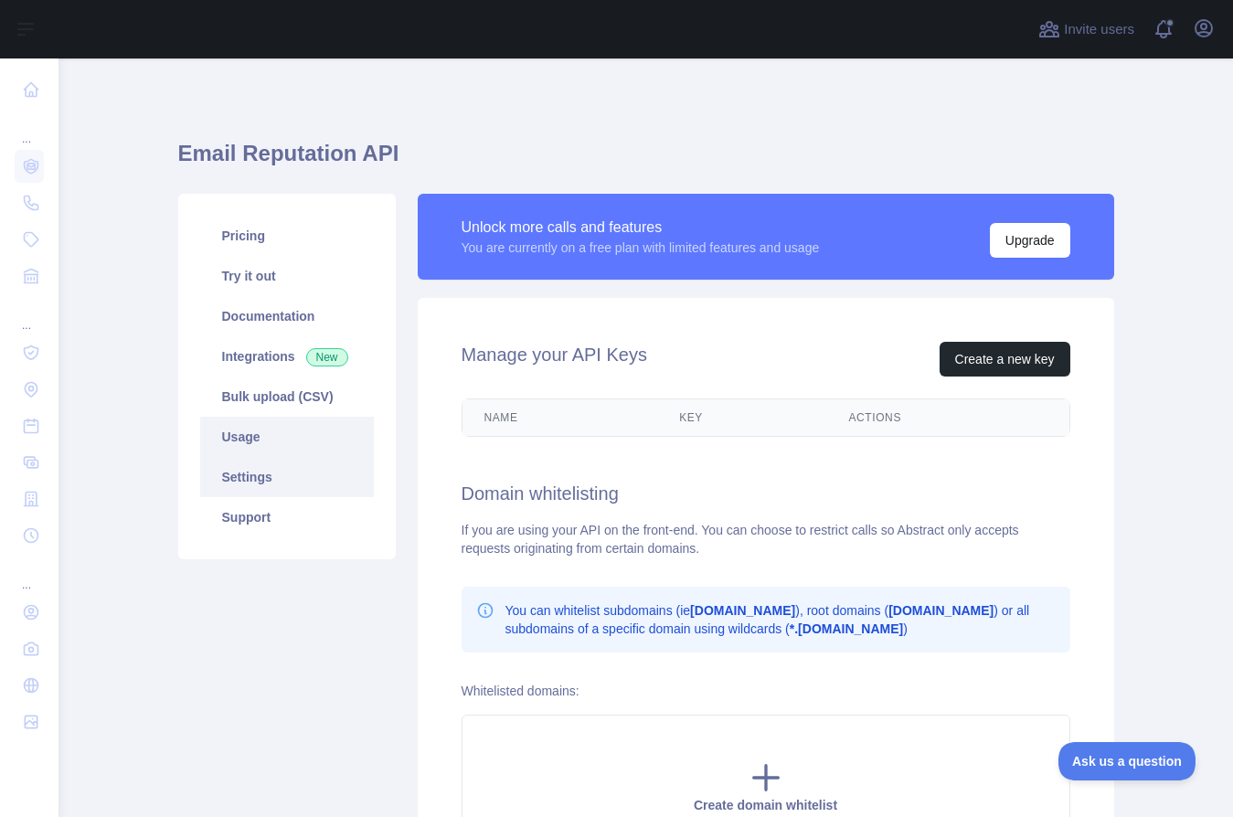
click at [251, 434] on link "Usage" at bounding box center [287, 437] width 174 height 40
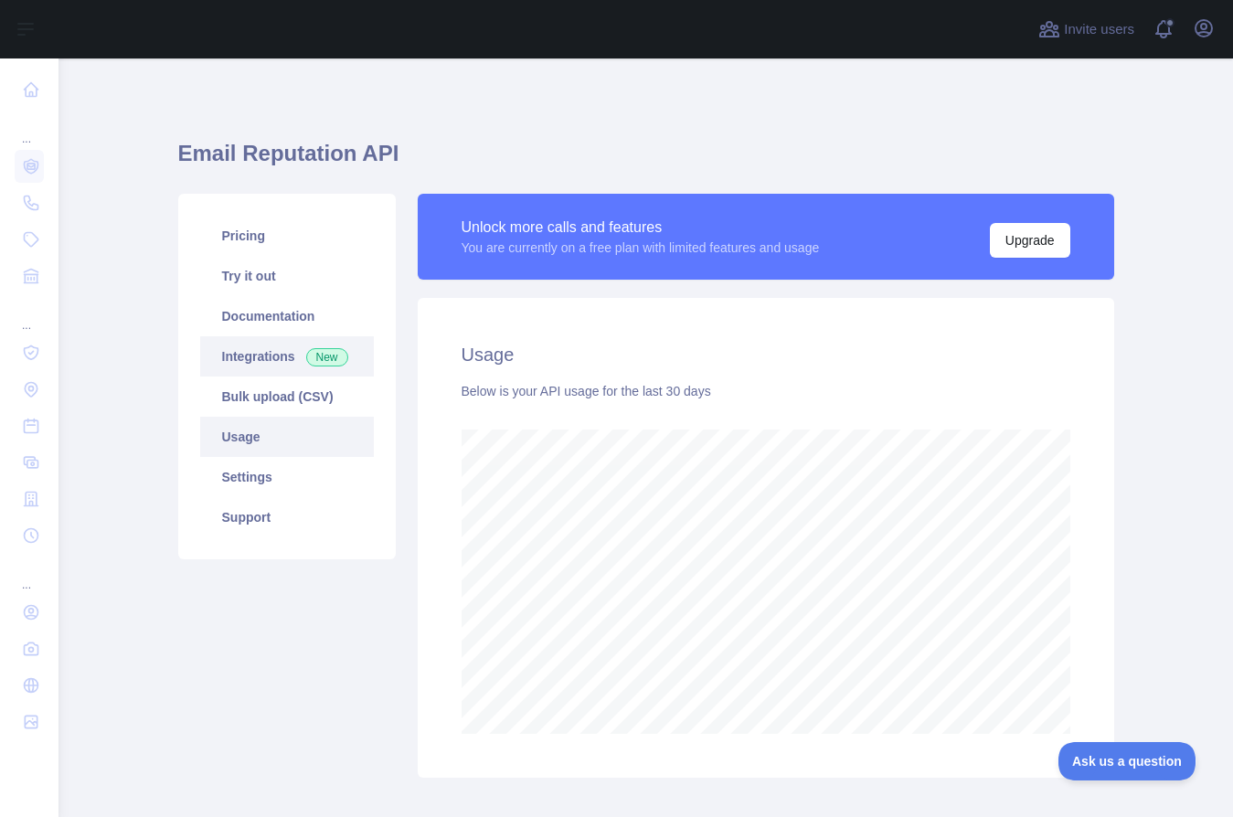
click at [262, 364] on link "Integrations New" at bounding box center [287, 356] width 174 height 40
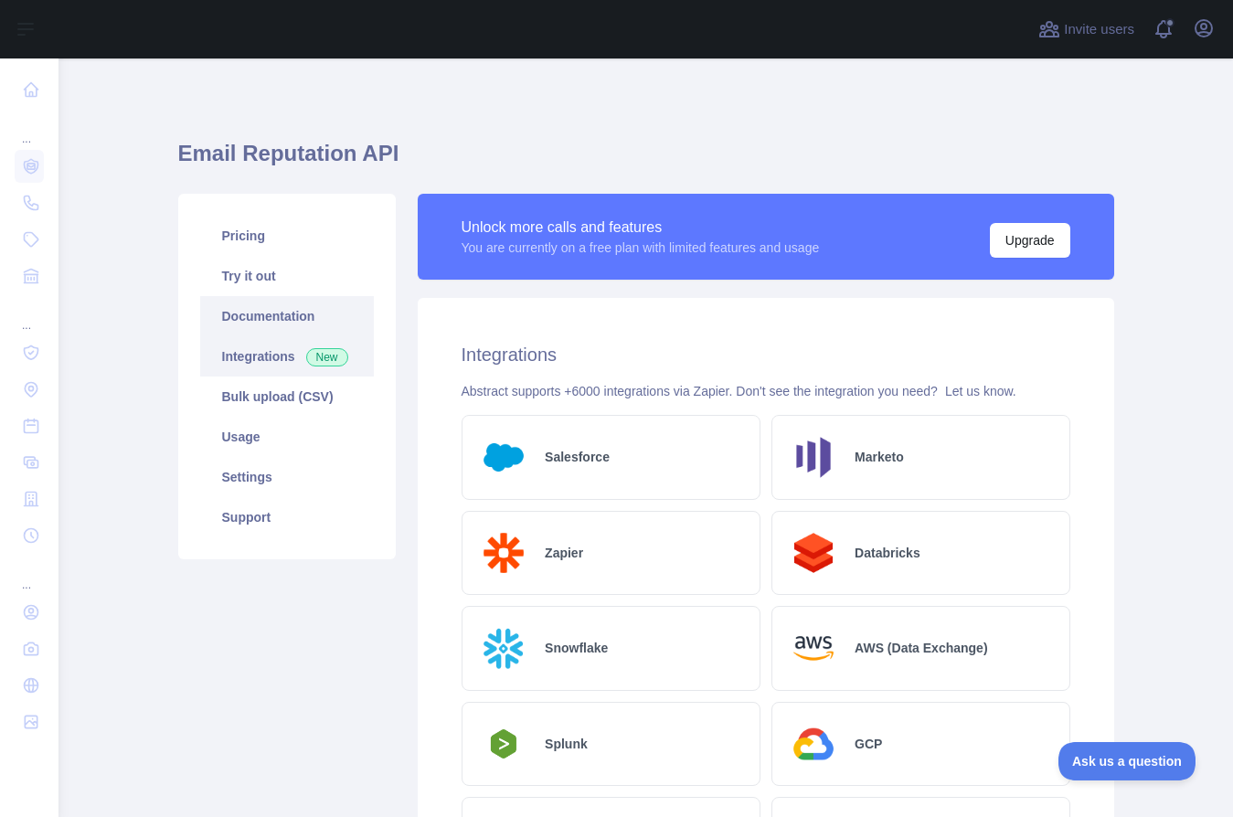
click at [256, 310] on link "Documentation" at bounding box center [287, 316] width 174 height 40
click at [254, 282] on link "Try it out" at bounding box center [287, 276] width 174 height 40
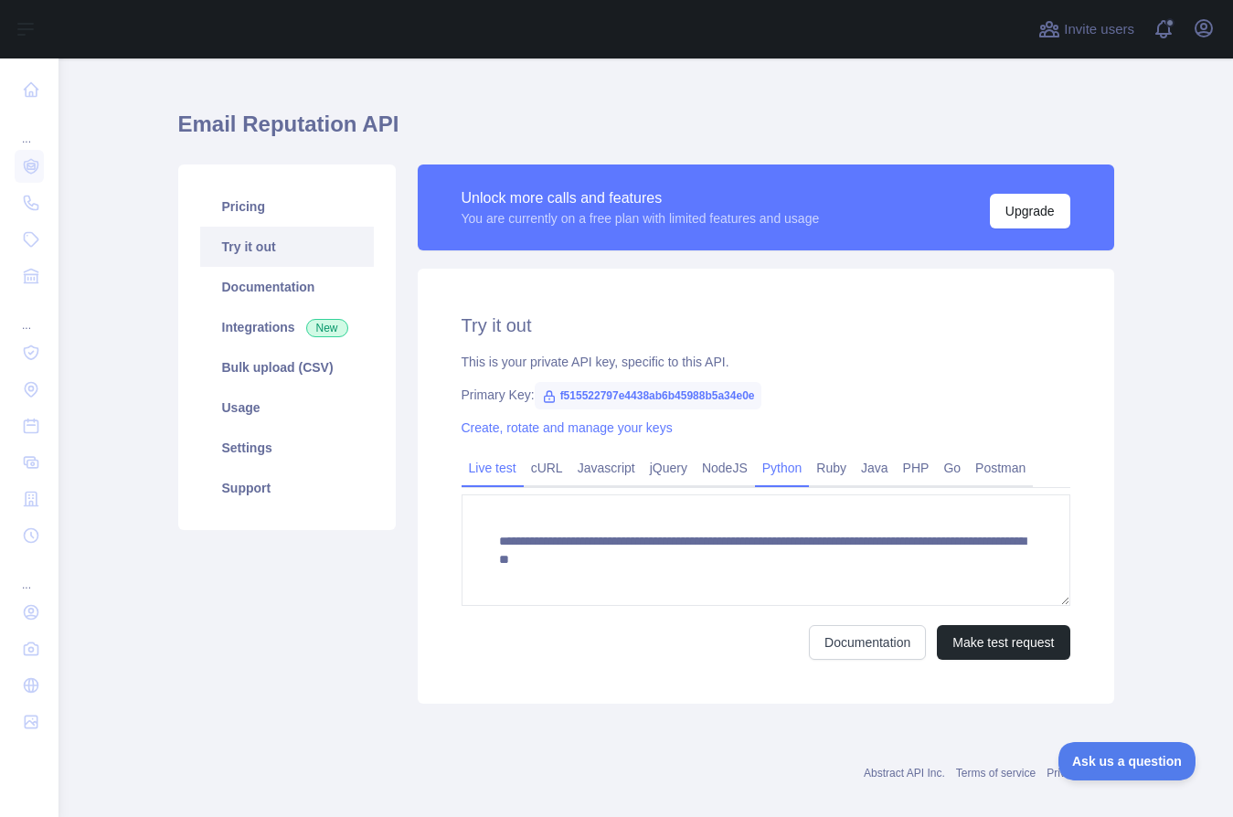
scroll to position [51, 0]
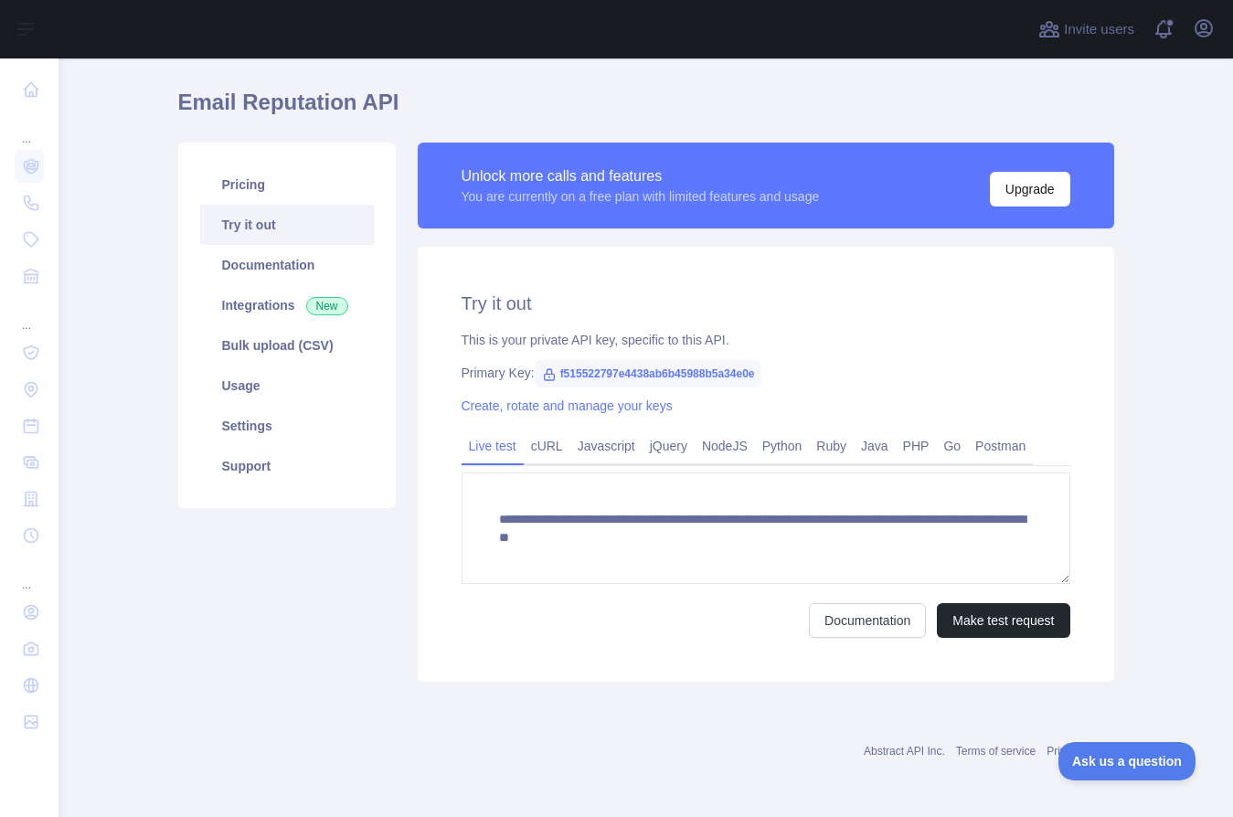
click at [649, 370] on span "f515522797e4438ab6b45988b5a34e0e" at bounding box center [649, 373] width 228 height 27
copy span "f515522797e4438ab6b45988b5a34e0e"
click at [261, 395] on link "Usage" at bounding box center [287, 386] width 174 height 40
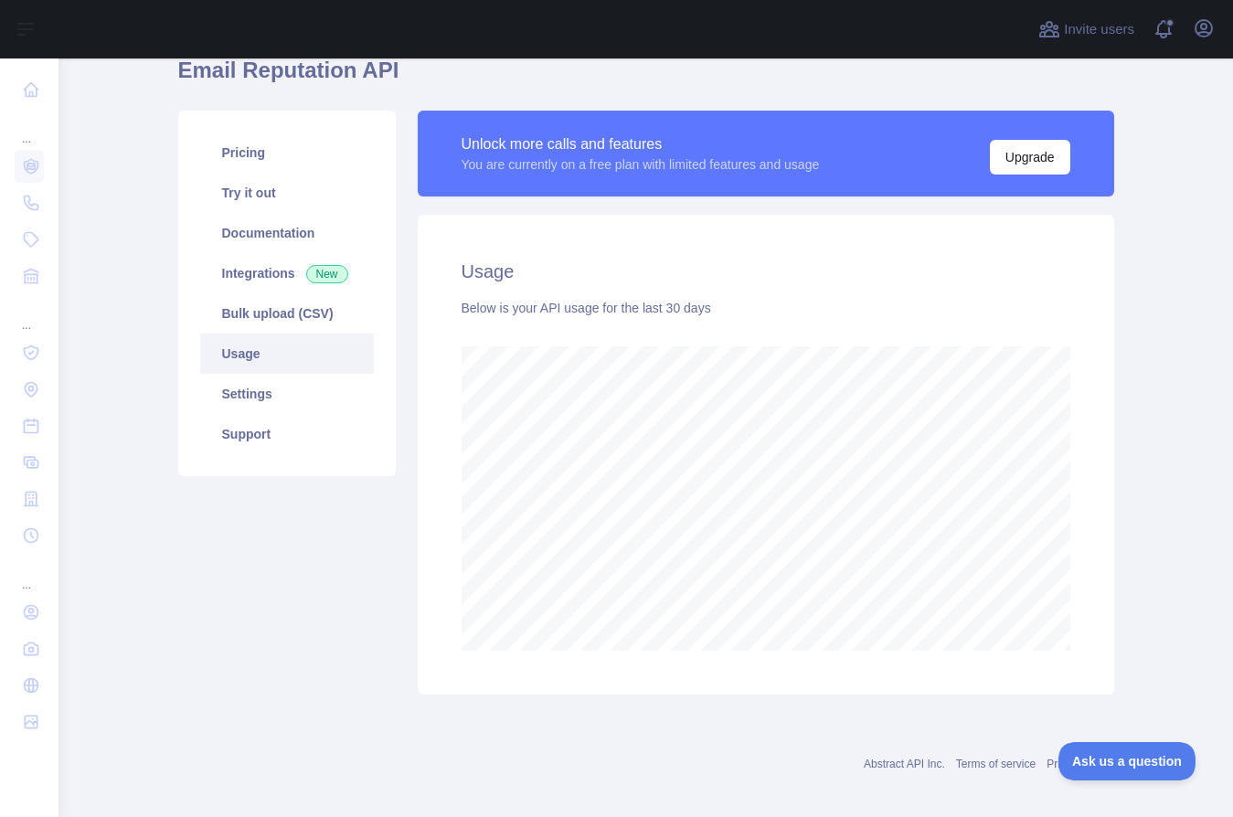
scroll to position [96, 0]
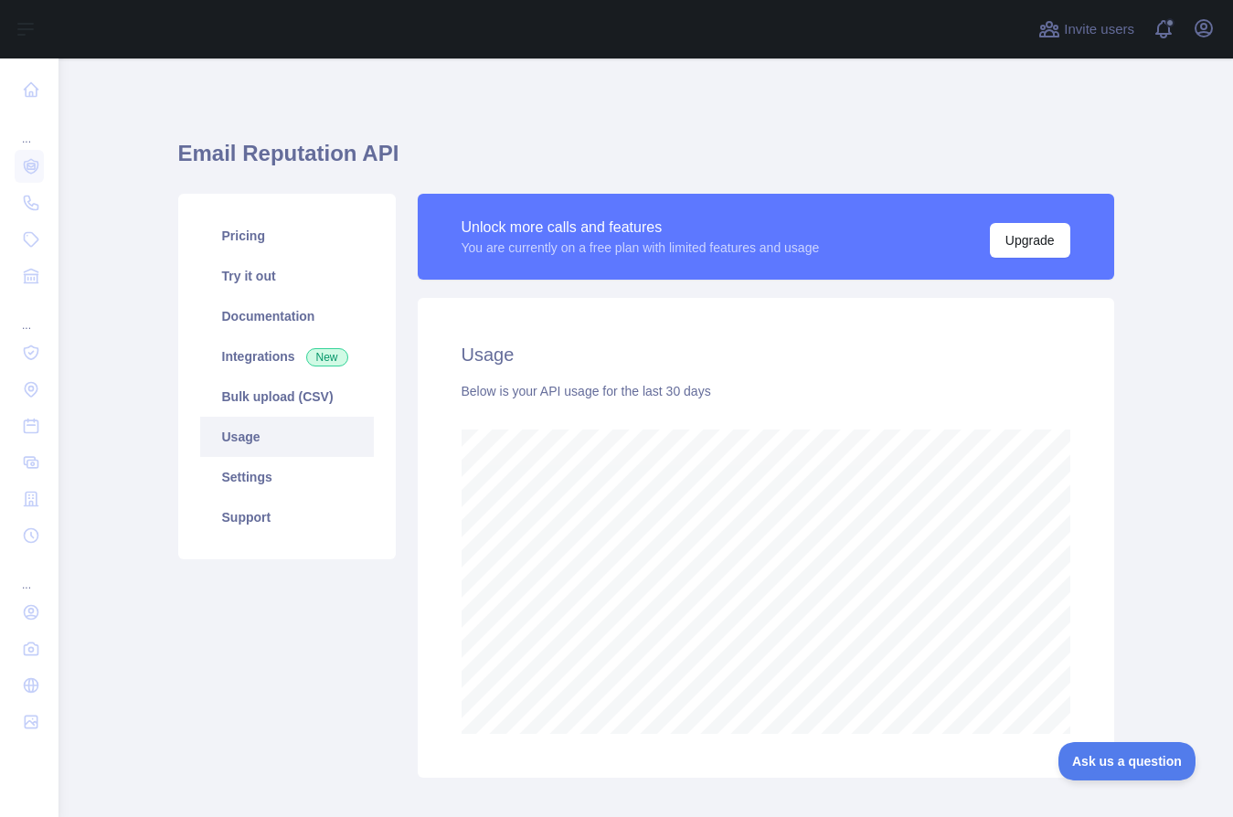
click at [307, 570] on div "Pricing Try it out Documentation Integrations New Bulk upload (CSV) Usage Setti…" at bounding box center [287, 486] width 240 height 584
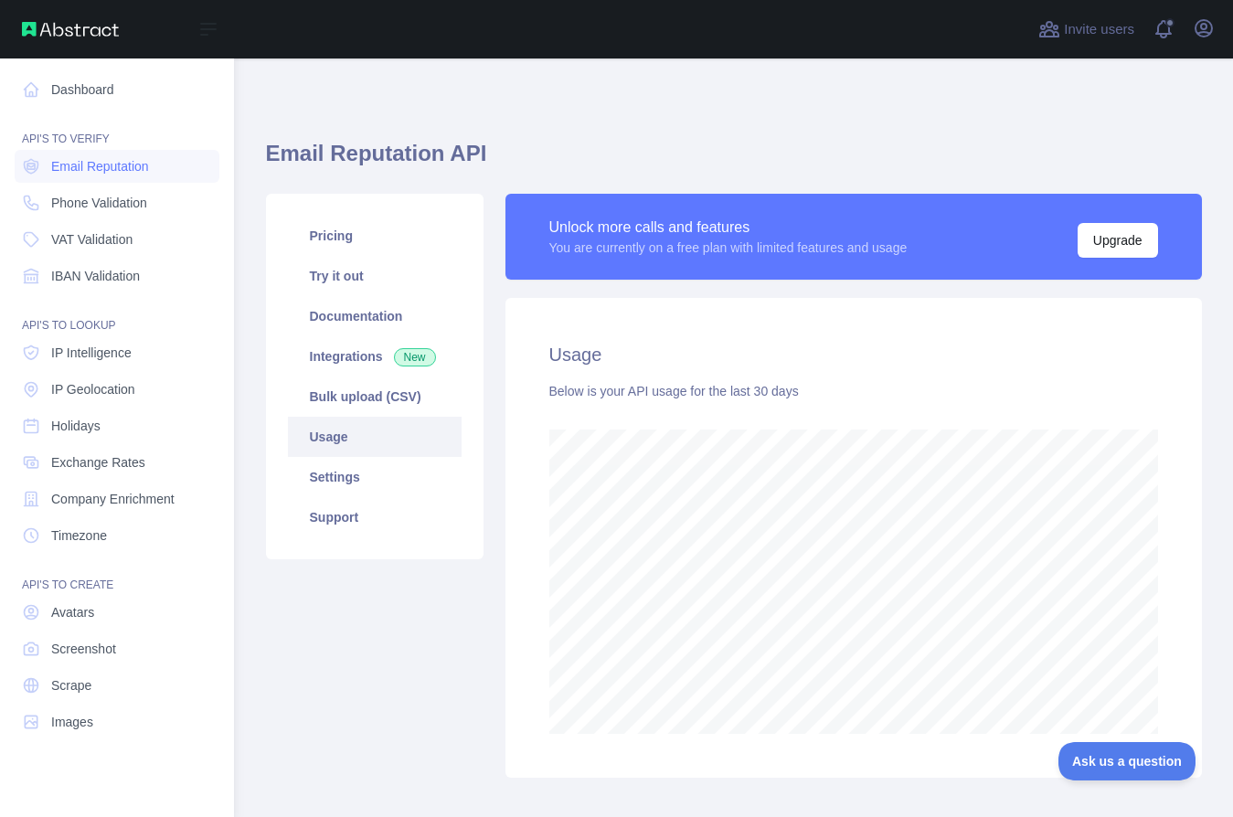
scroll to position [759, 1161]
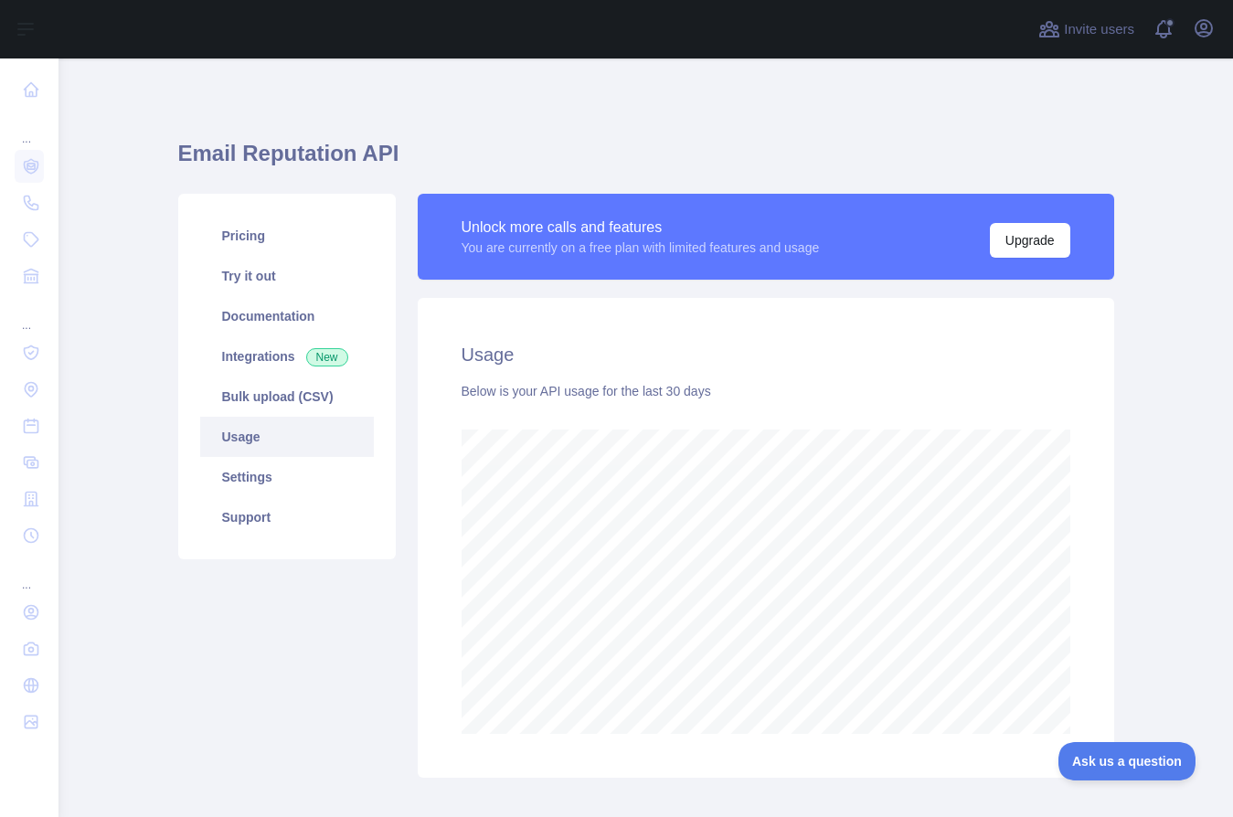
drag, startPoint x: 628, startPoint y: 146, endPoint x: 619, endPoint y: 145, distance: 9.2
click at [628, 146] on h1 "Email Reputation API" at bounding box center [646, 161] width 936 height 44
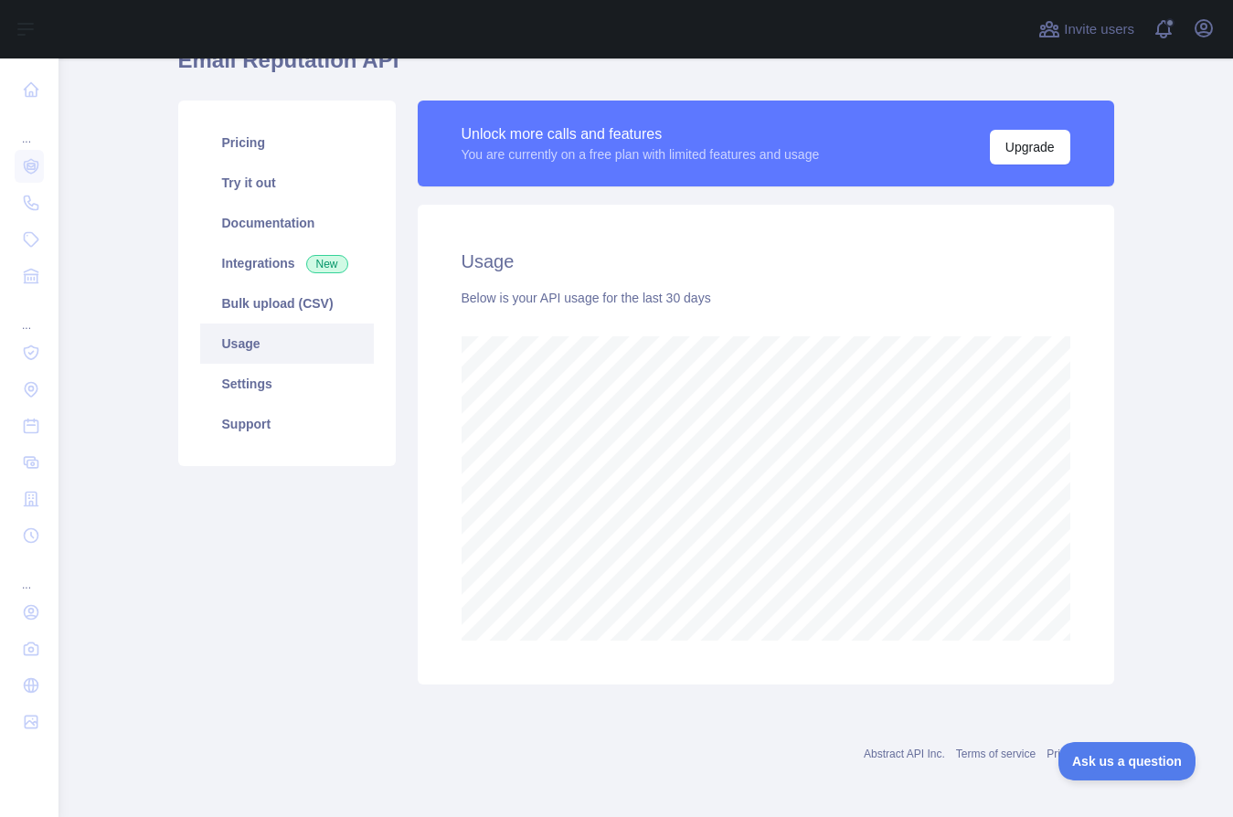
scroll to position [96, 0]
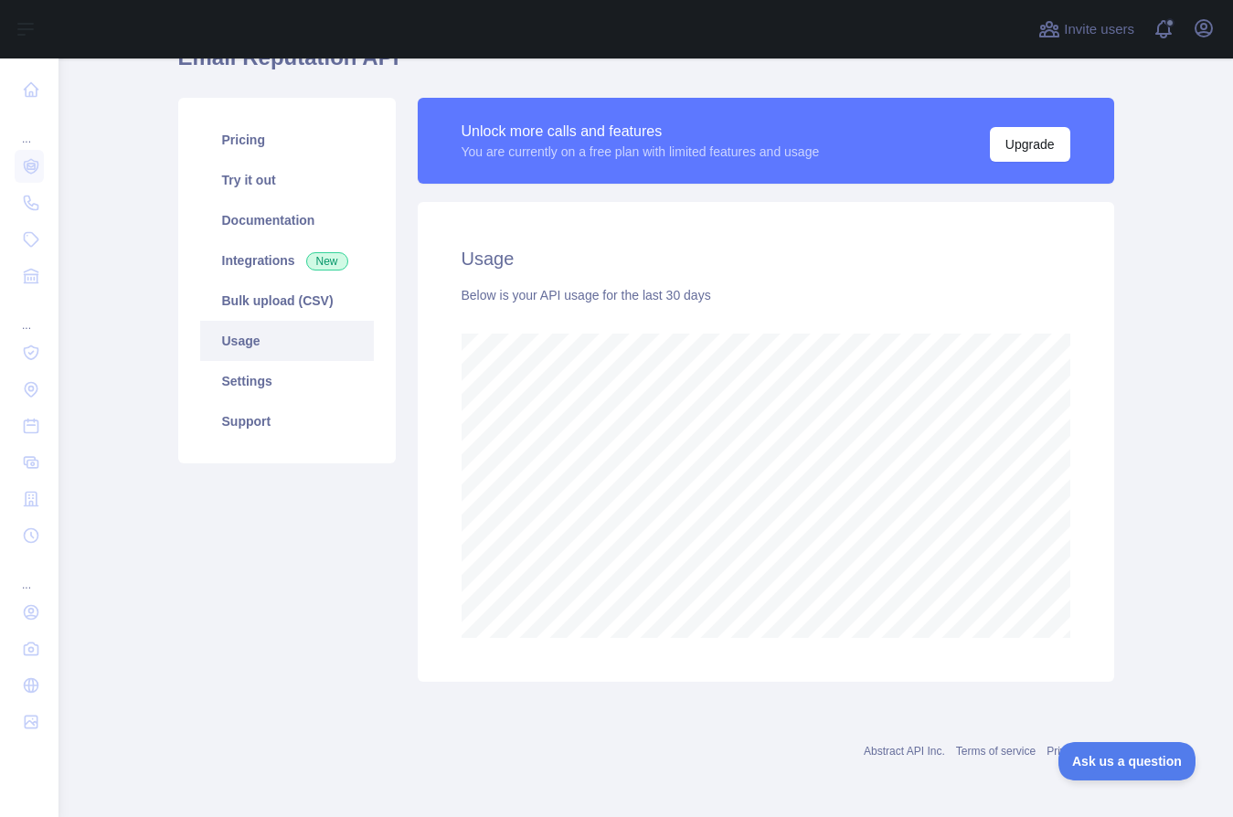
drag, startPoint x: 364, startPoint y: 589, endPoint x: 348, endPoint y: 603, distance: 21.3
click at [360, 589] on div "Pricing Try it out Documentation Integrations New Bulk upload (CSV) Usage Setti…" at bounding box center [287, 390] width 240 height 584
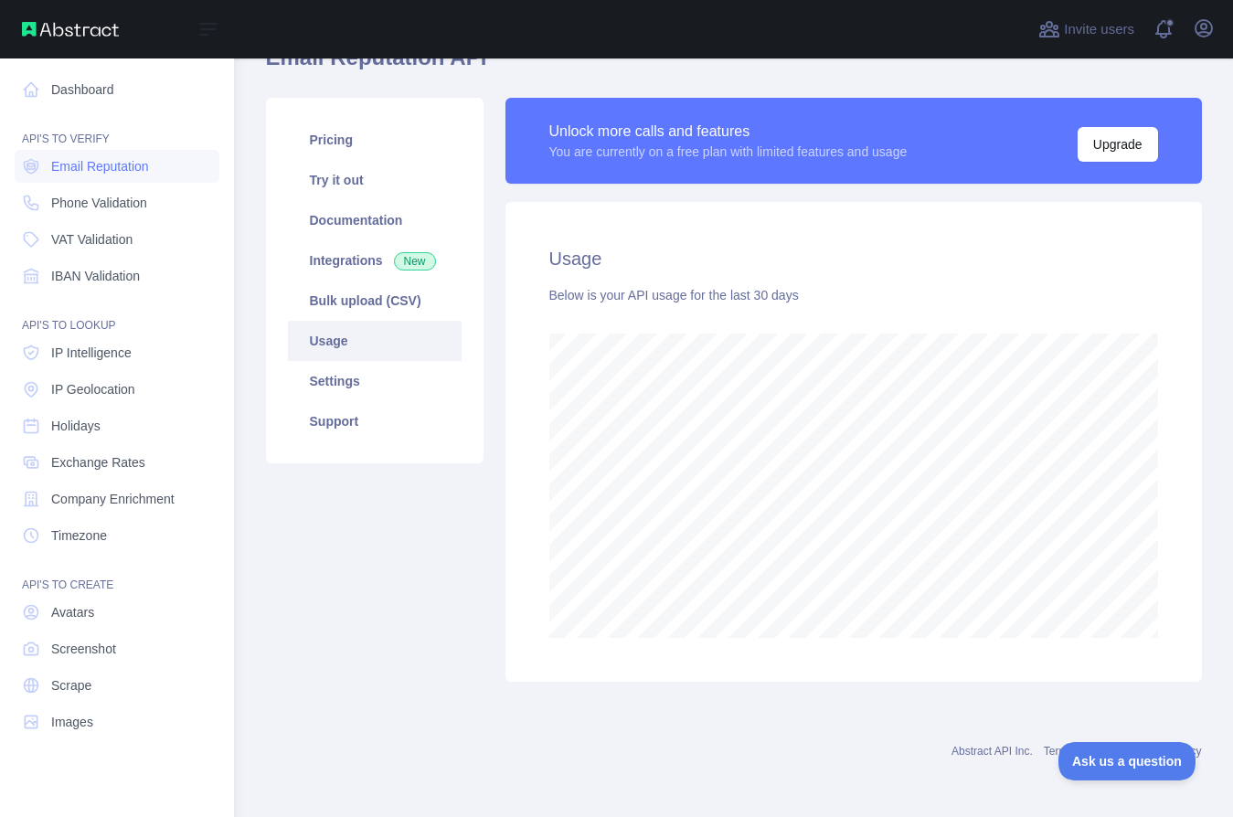
scroll to position [759, 1161]
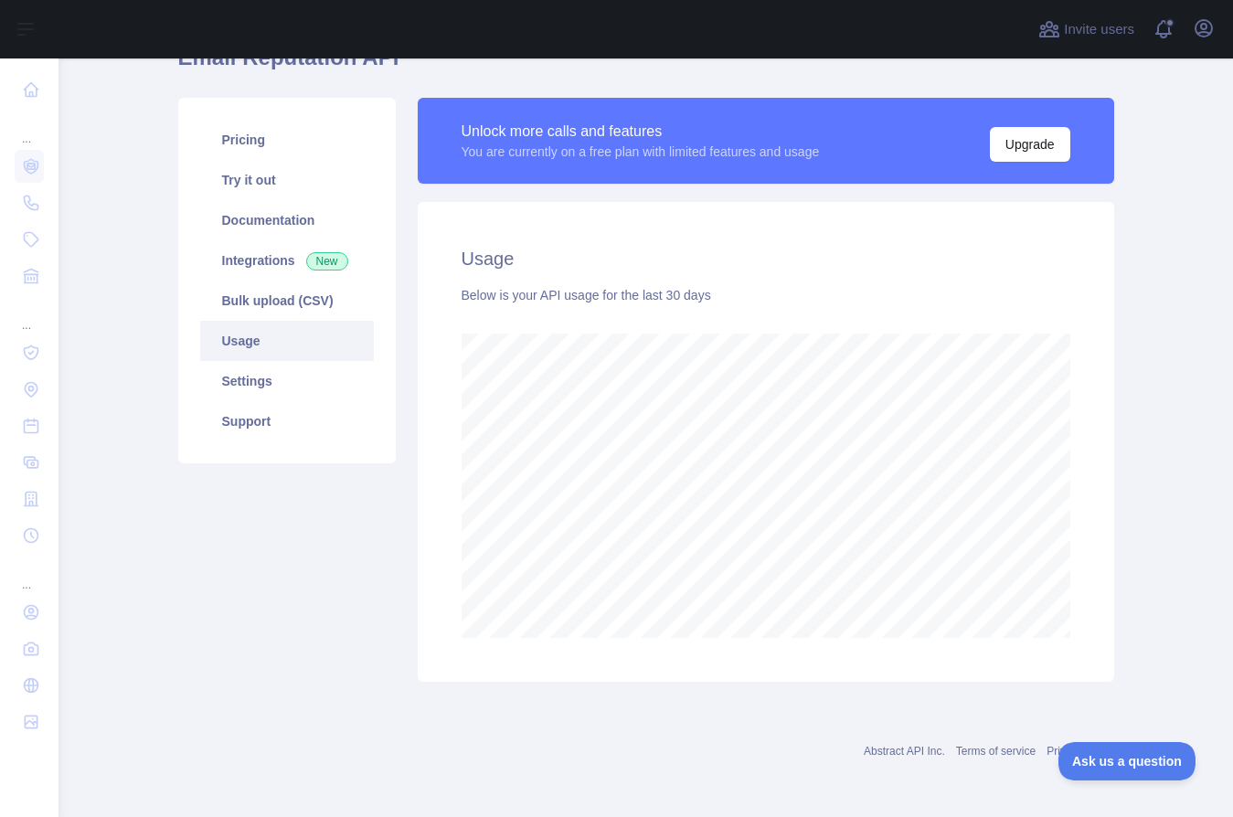
click at [321, 511] on div "Pricing Try it out Documentation Integrations New Bulk upload (CSV) Usage Setti…" at bounding box center [287, 390] width 240 height 584
